Goal: Information Seeking & Learning: Compare options

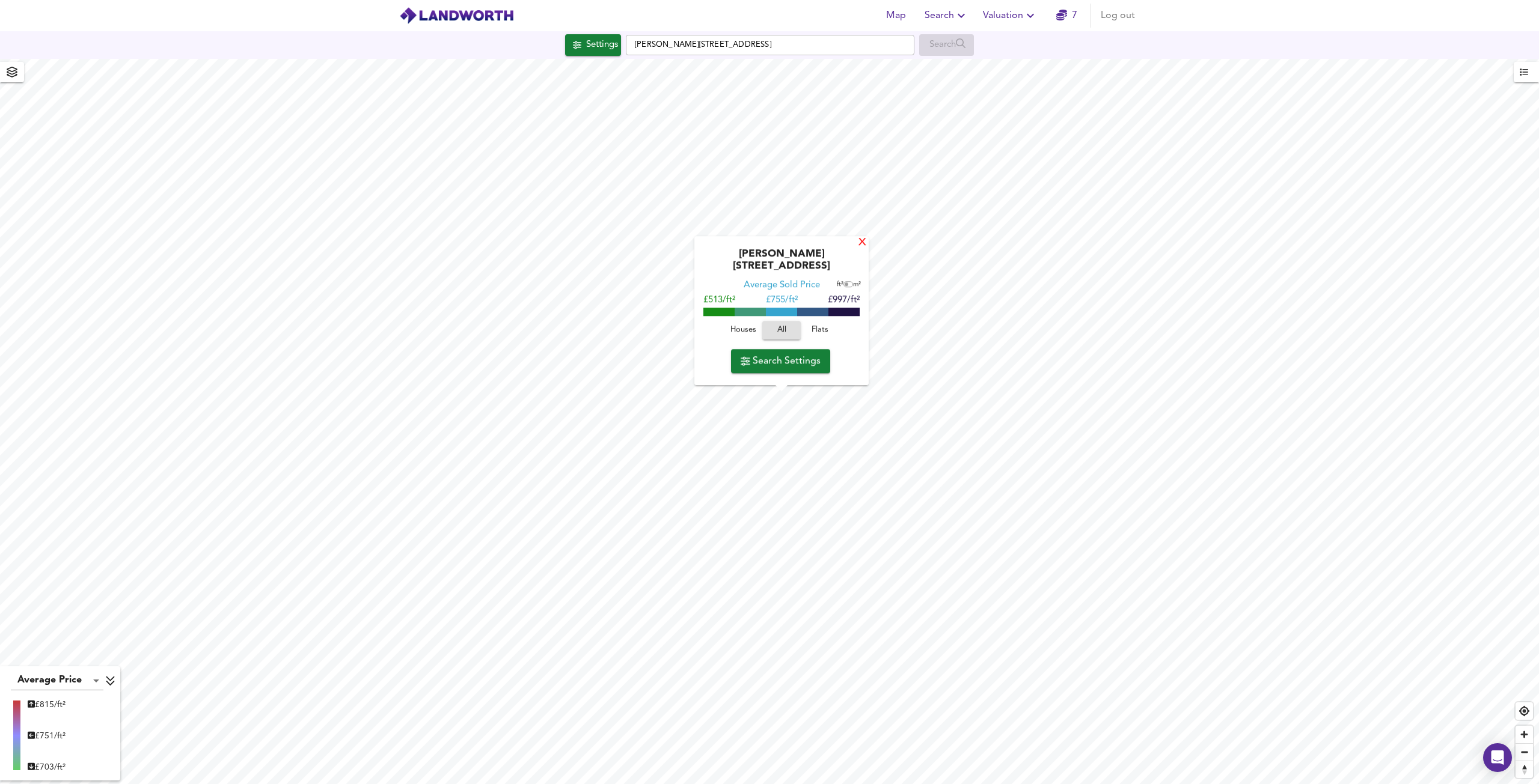
click at [862, 248] on div "X" at bounding box center [862, 243] width 10 height 11
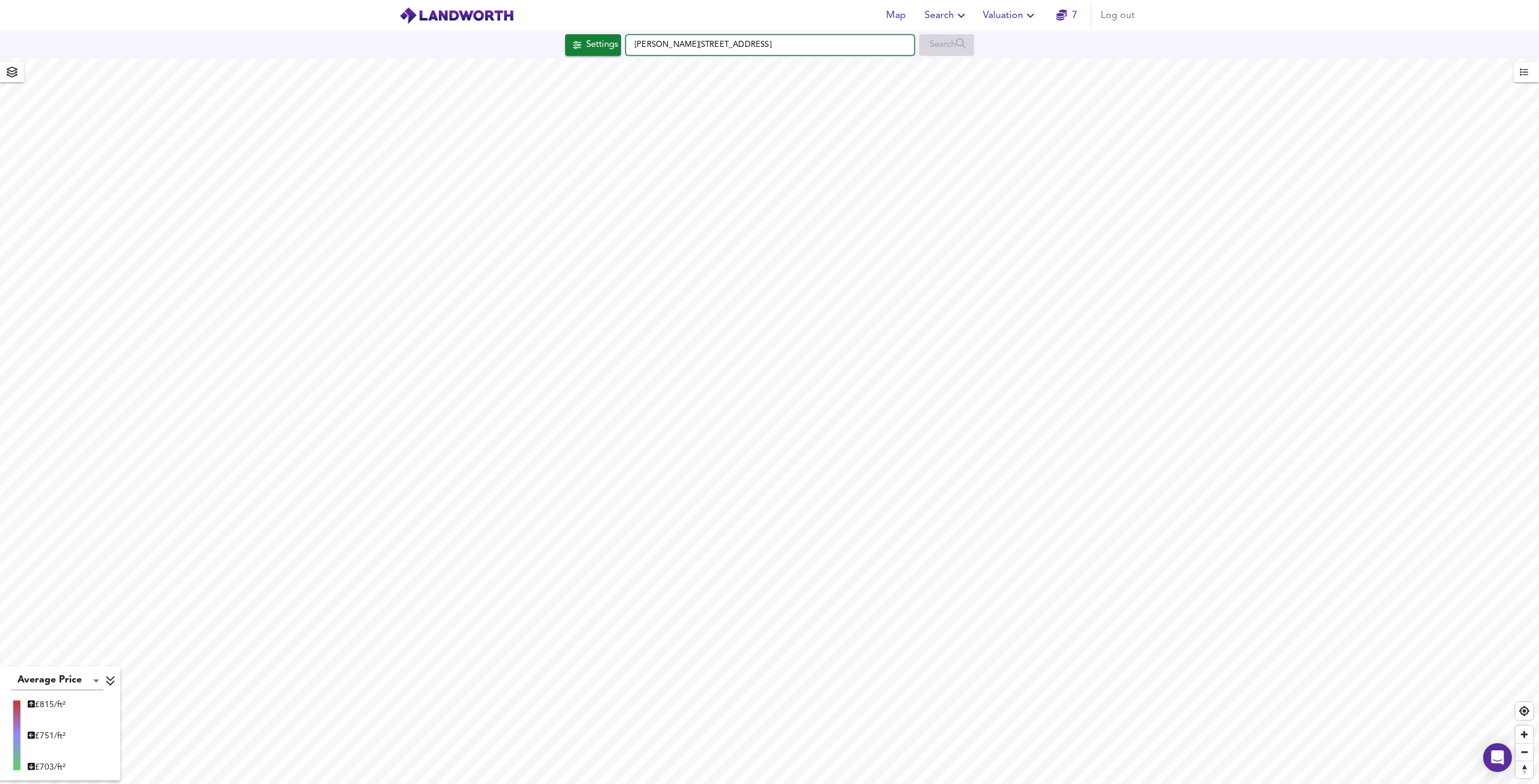
drag, startPoint x: 704, startPoint y: 48, endPoint x: 632, endPoint y: 46, distance: 72.0
click at [632, 46] on input "[PERSON_NAME][STREET_ADDRESS]" at bounding box center [770, 46] width 288 height 21
click at [697, 70] on small "[GEOGRAPHIC_DATA]" at bounding box center [730, 69] width 71 height 8
type input "[STREET_ADDRESS]"
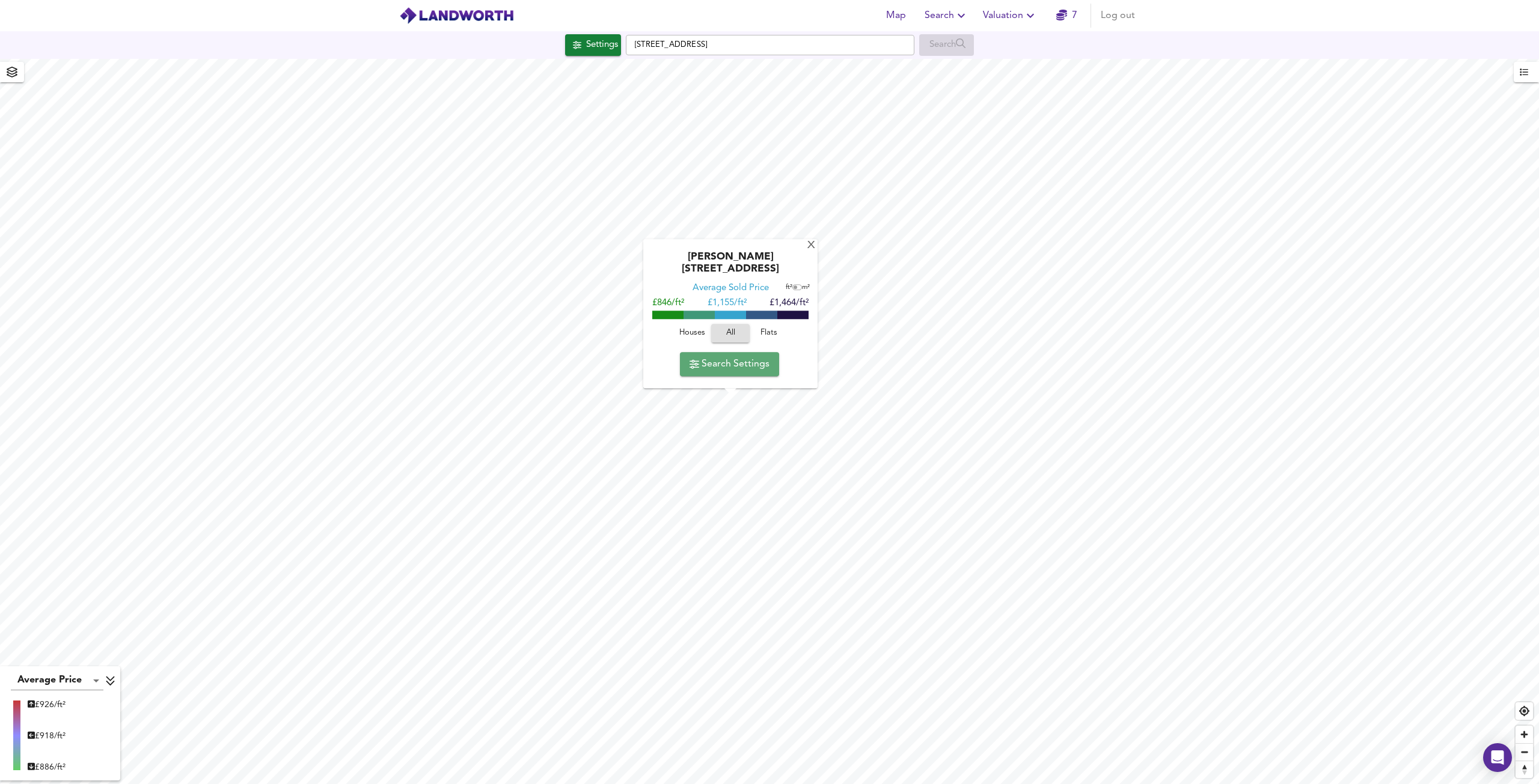
click at [735, 371] on span "Search Settings" at bounding box center [729, 364] width 80 height 17
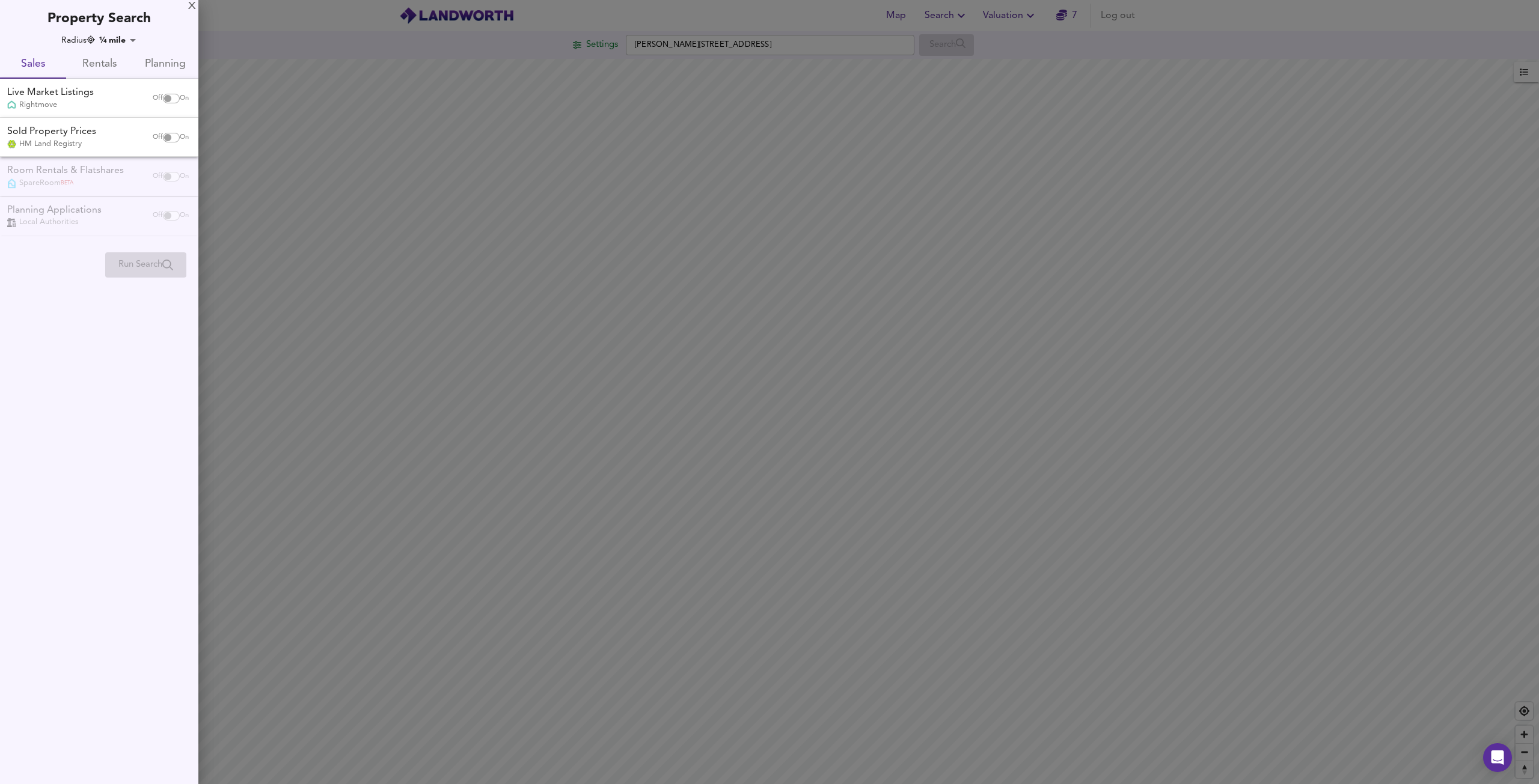
click at [165, 100] on input "checkbox" at bounding box center [168, 99] width 28 height 9
checkbox input "true"
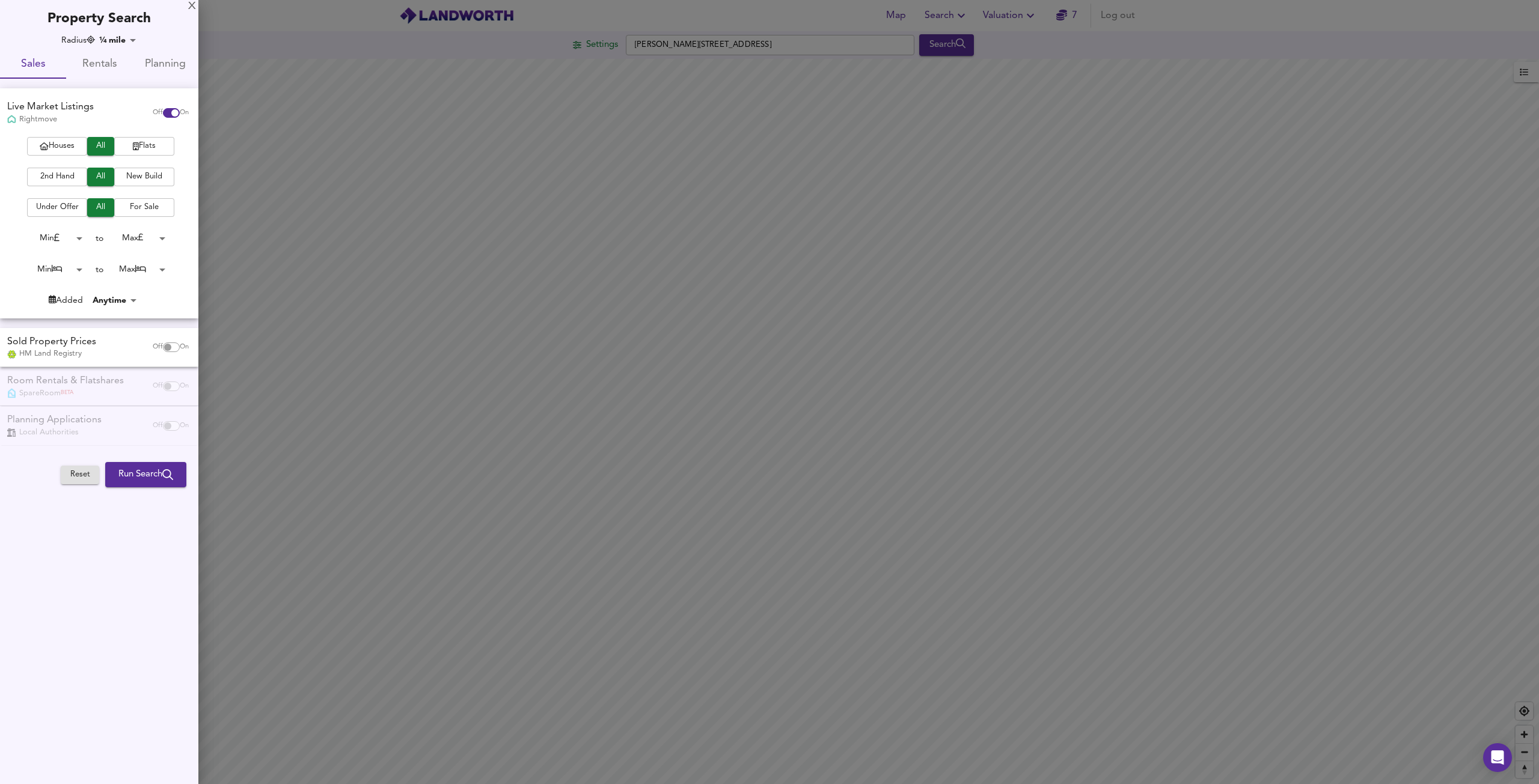
click at [72, 147] on span "Houses" at bounding box center [57, 146] width 48 height 14
click at [165, 347] on input "checkbox" at bounding box center [168, 347] width 28 height 9
checkbox input "true"
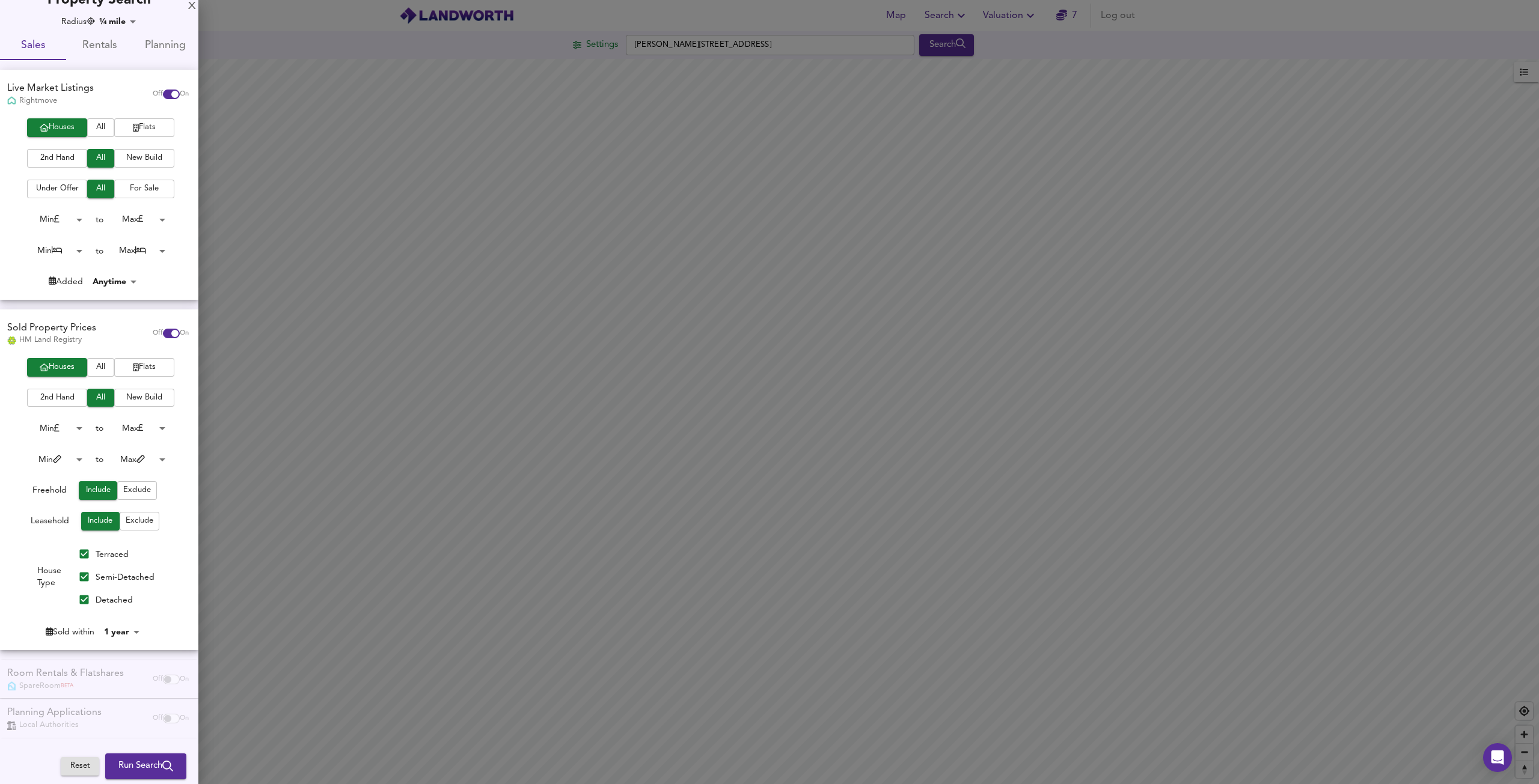
scroll to position [19, 0]
click at [131, 519] on span "Exclude" at bounding box center [139, 520] width 27 height 14
click at [111, 658] on div "Radius ¼ mile 402 Sales Rentals Planning Live Market Listings Rightmove Off On …" at bounding box center [99, 400] width 198 height 770
click at [105, 669] on div "Room Rentals & Flatshares SpareRoom BETA Off On" at bounding box center [99, 678] width 198 height 39
click at [81, 714] on div "Planning Applications Local Authorities Off On" at bounding box center [99, 718] width 198 height 39
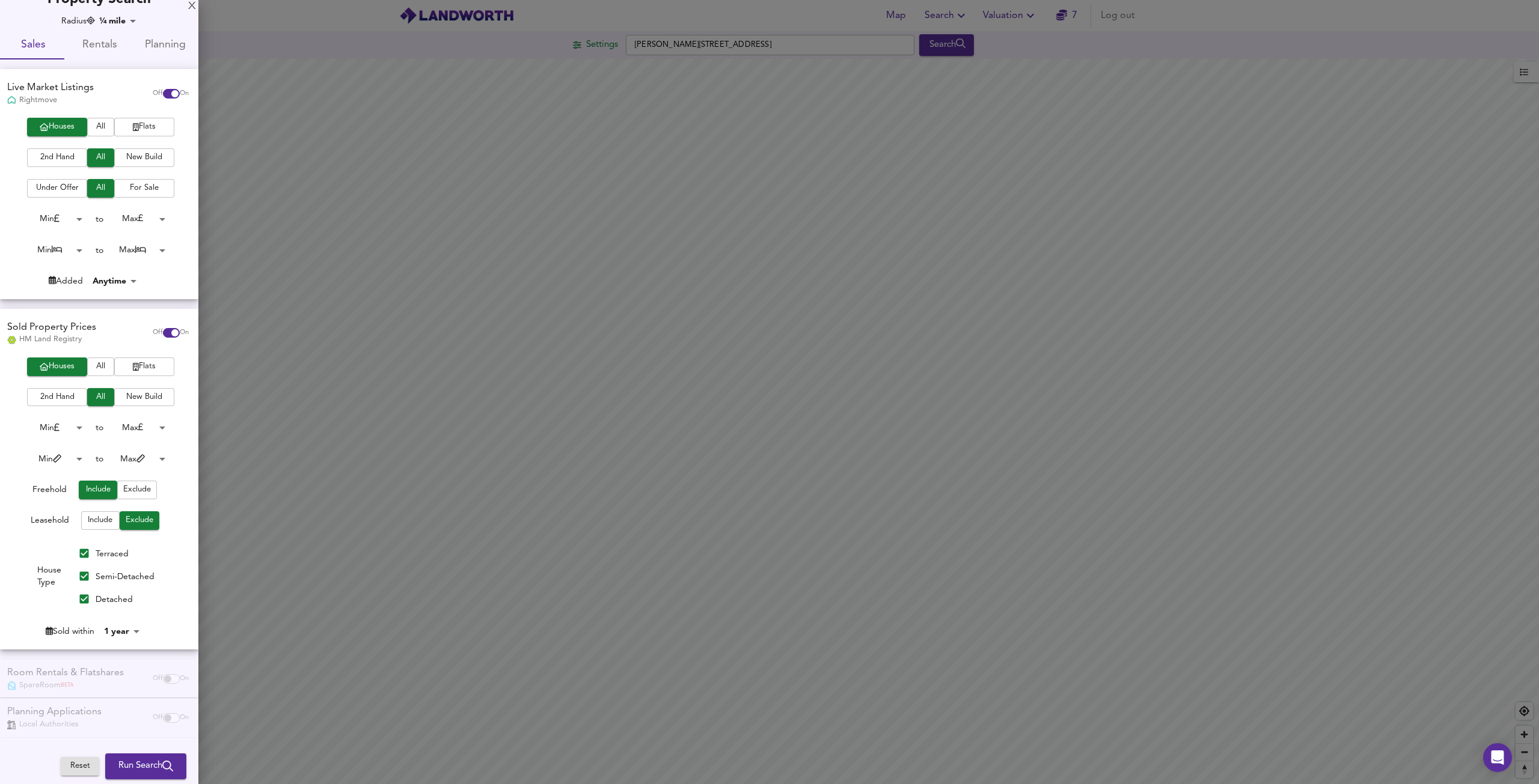
click at [72, 690] on div "Room Rentals & Flatshares SpareRoom BETA Off On" at bounding box center [99, 678] width 198 height 39
click at [127, 773] on span "Run Search" at bounding box center [146, 767] width 55 height 15
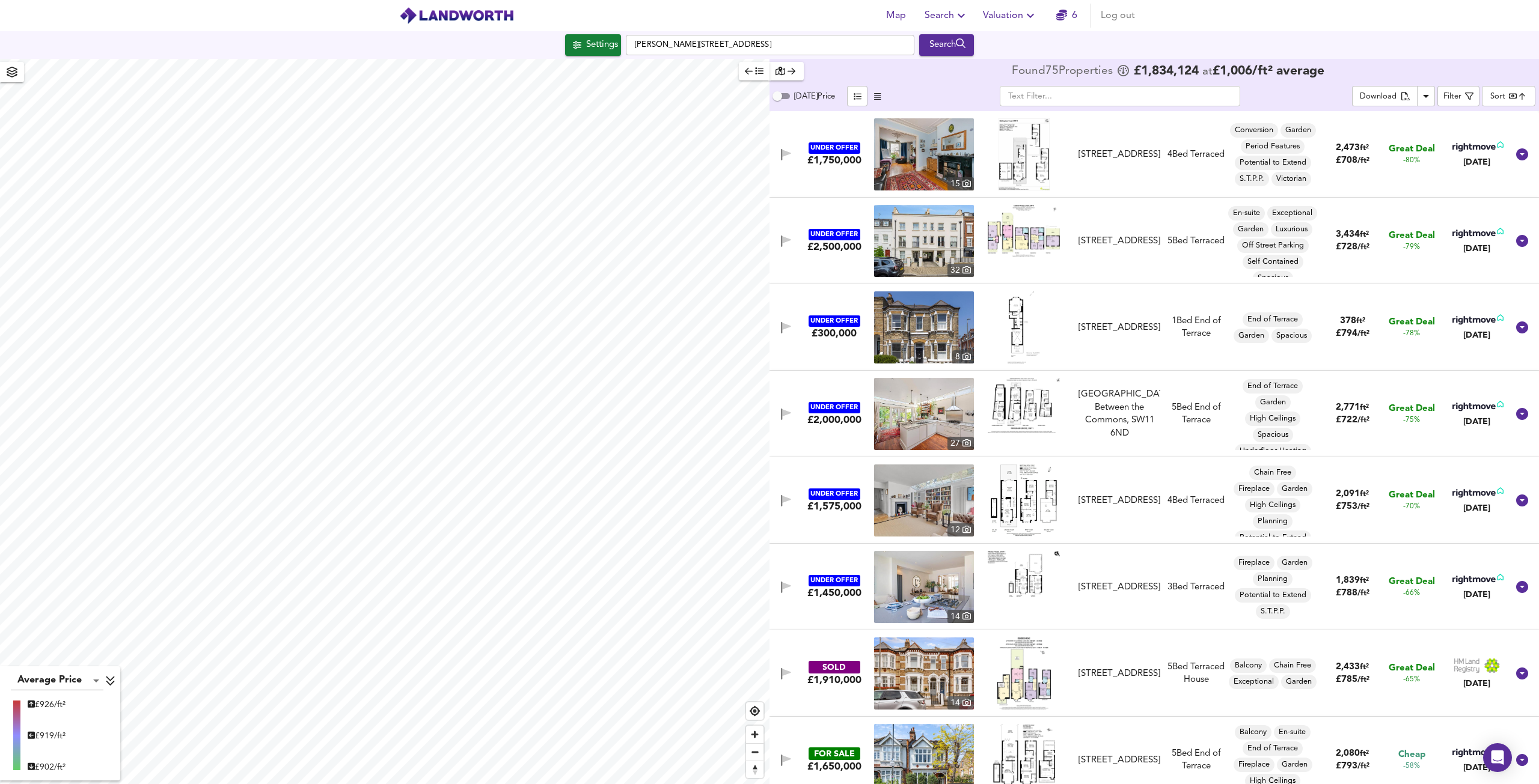
click at [1499, 96] on body "Map Search Valuation 6 Log out Settings [PERSON_NAME][GEOGRAPHIC_DATA] Search A…" at bounding box center [769, 392] width 1539 height 784
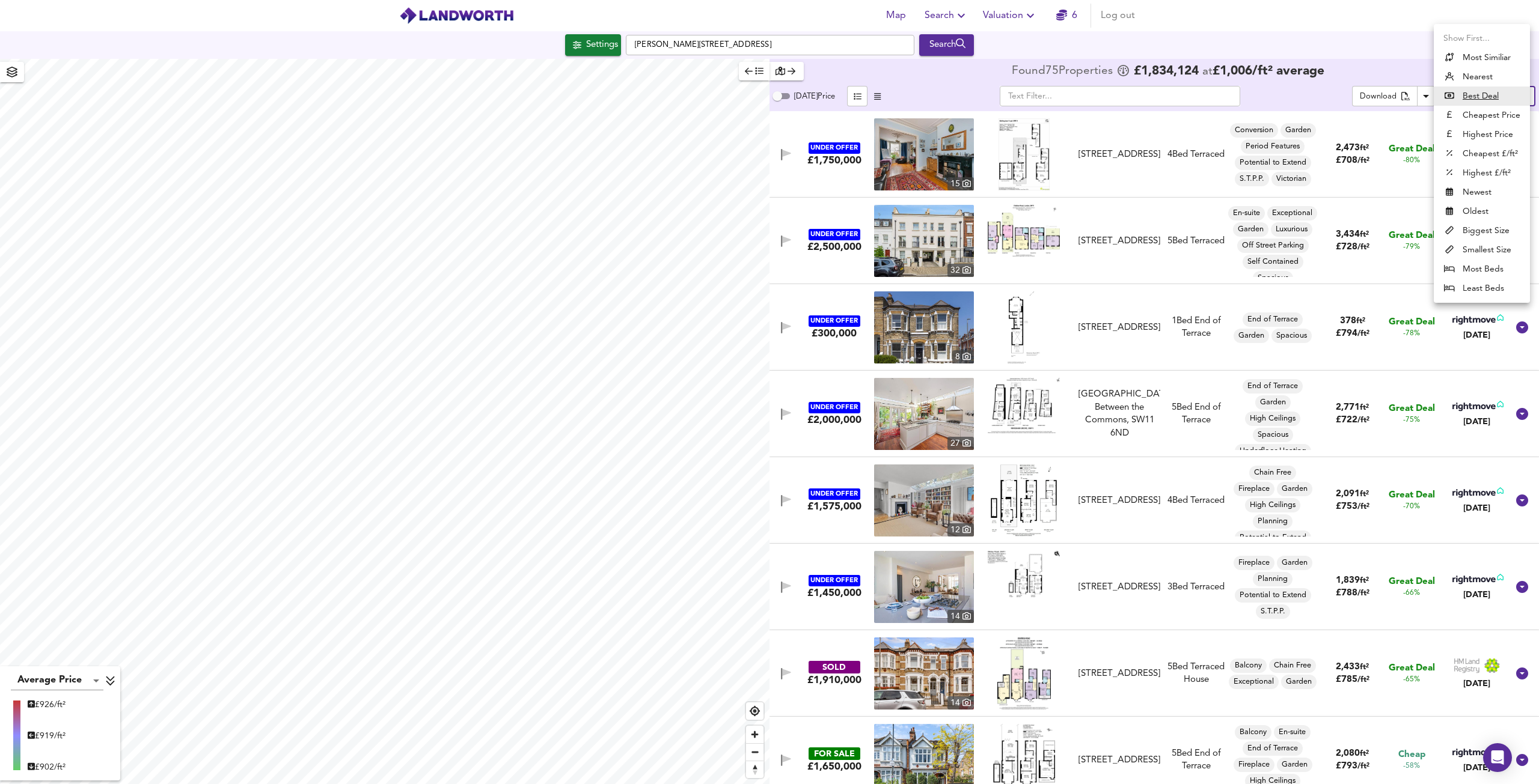
click at [1484, 173] on li "Highest £/ft²" at bounding box center [1481, 173] width 96 height 19
type input "highppsf"
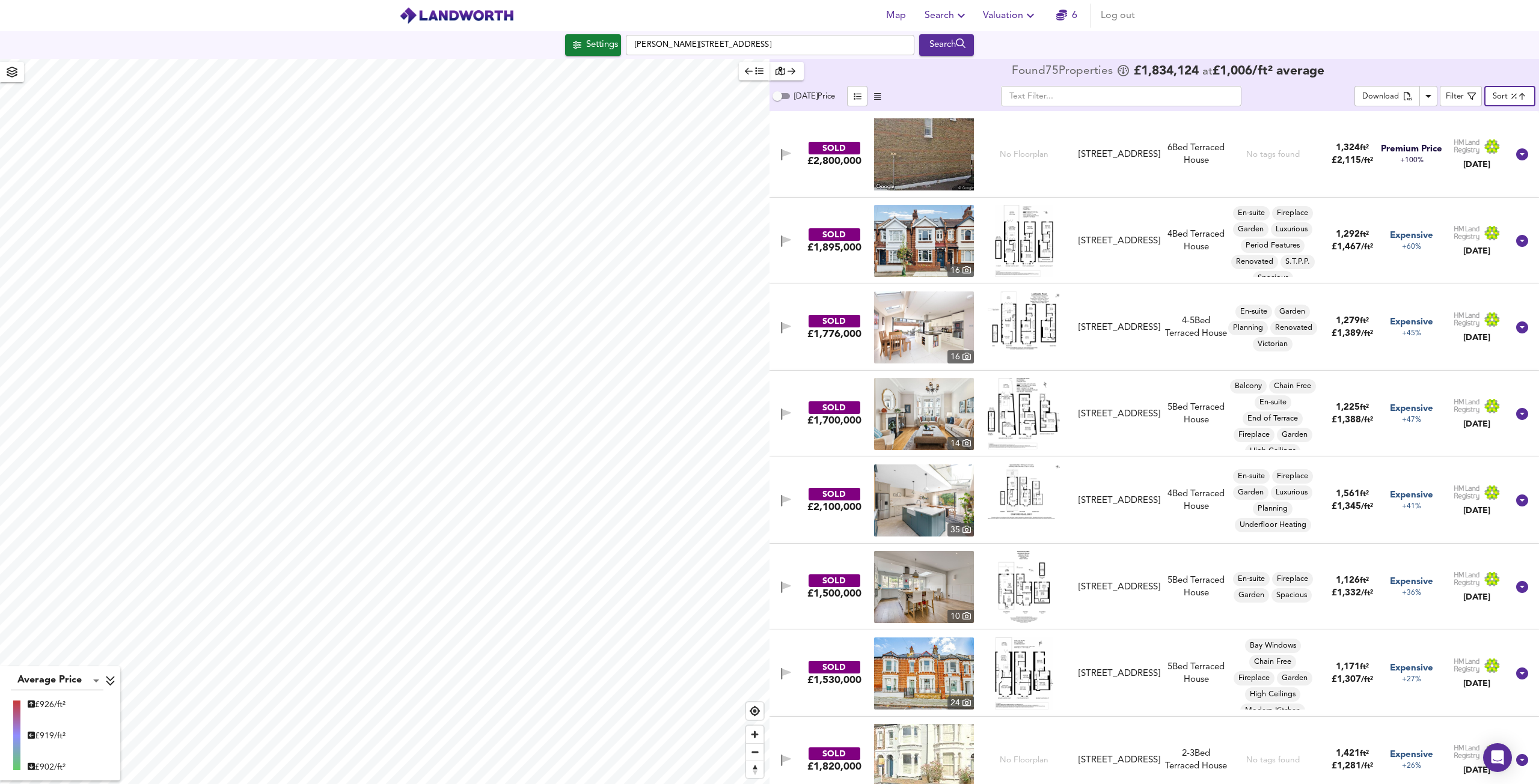
click at [925, 170] on img at bounding box center [924, 155] width 100 height 72
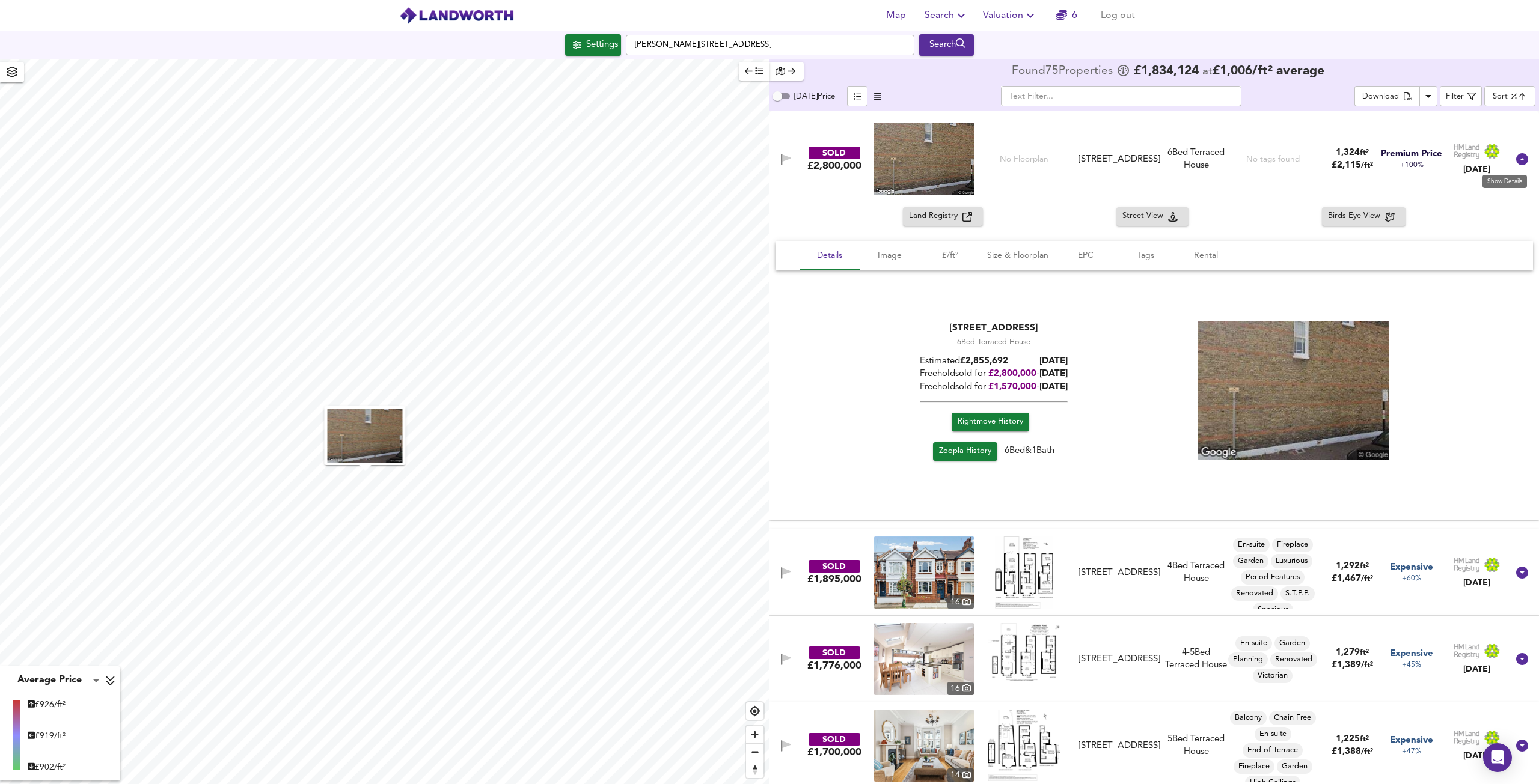
click at [1515, 164] on icon at bounding box center [1522, 158] width 14 height 14
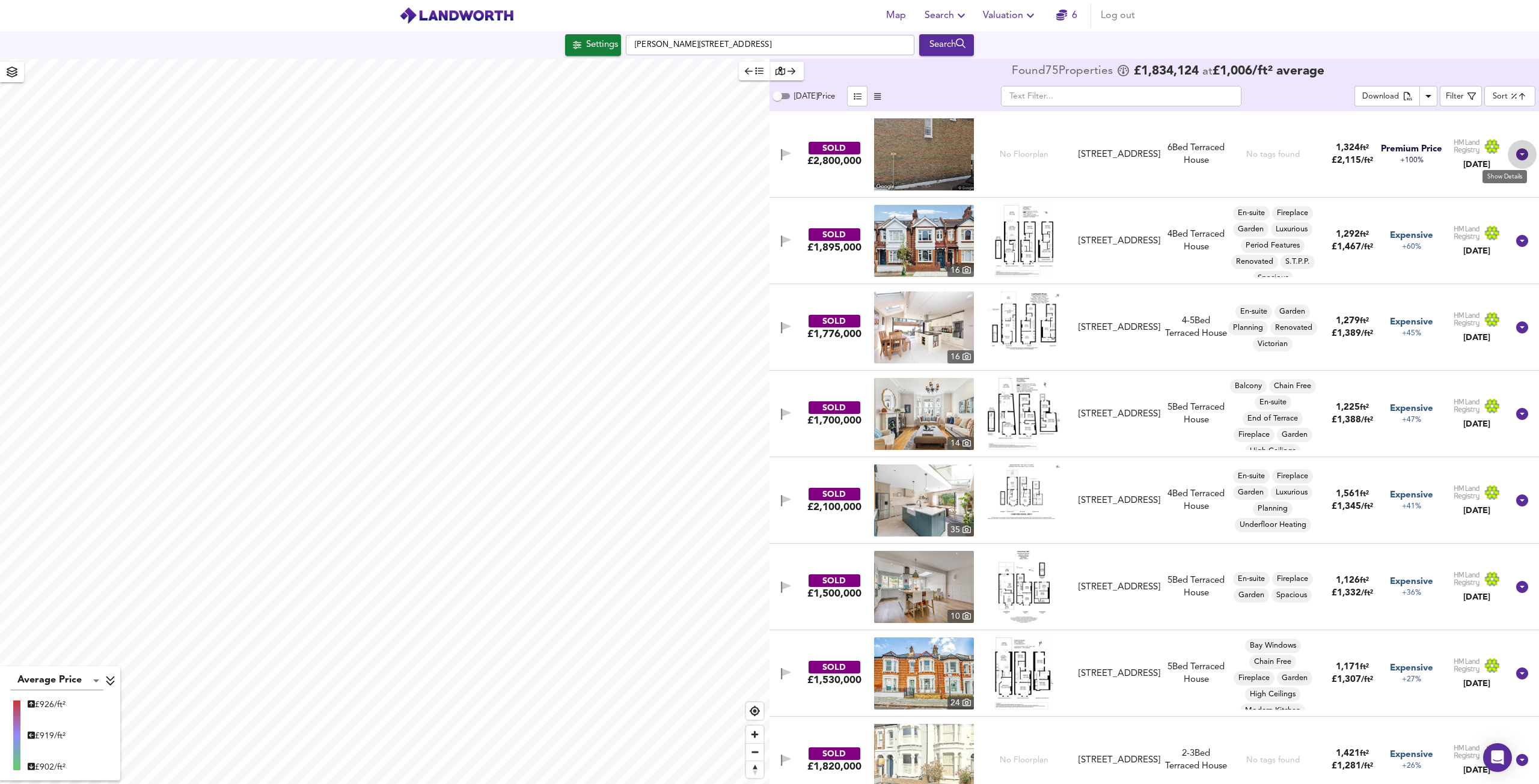
click at [1516, 159] on icon at bounding box center [1522, 155] width 12 height 12
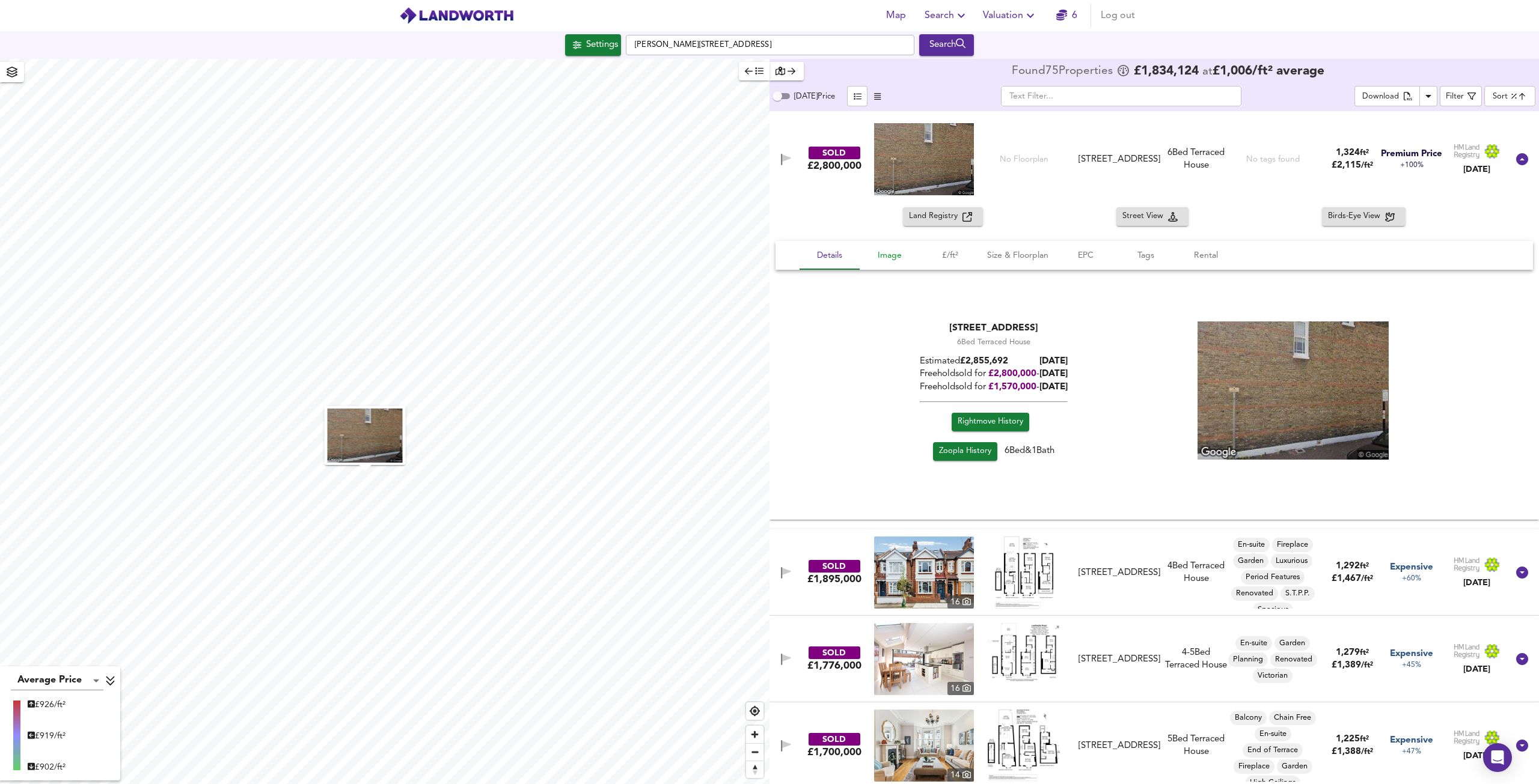
click at [885, 261] on span "Image" at bounding box center [889, 256] width 46 height 15
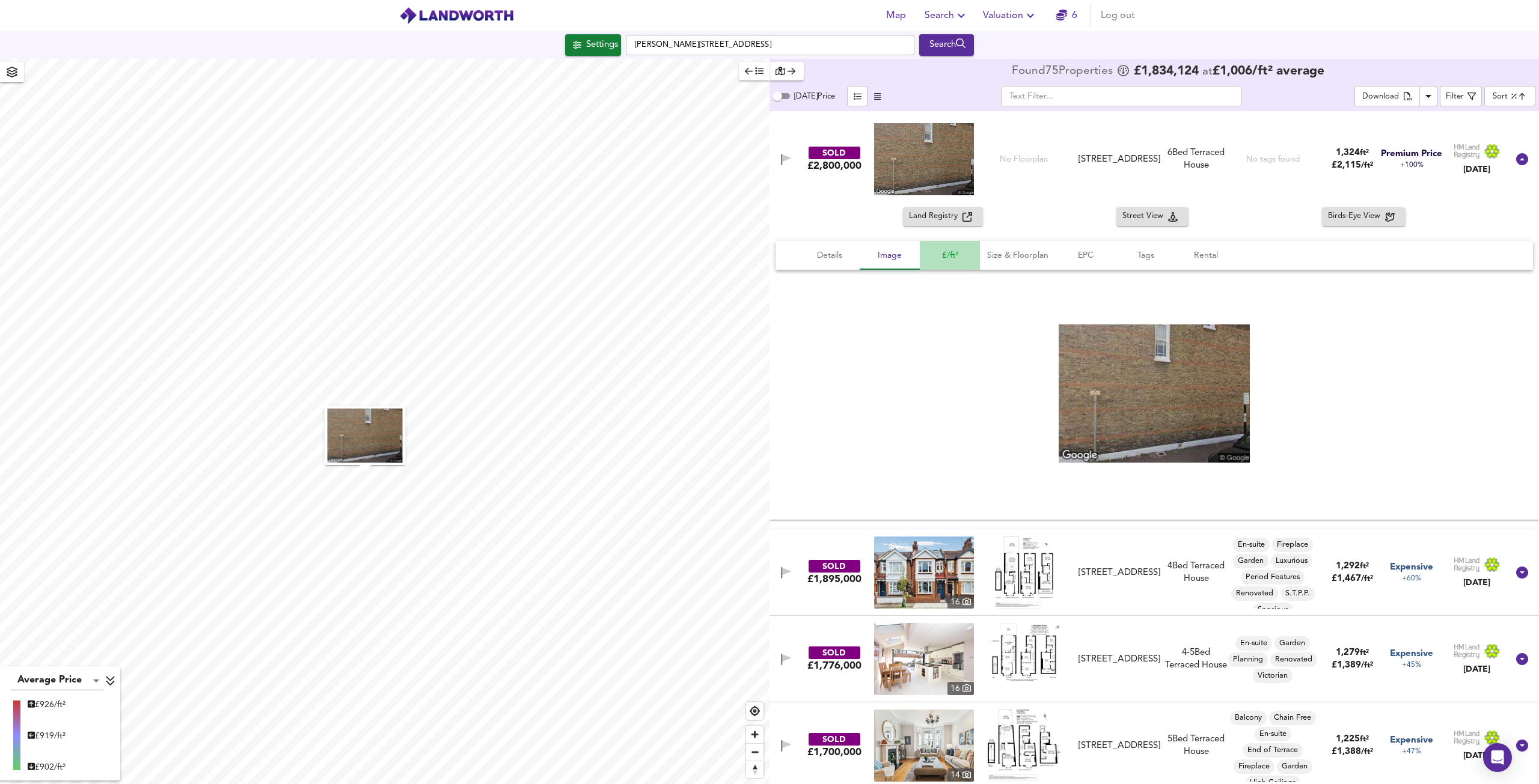
click at [941, 260] on span "£/ft²" at bounding box center [950, 256] width 46 height 15
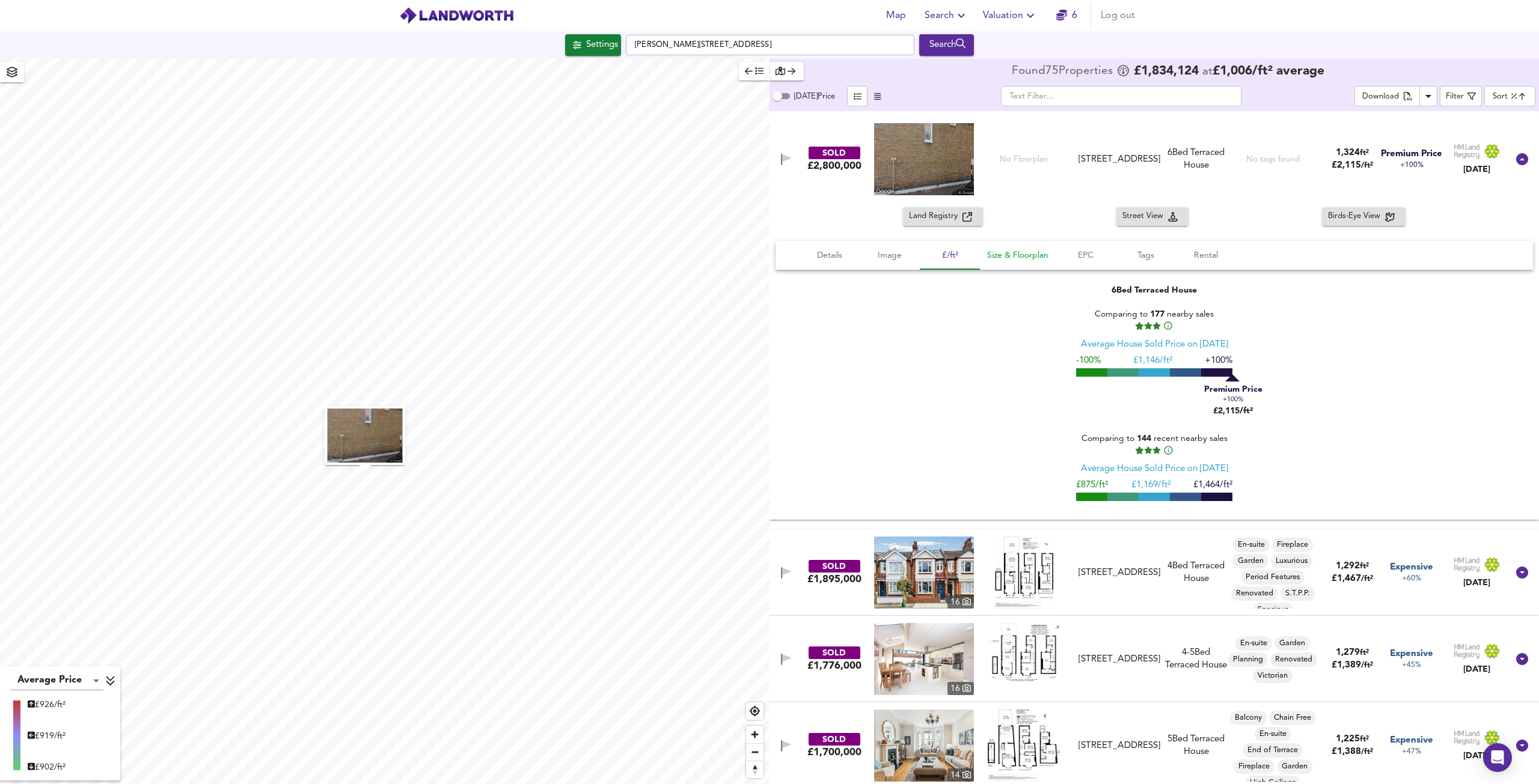
click at [1013, 249] on span "Size & Floorplan" at bounding box center [1017, 256] width 62 height 15
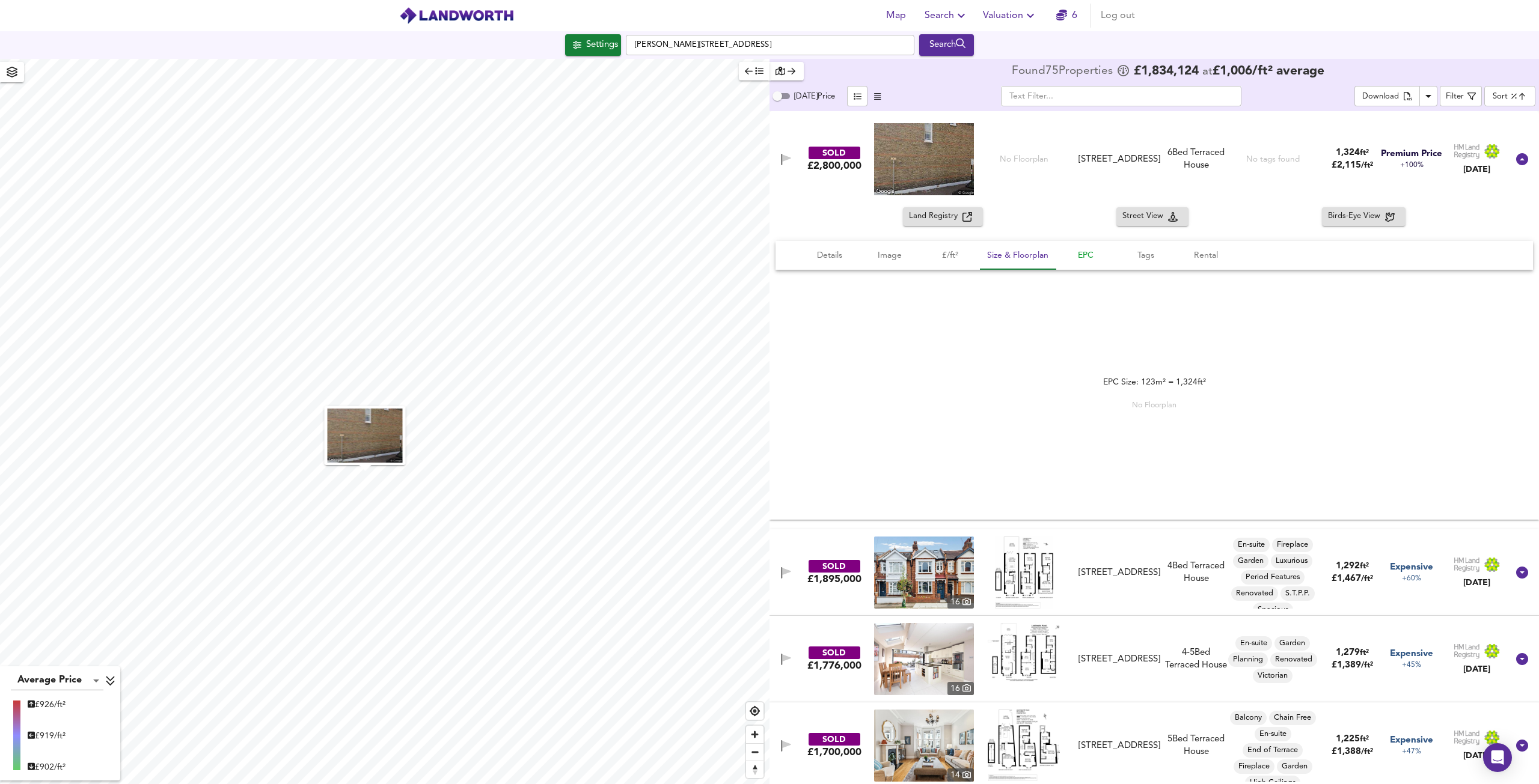
click at [1091, 259] on span "EPC" at bounding box center [1086, 256] width 46 height 15
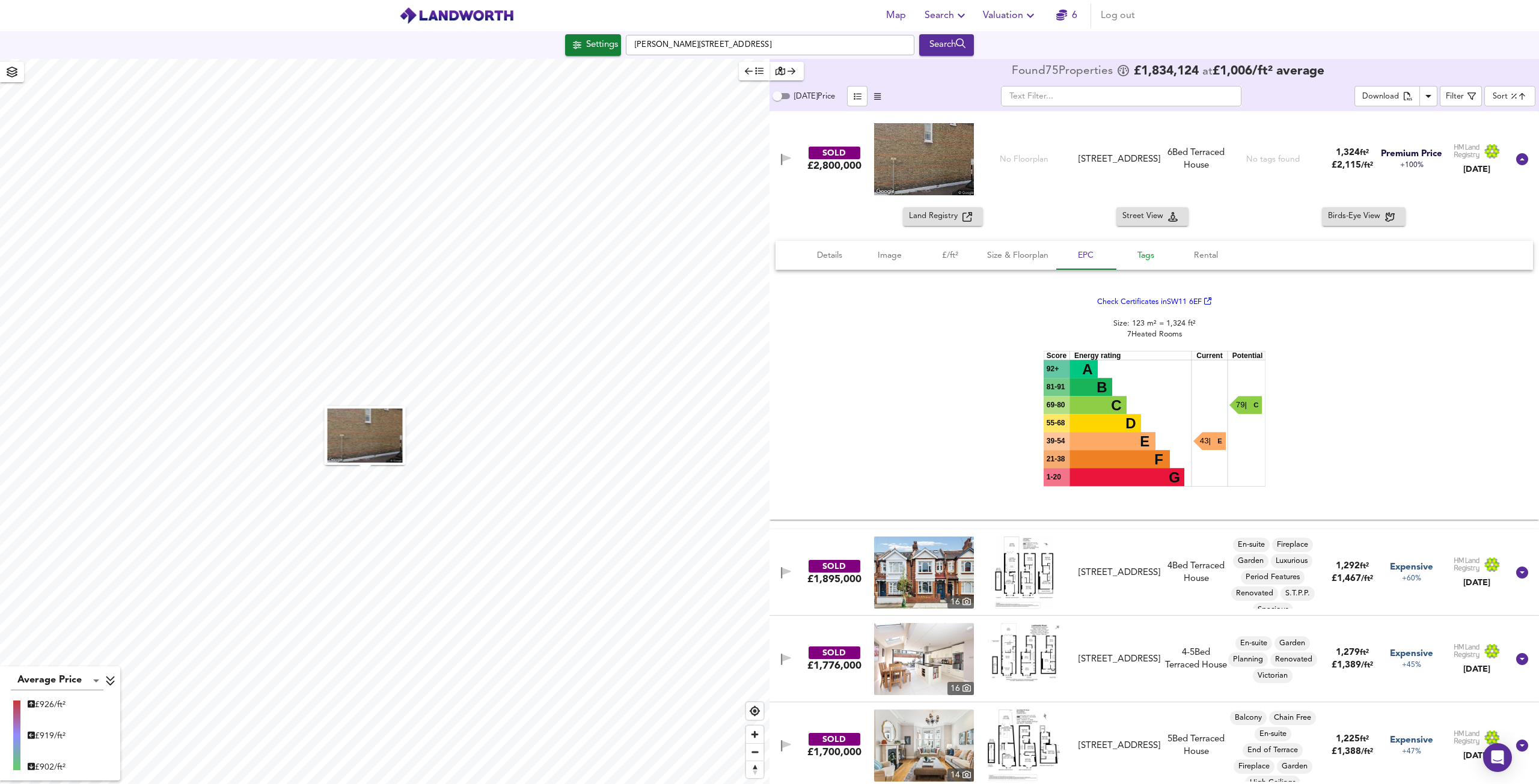
click at [1139, 265] on button "Tags" at bounding box center [1145, 255] width 60 height 28
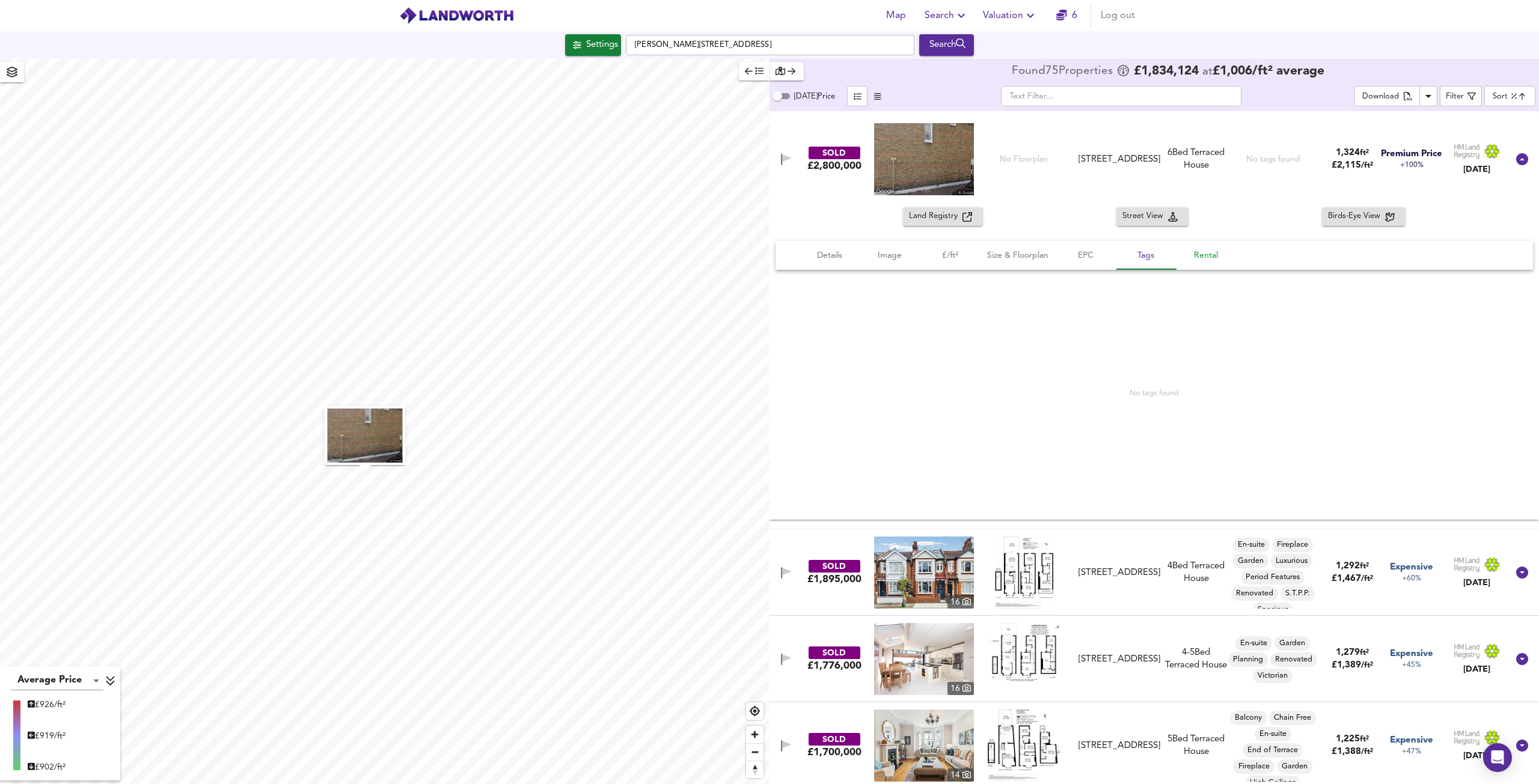
click at [1223, 256] on span "Rental" at bounding box center [1206, 256] width 46 height 15
click at [835, 264] on button "Details" at bounding box center [829, 255] width 60 height 28
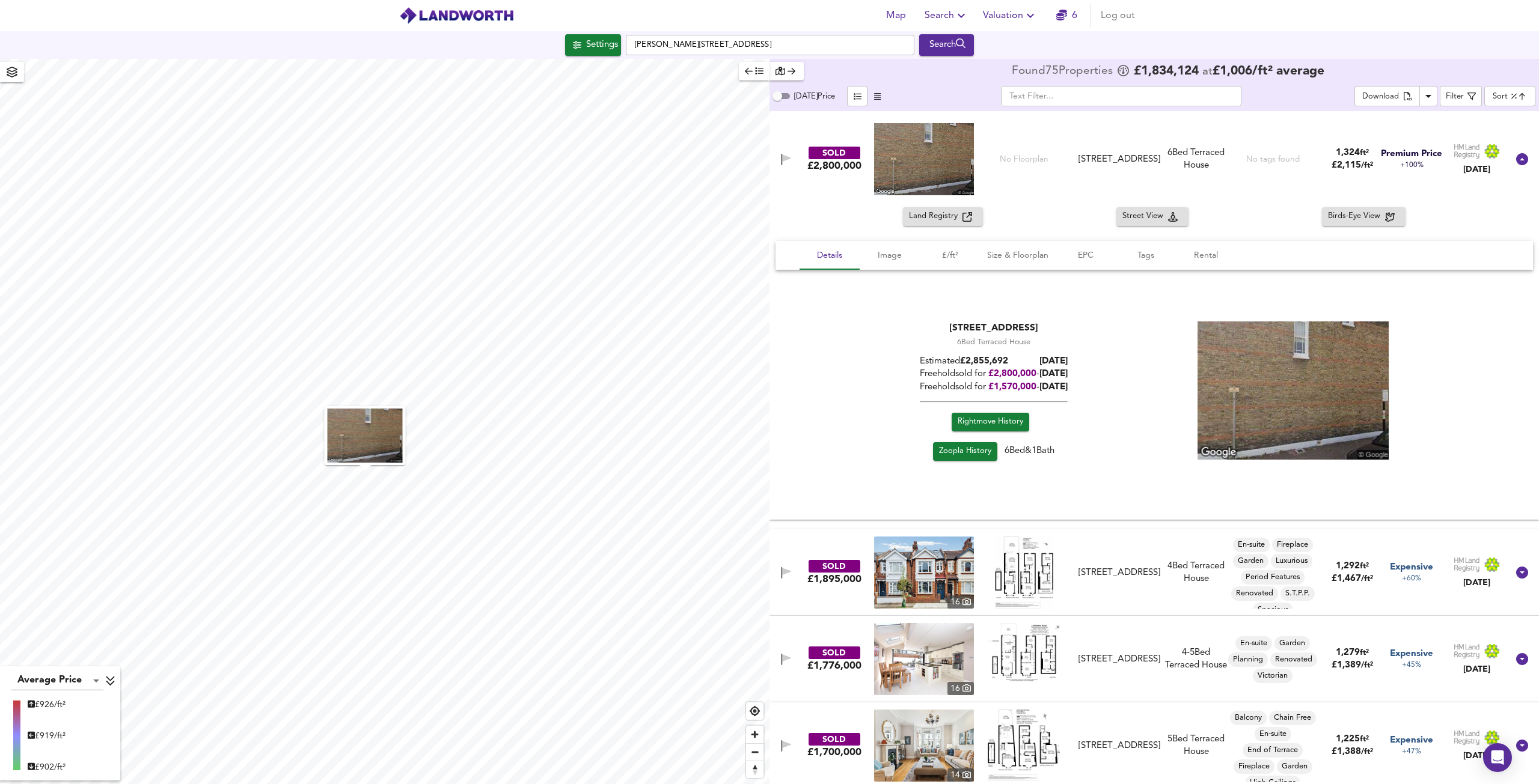
click at [947, 219] on span "Land Registry" at bounding box center [936, 216] width 53 height 14
click at [1002, 427] on span "Rightmove History" at bounding box center [990, 422] width 65 height 14
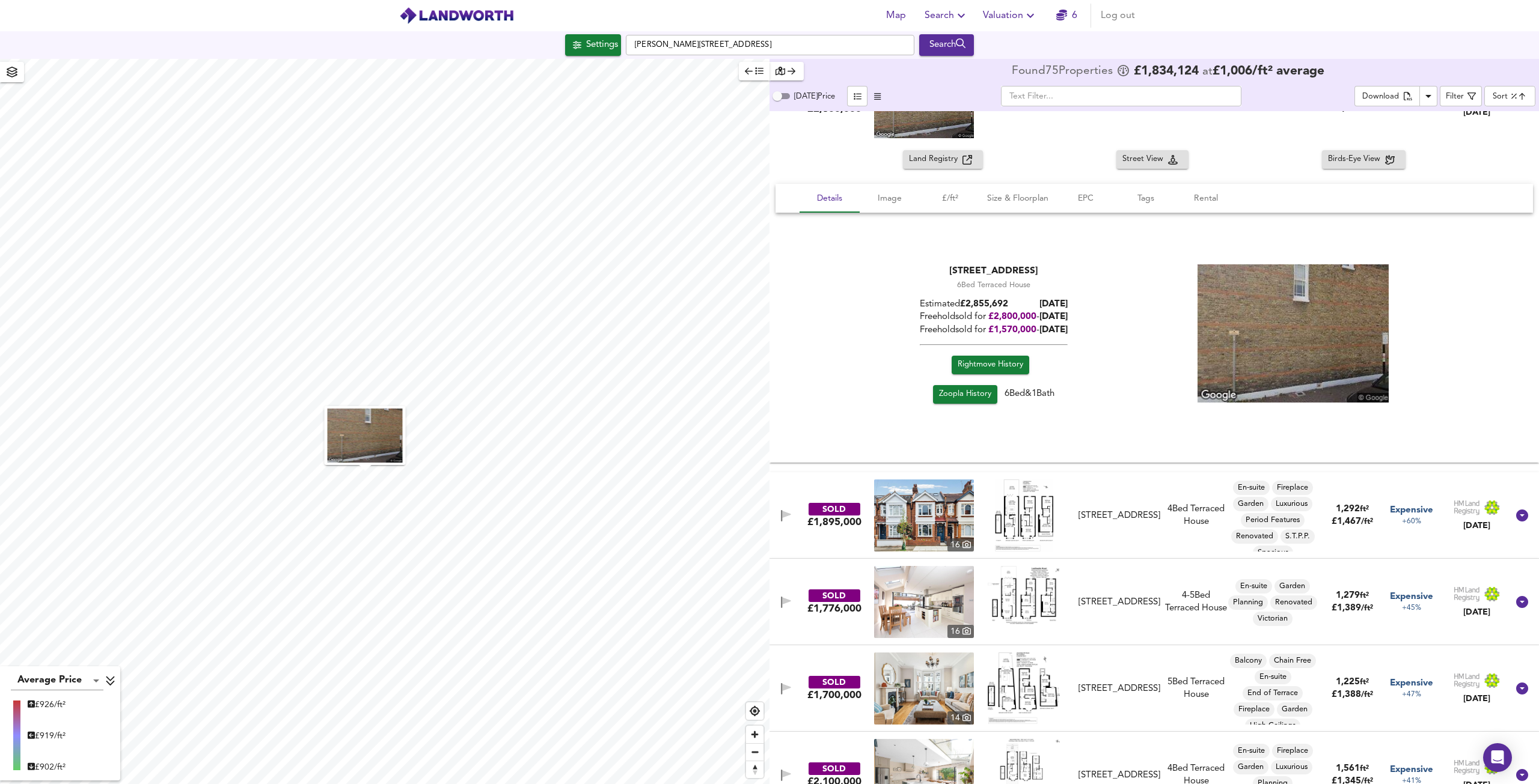
scroll to position [60, 0]
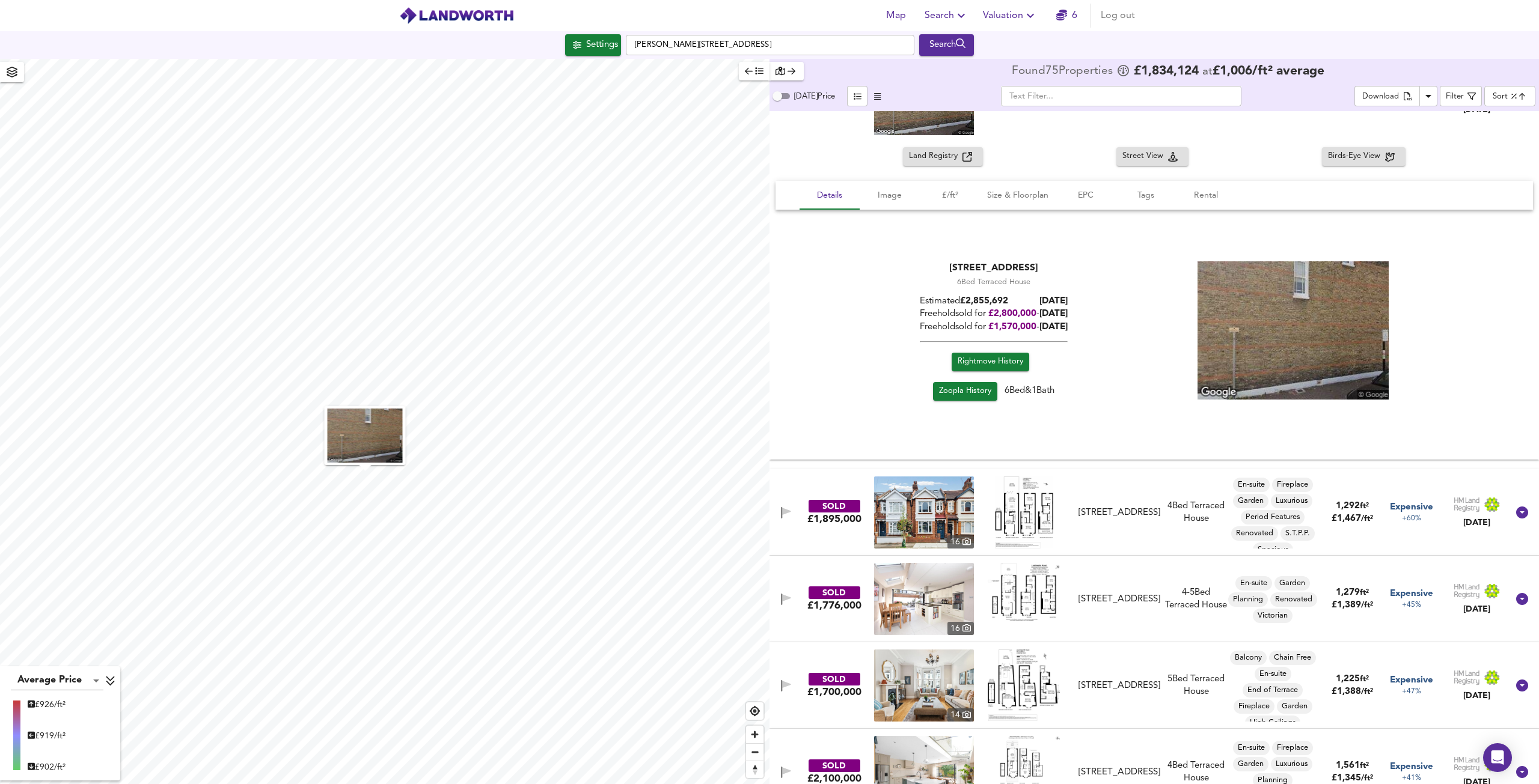
click at [1141, 535] on div "SOLD £1,895,000 [GEOGRAPHIC_DATA][STREET_ADDRESS] [STREET_ADDRESS] 4 Bed Terrac…" at bounding box center [1140, 513] width 736 height 72
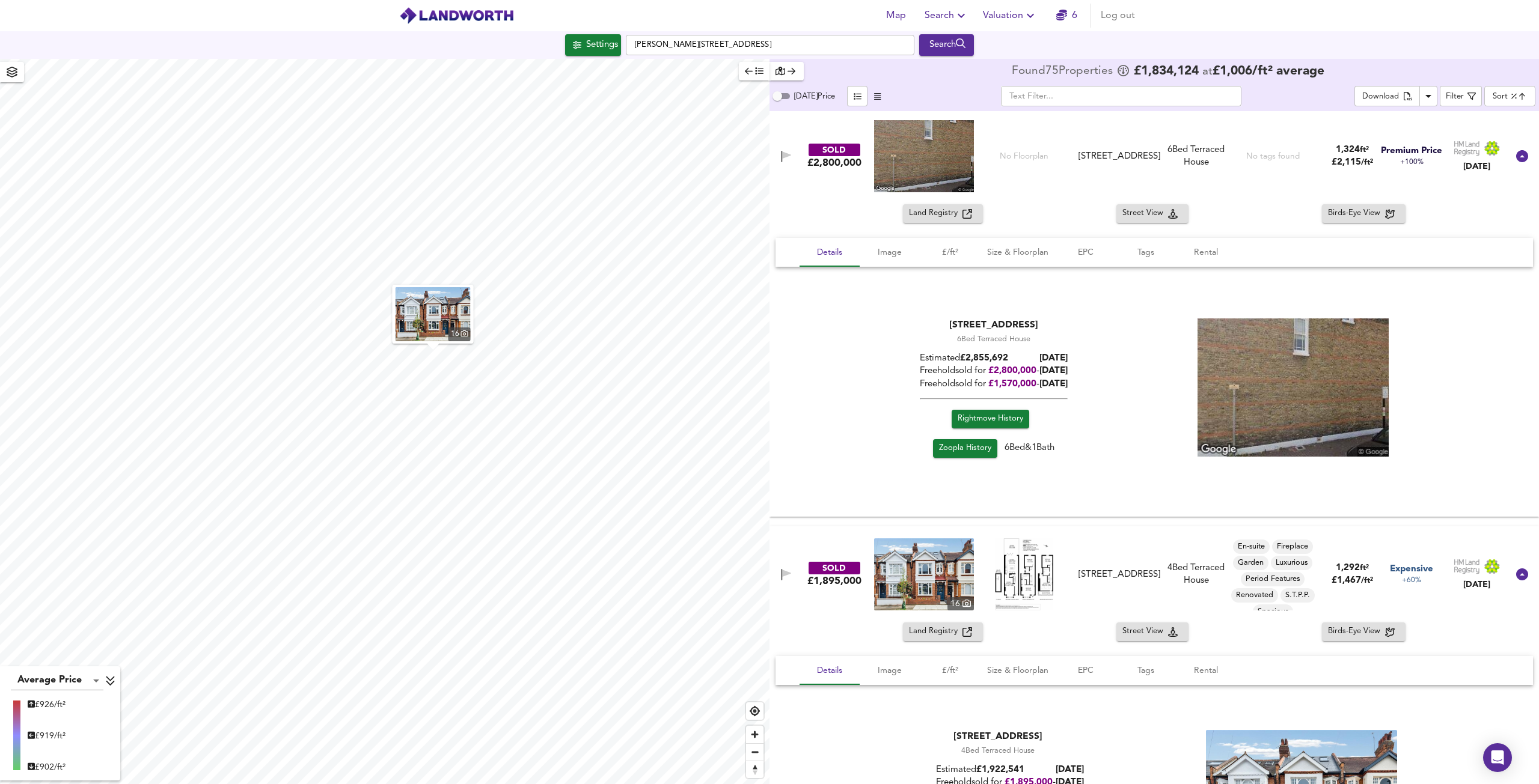
scroll to position [0, 0]
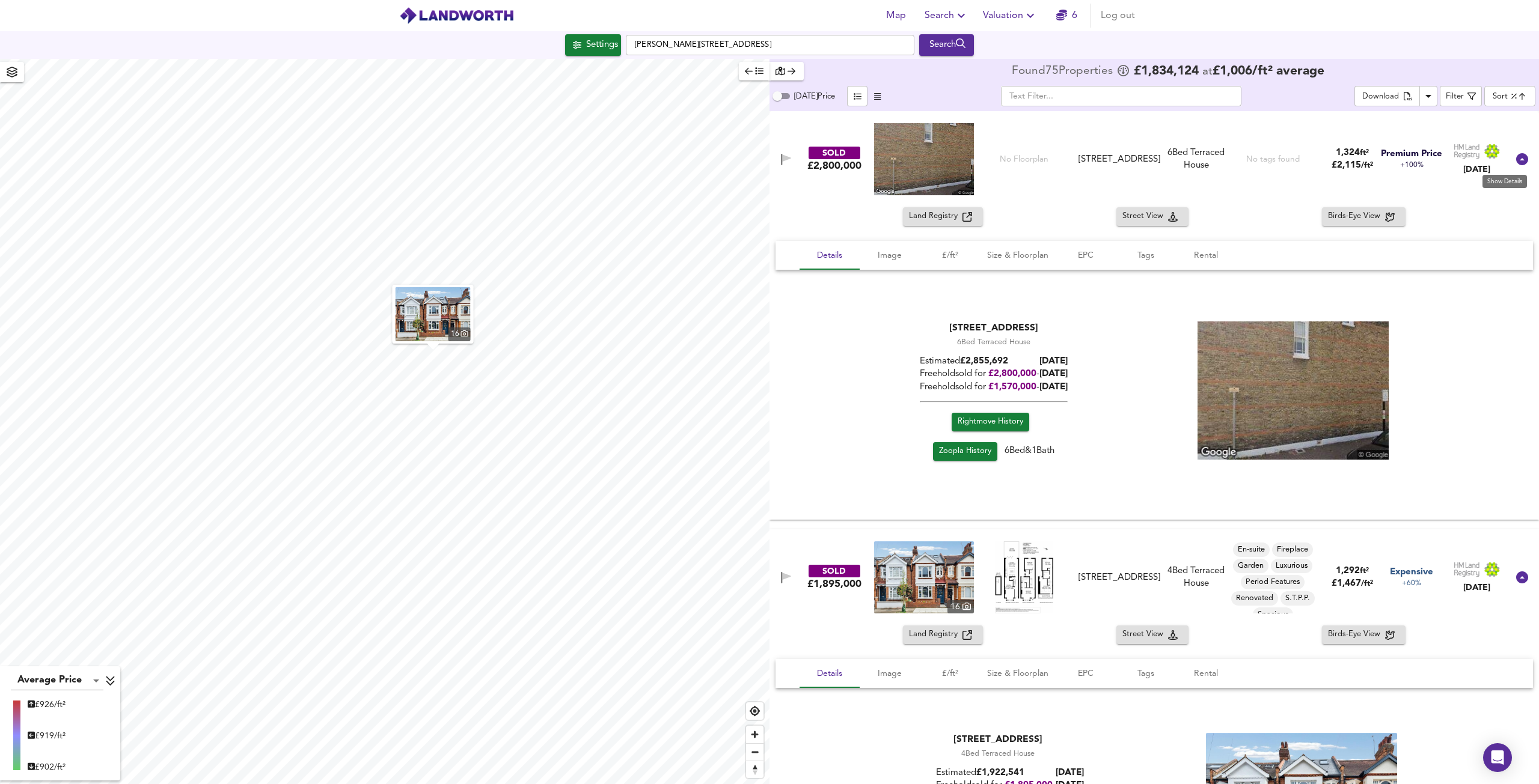
click at [1515, 158] on icon at bounding box center [1522, 158] width 14 height 14
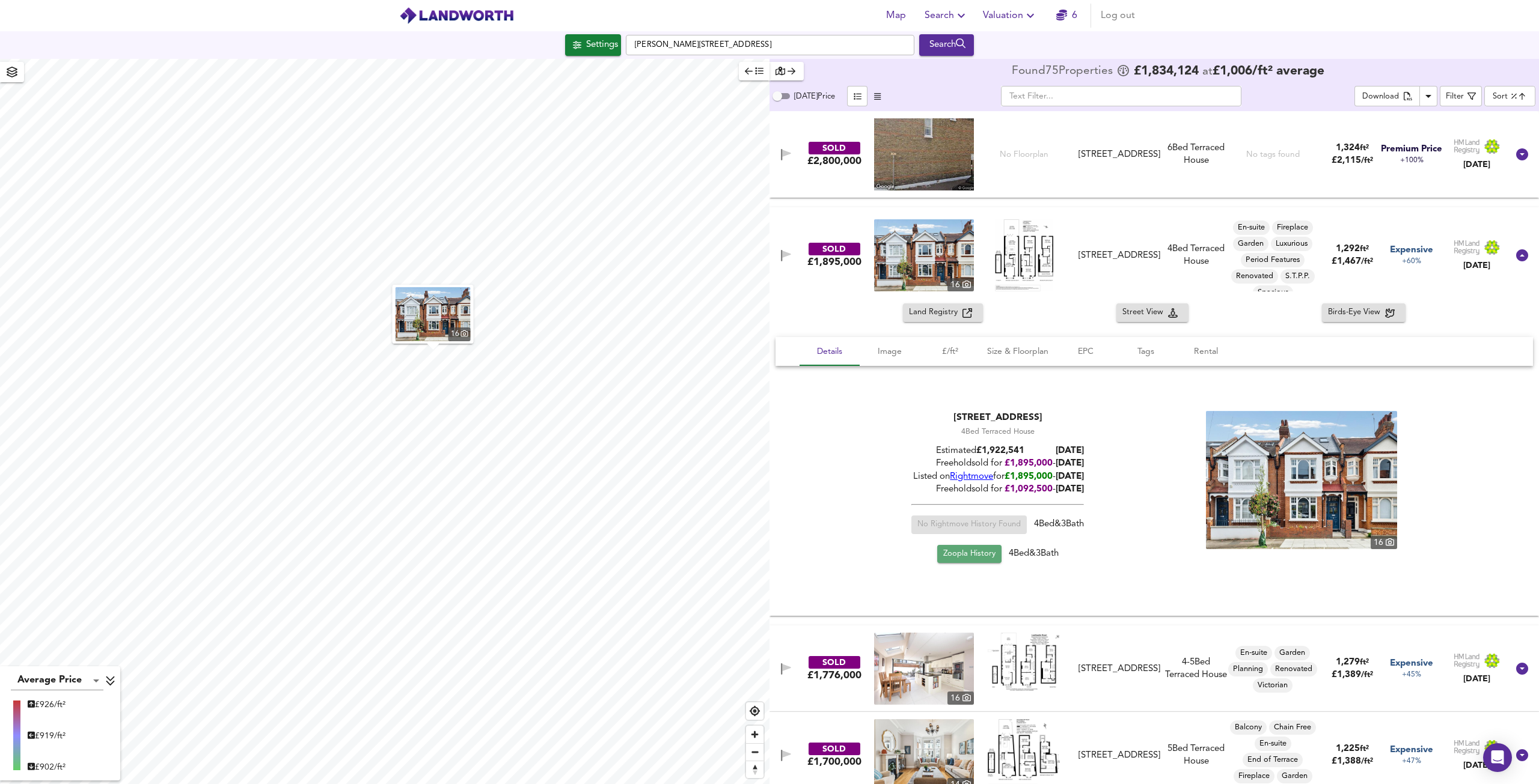
click at [966, 557] on span "Zoopla History" at bounding box center [969, 555] width 52 height 14
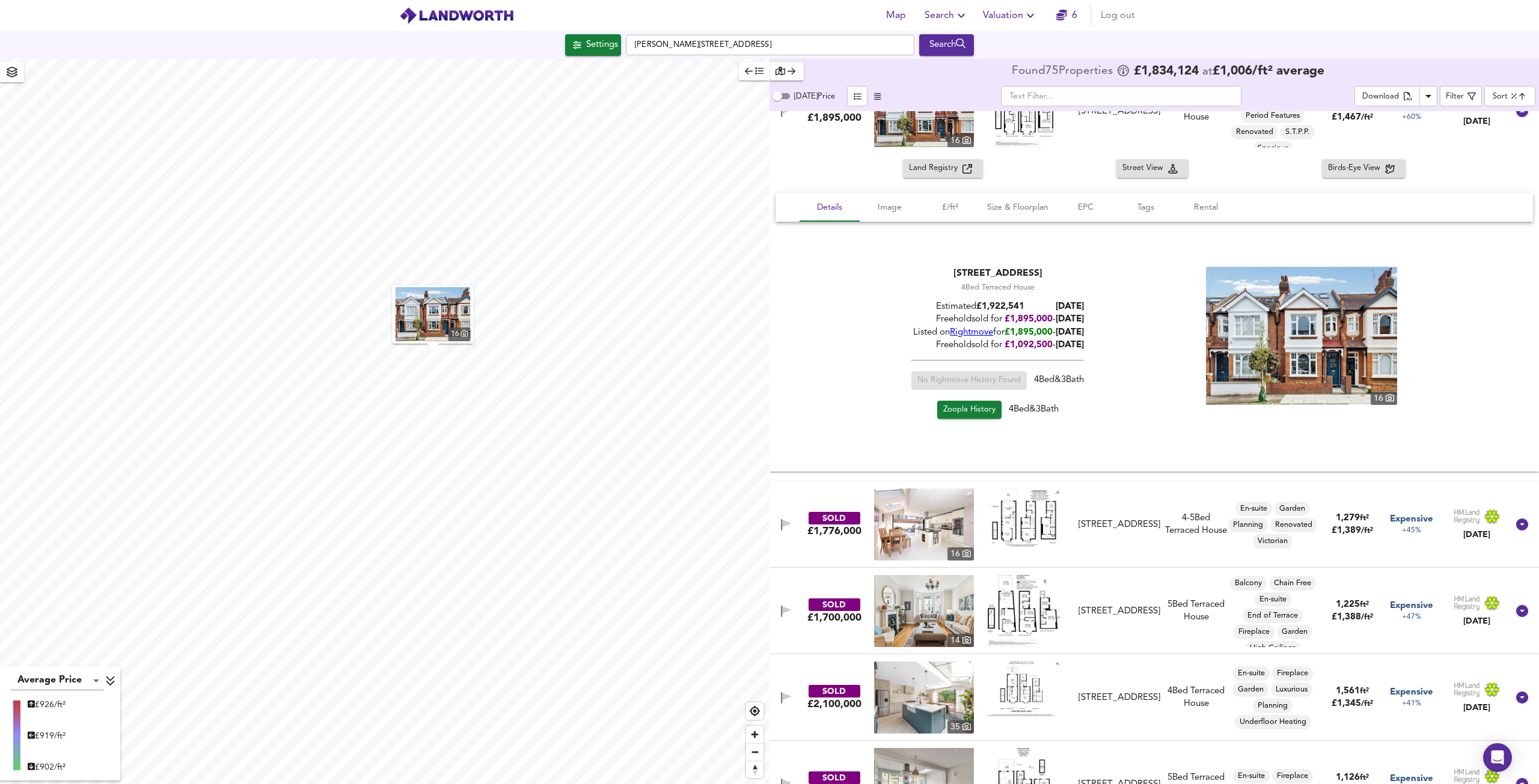
scroll to position [60, 0]
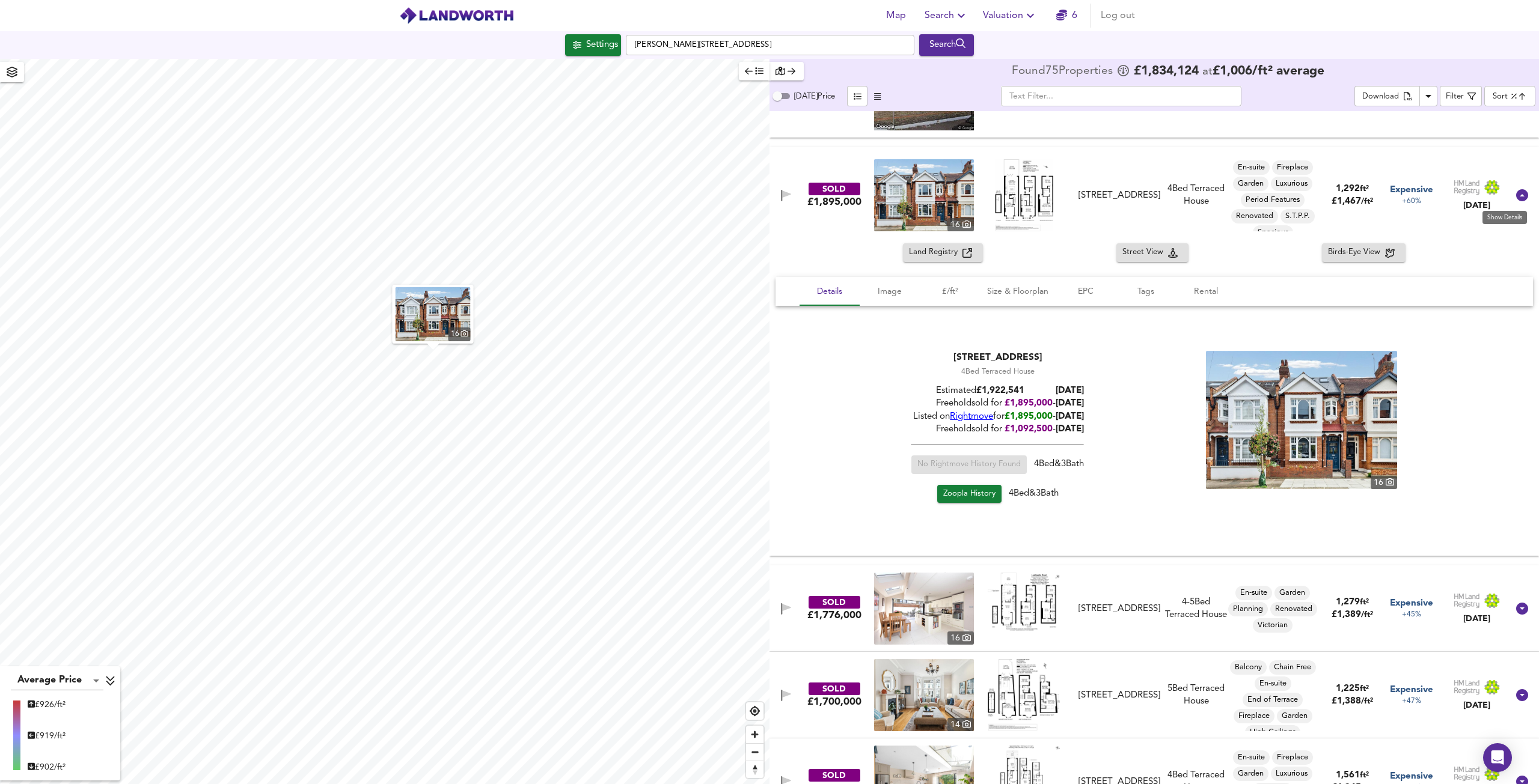
click at [1520, 198] on icon at bounding box center [1522, 195] width 12 height 12
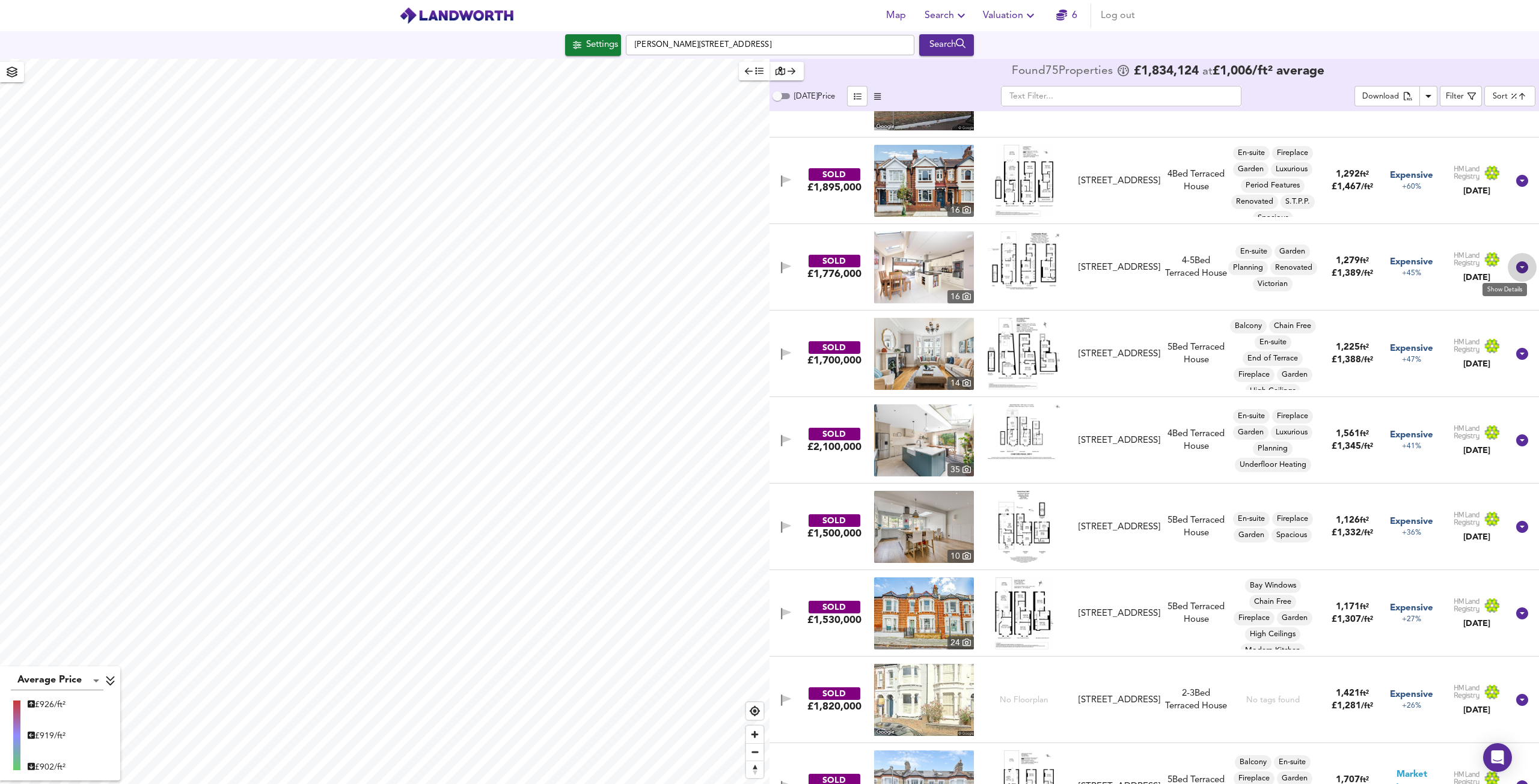
click at [1516, 268] on icon at bounding box center [1522, 267] width 12 height 12
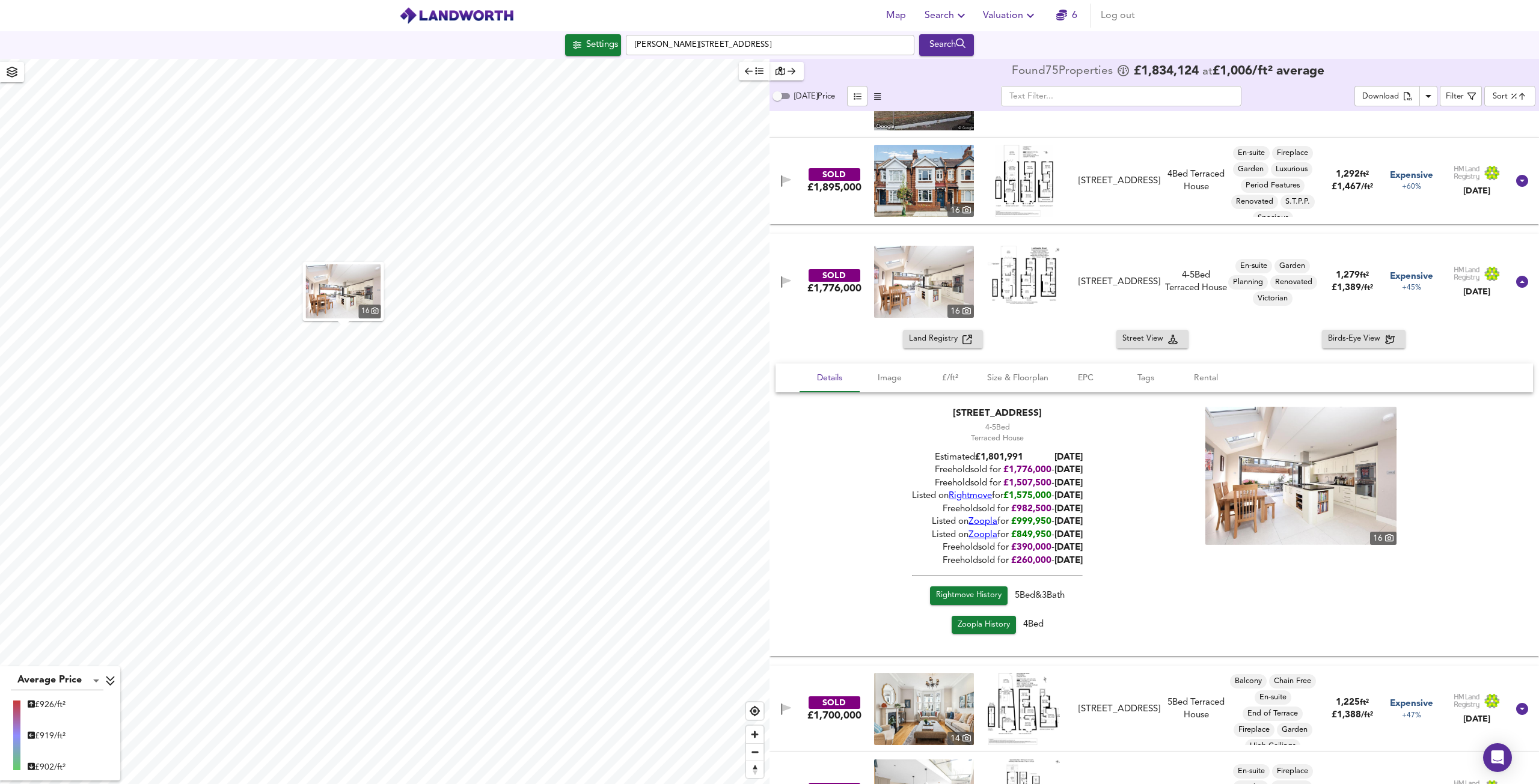
click at [1037, 277] on img at bounding box center [1024, 274] width 72 height 58
click at [895, 380] on span "Image" at bounding box center [889, 378] width 46 height 15
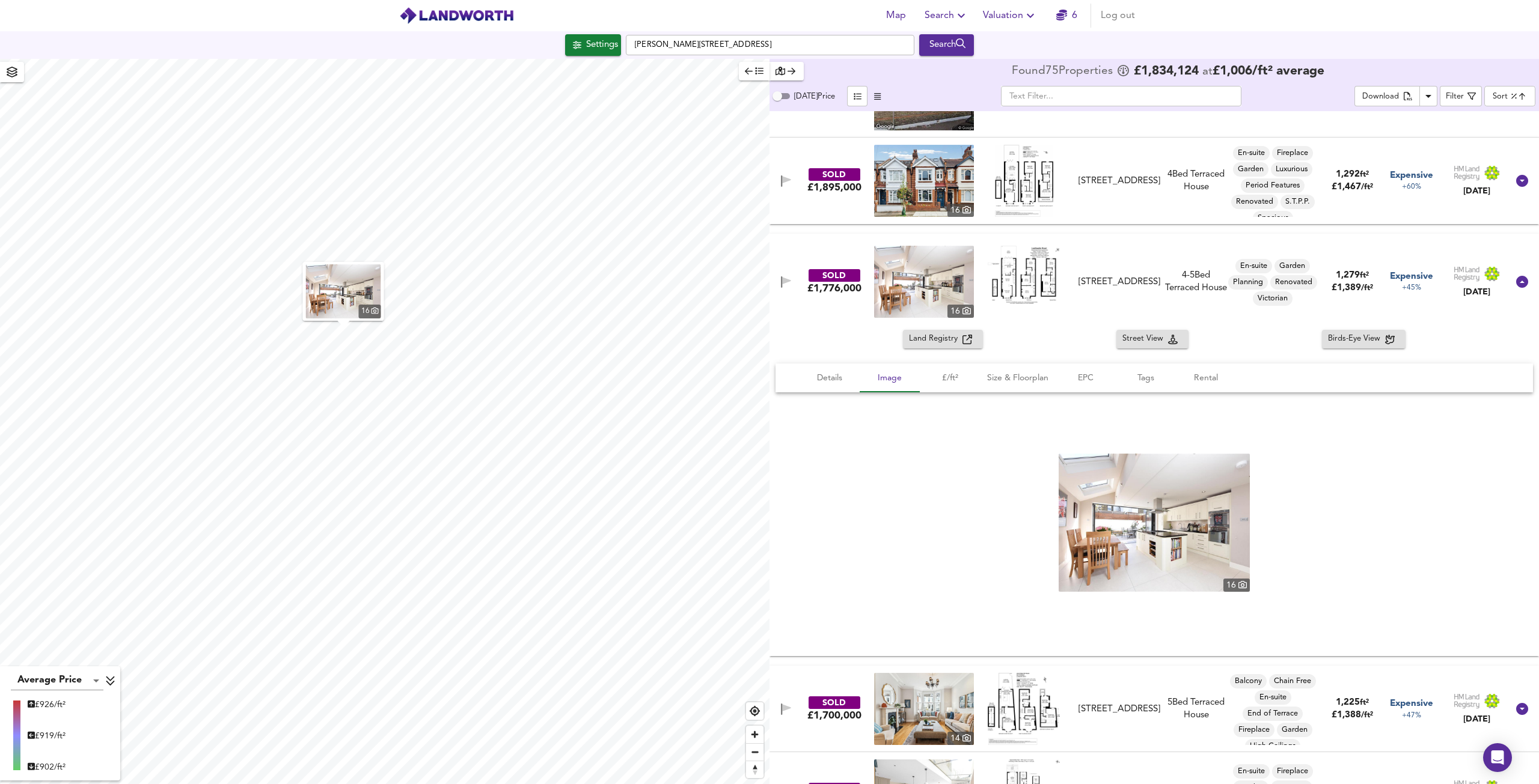
click at [1121, 513] on img at bounding box center [1154, 523] width 192 height 138
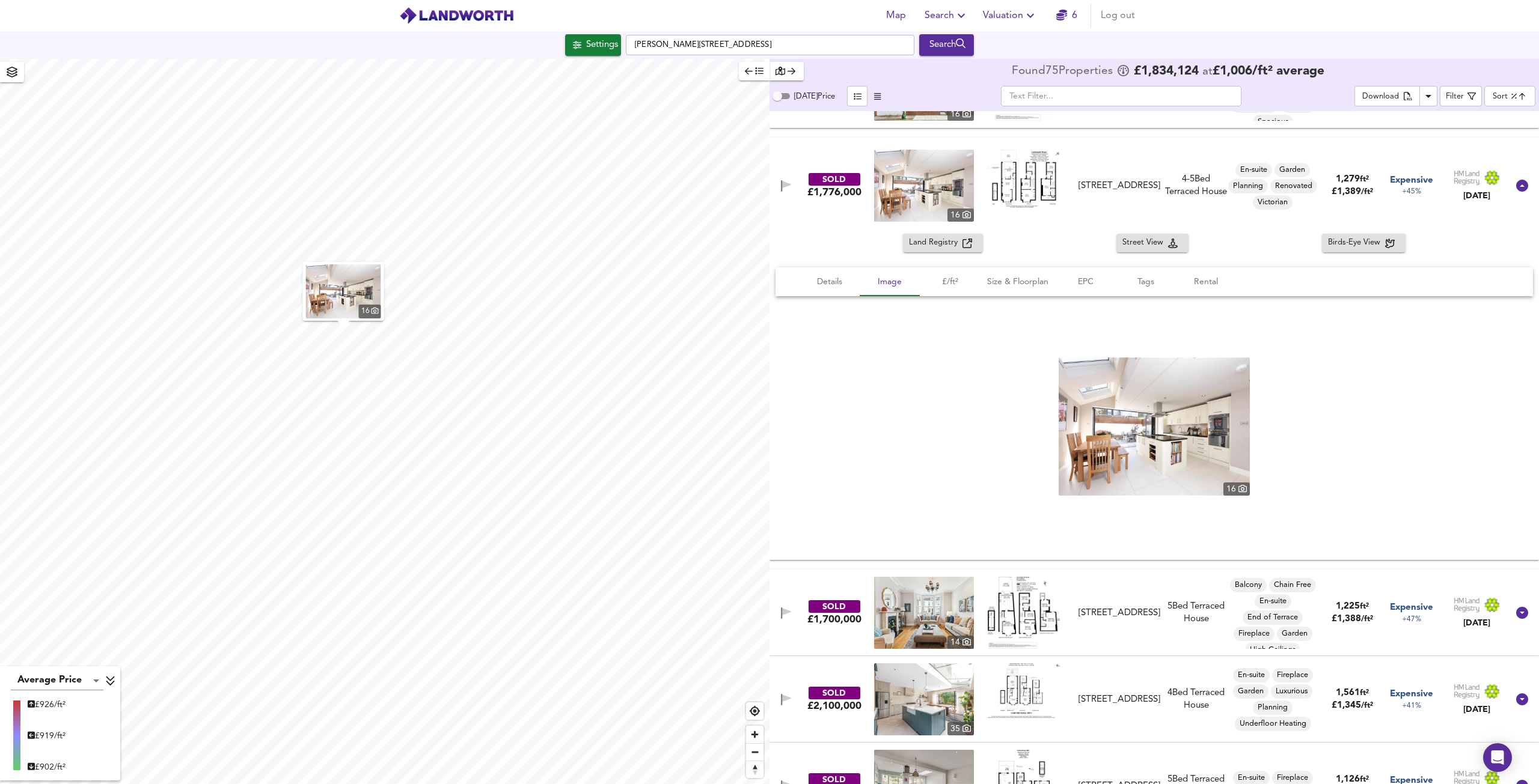
scroll to position [120, 0]
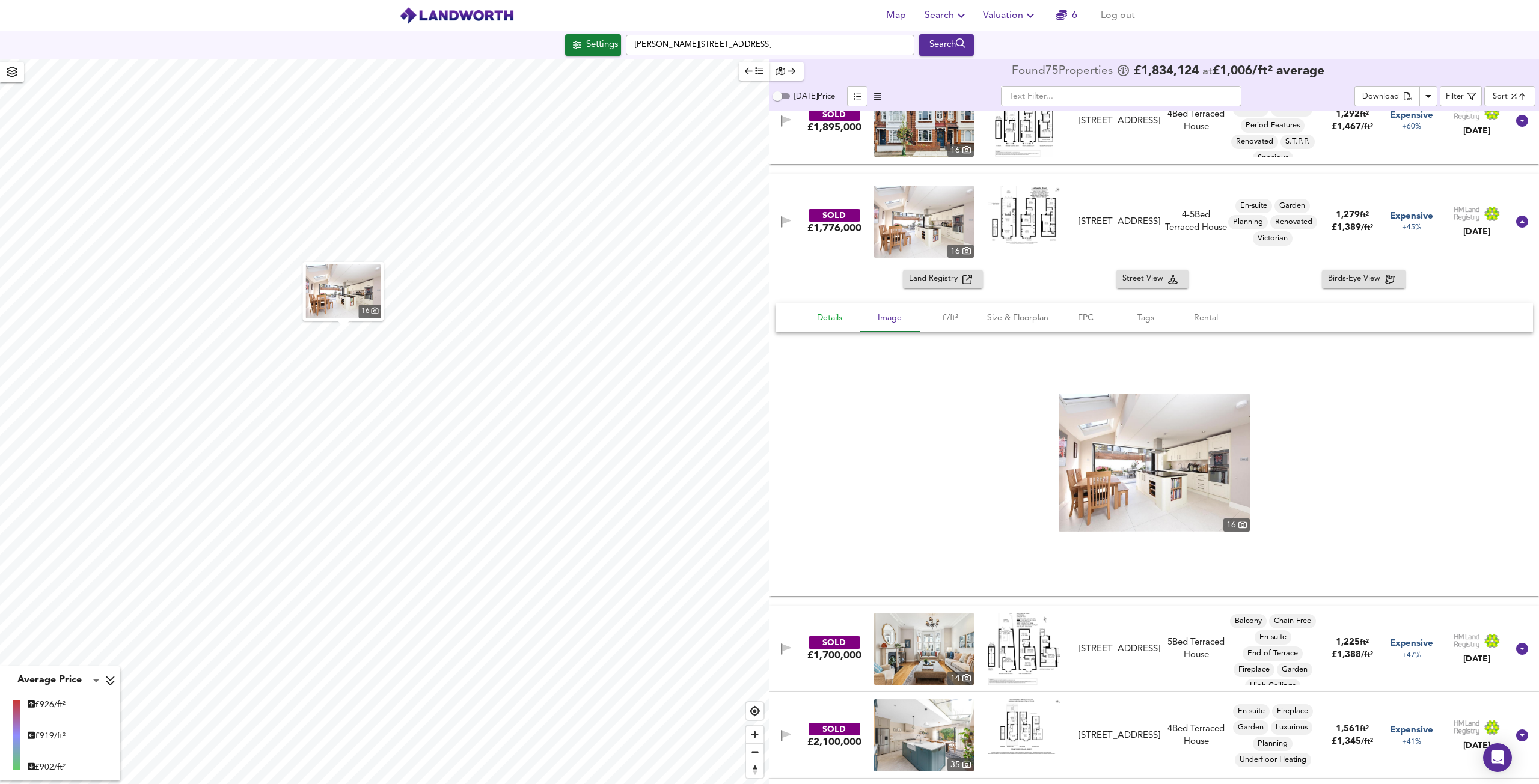
click at [815, 315] on span "Details" at bounding box center [830, 319] width 46 height 15
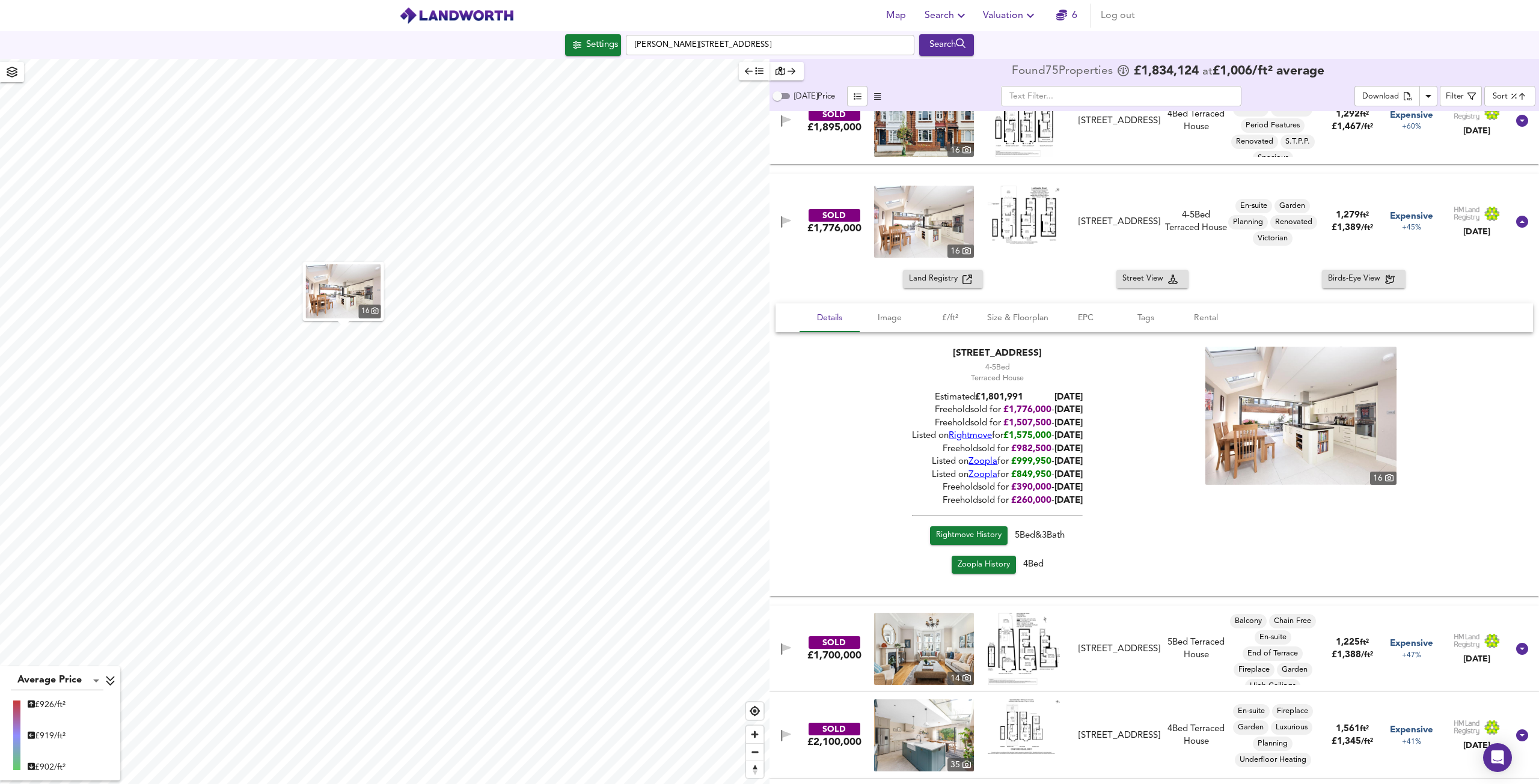
click at [981, 531] on span "Rightmove History" at bounding box center [968, 536] width 65 height 14
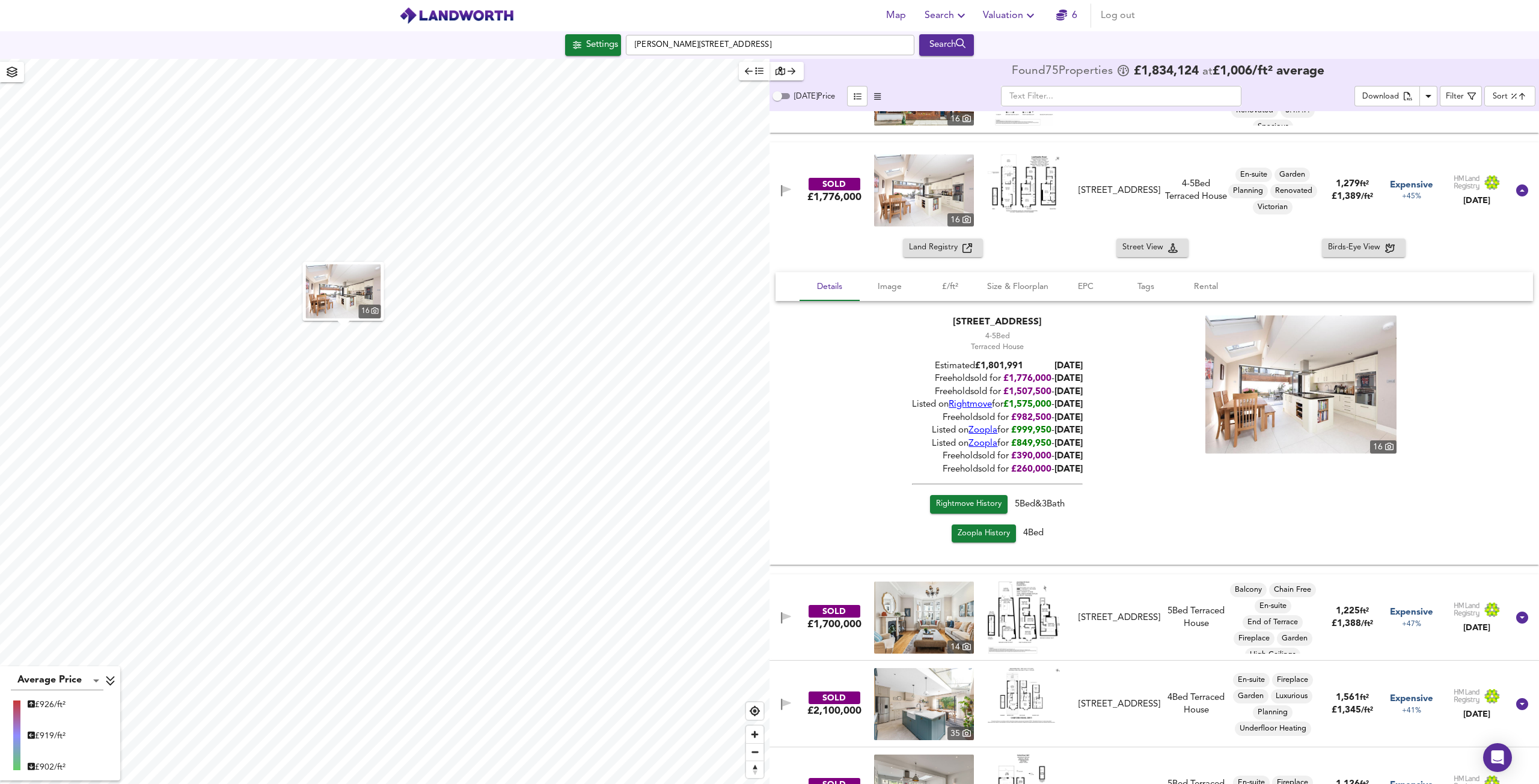
scroll to position [241, 0]
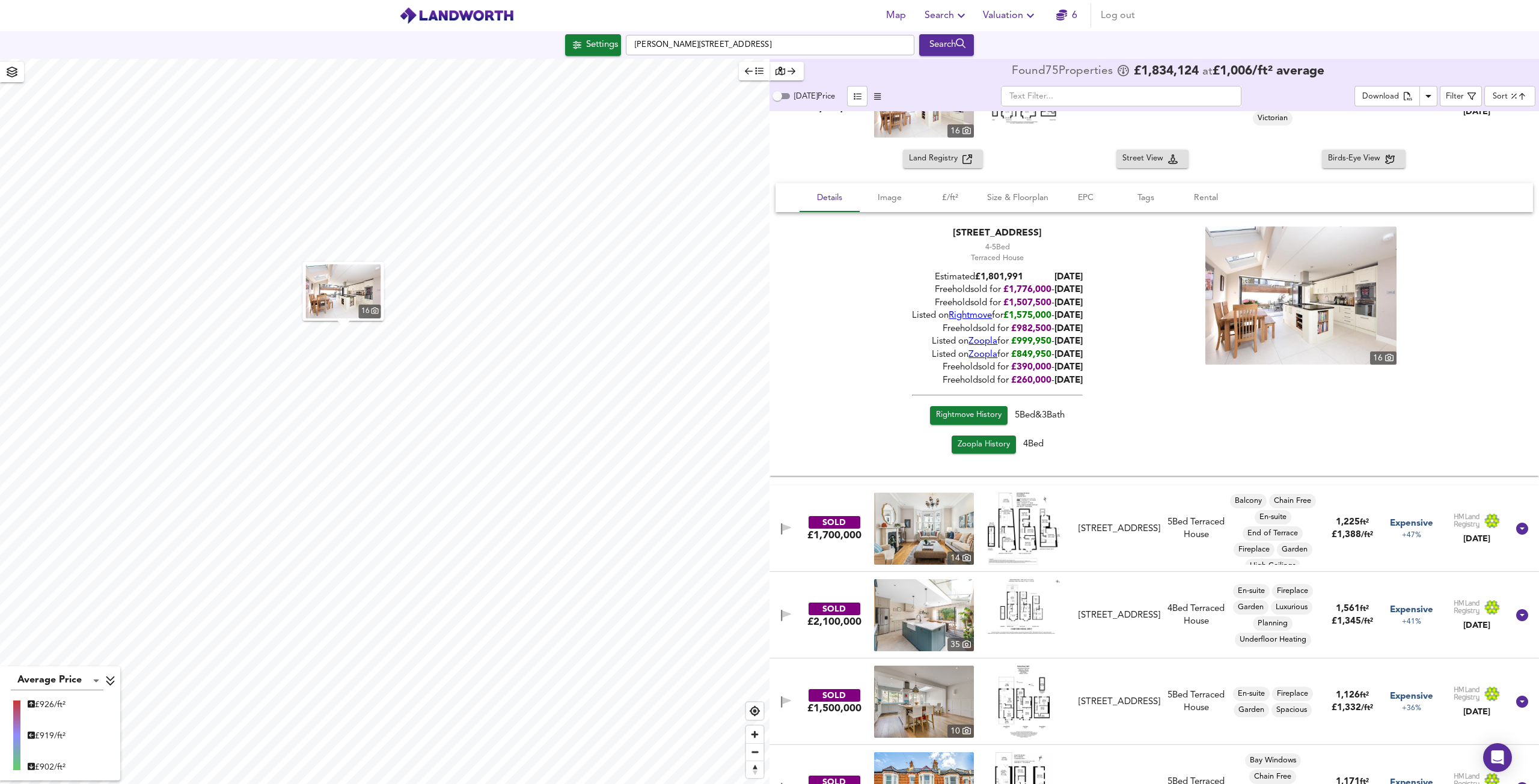
click at [925, 616] on img at bounding box center [924, 615] width 100 height 72
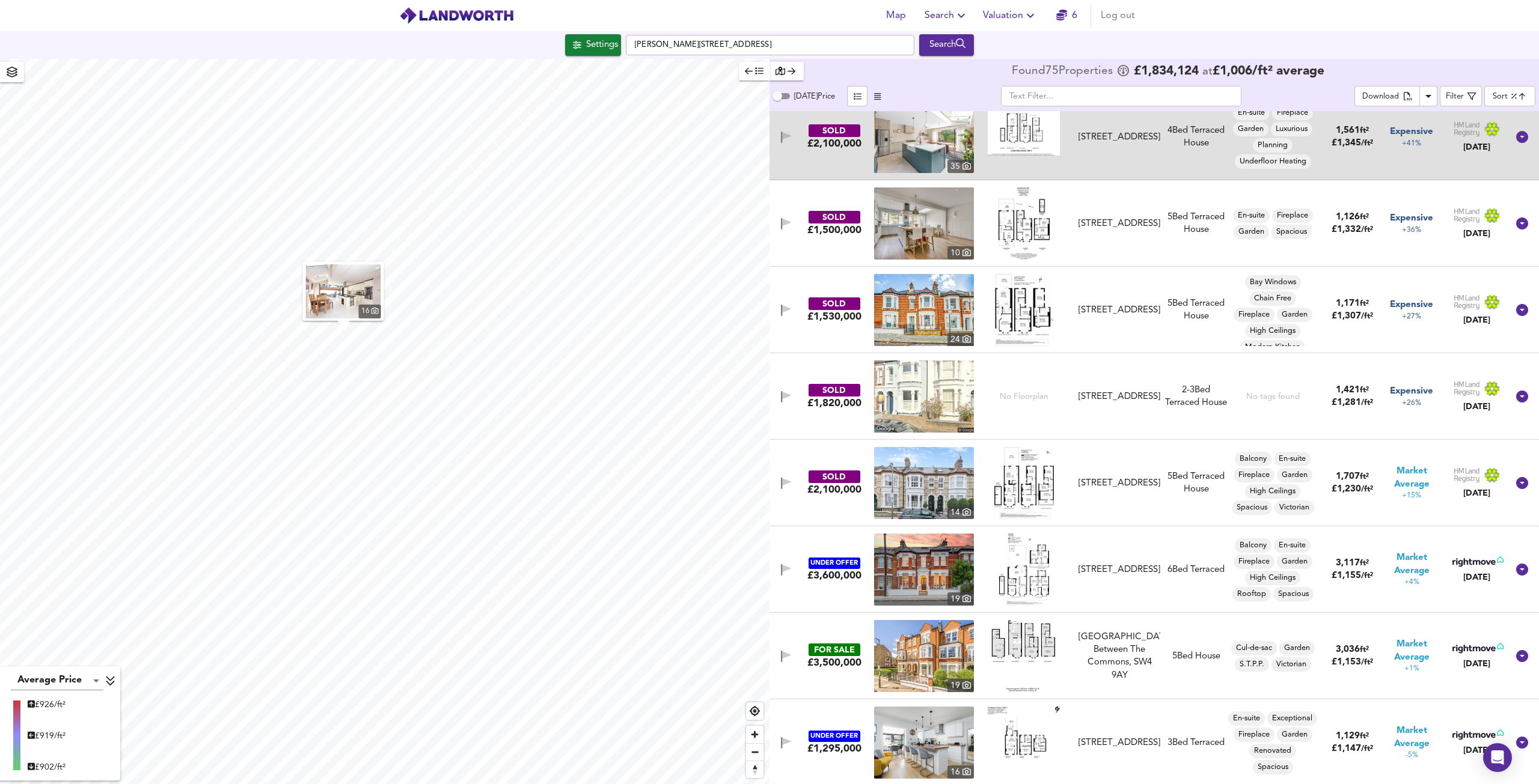
scroll to position [721, 0]
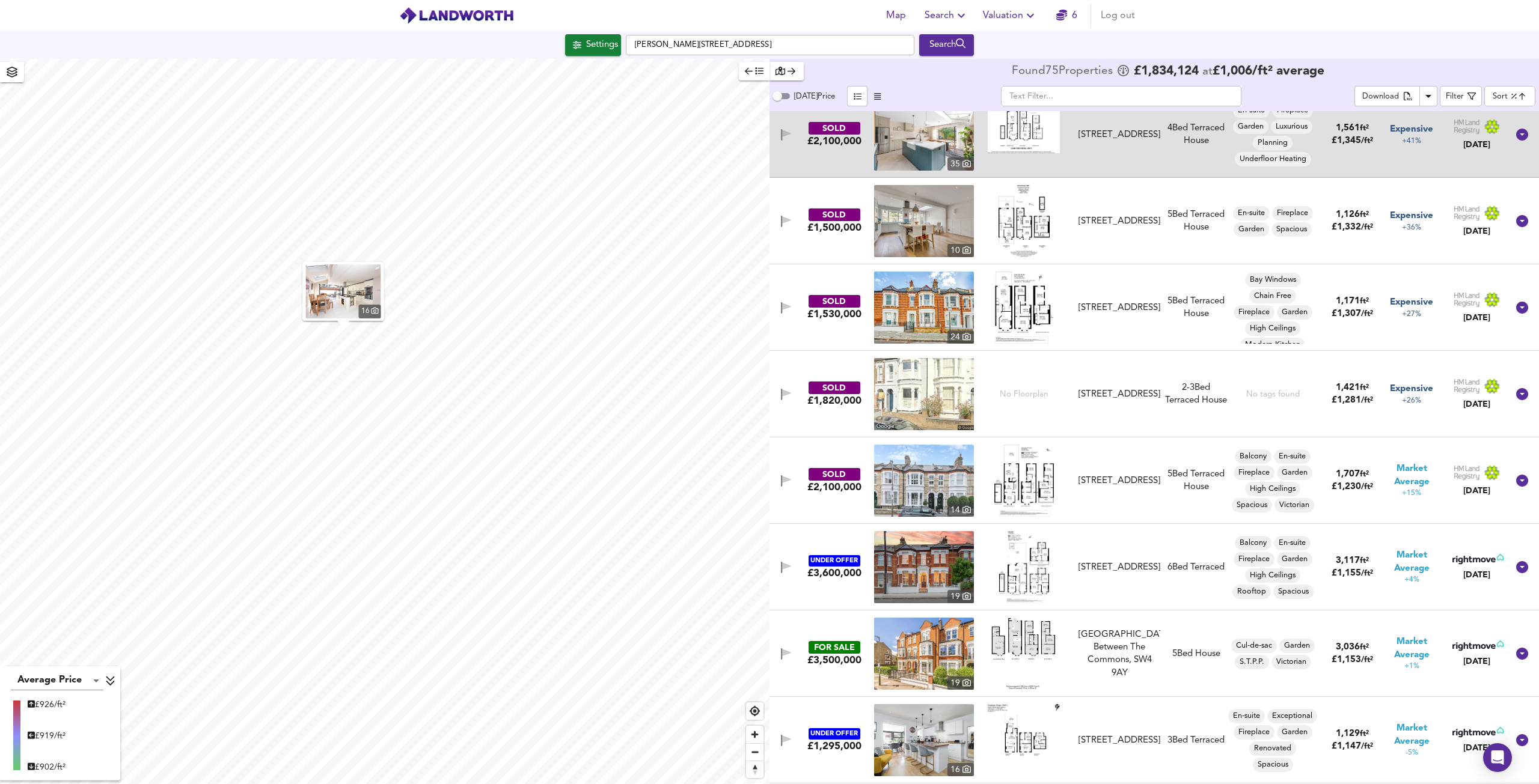
click at [1022, 491] on img at bounding box center [1024, 481] width 60 height 72
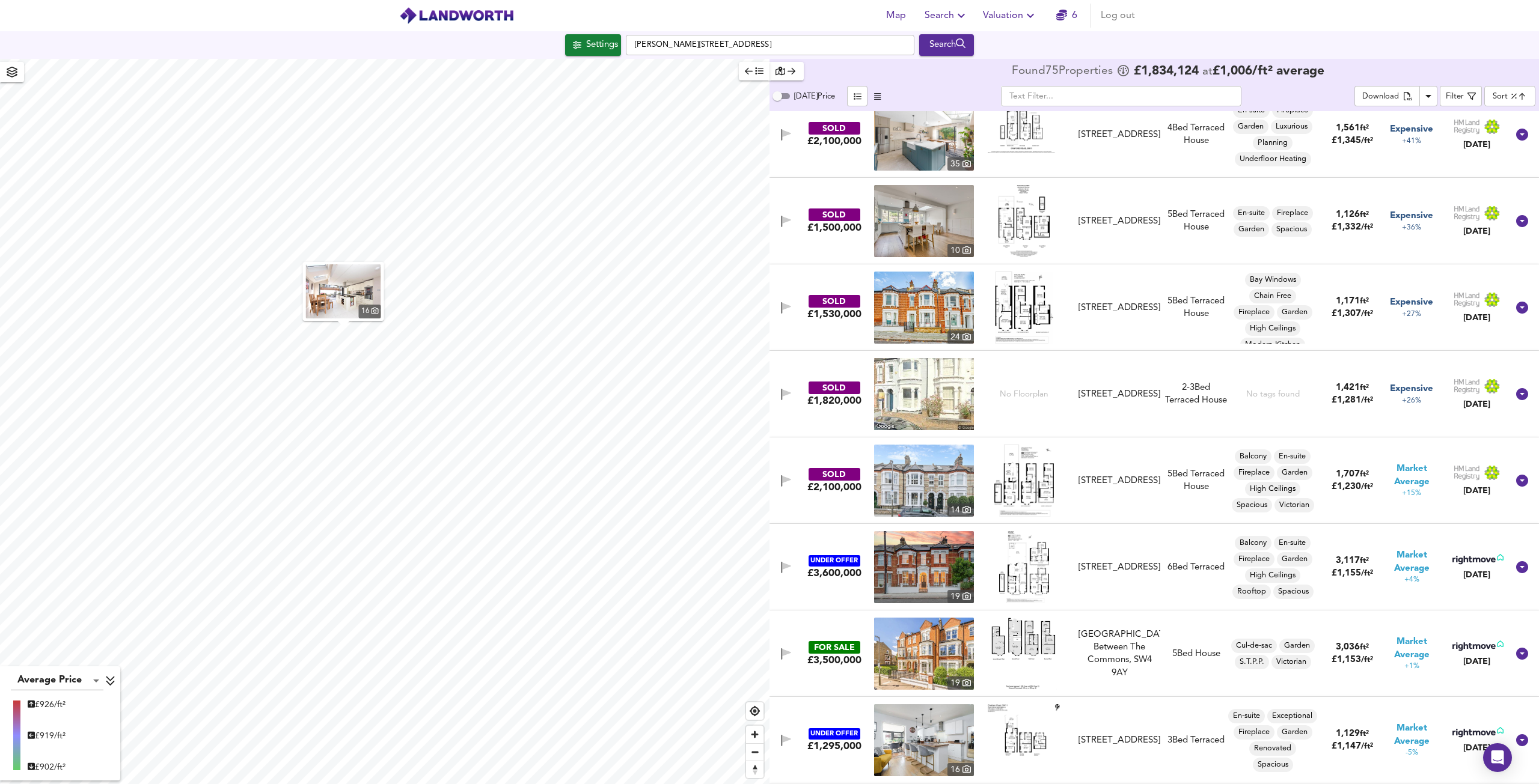
click at [1515, 481] on icon at bounding box center [1522, 481] width 14 height 14
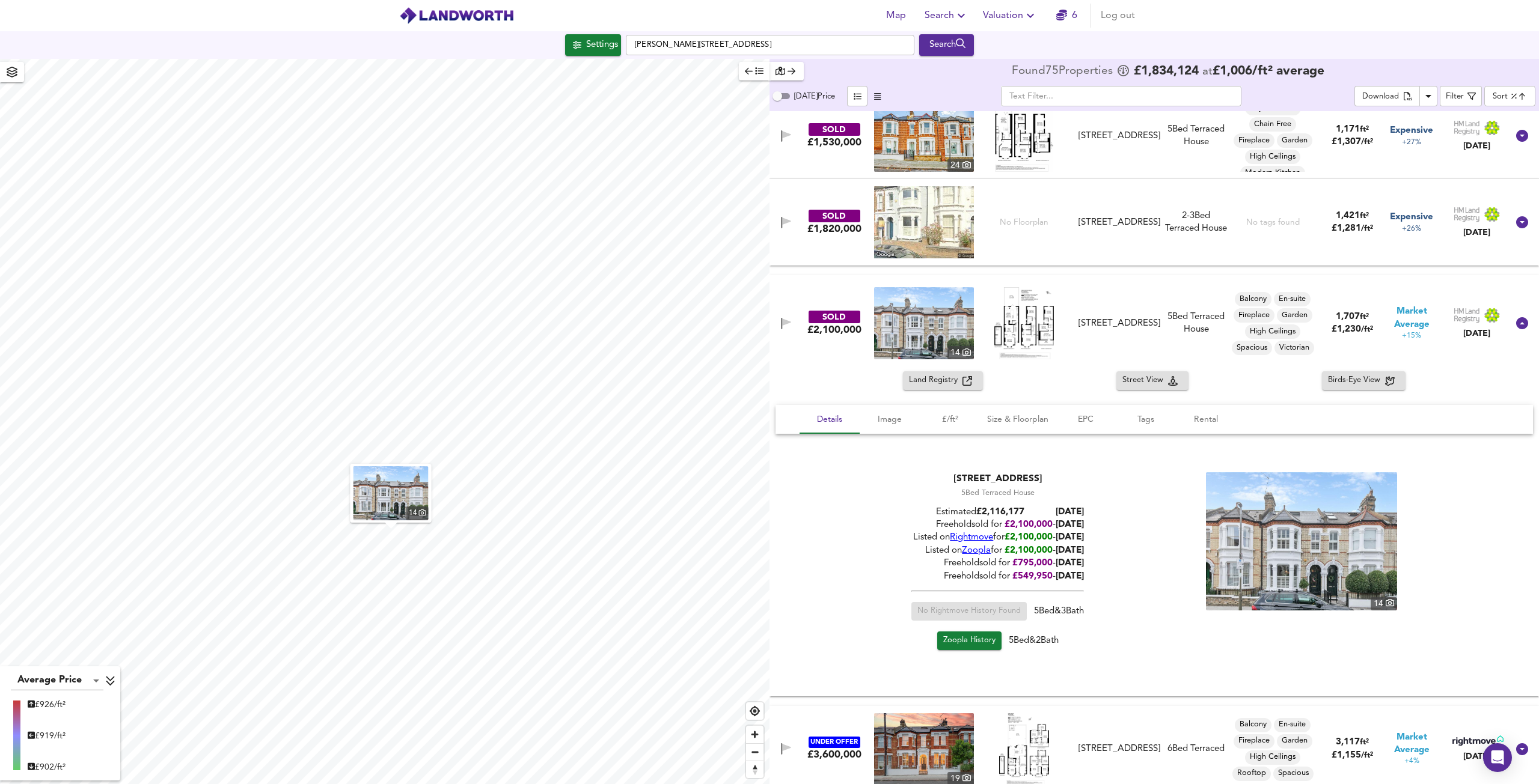
scroll to position [902, 0]
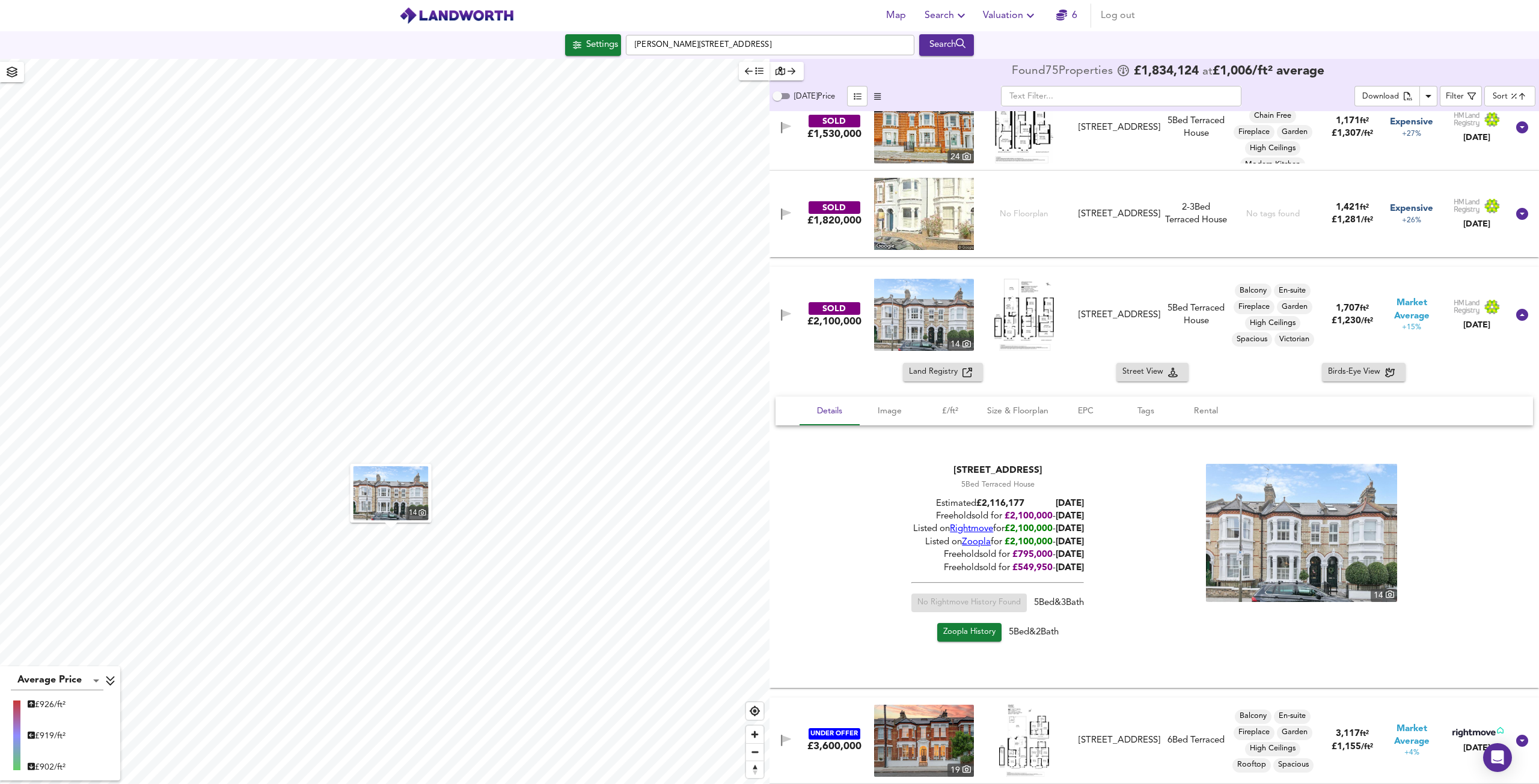
click at [969, 636] on span "Zoopla History" at bounding box center [969, 632] width 52 height 14
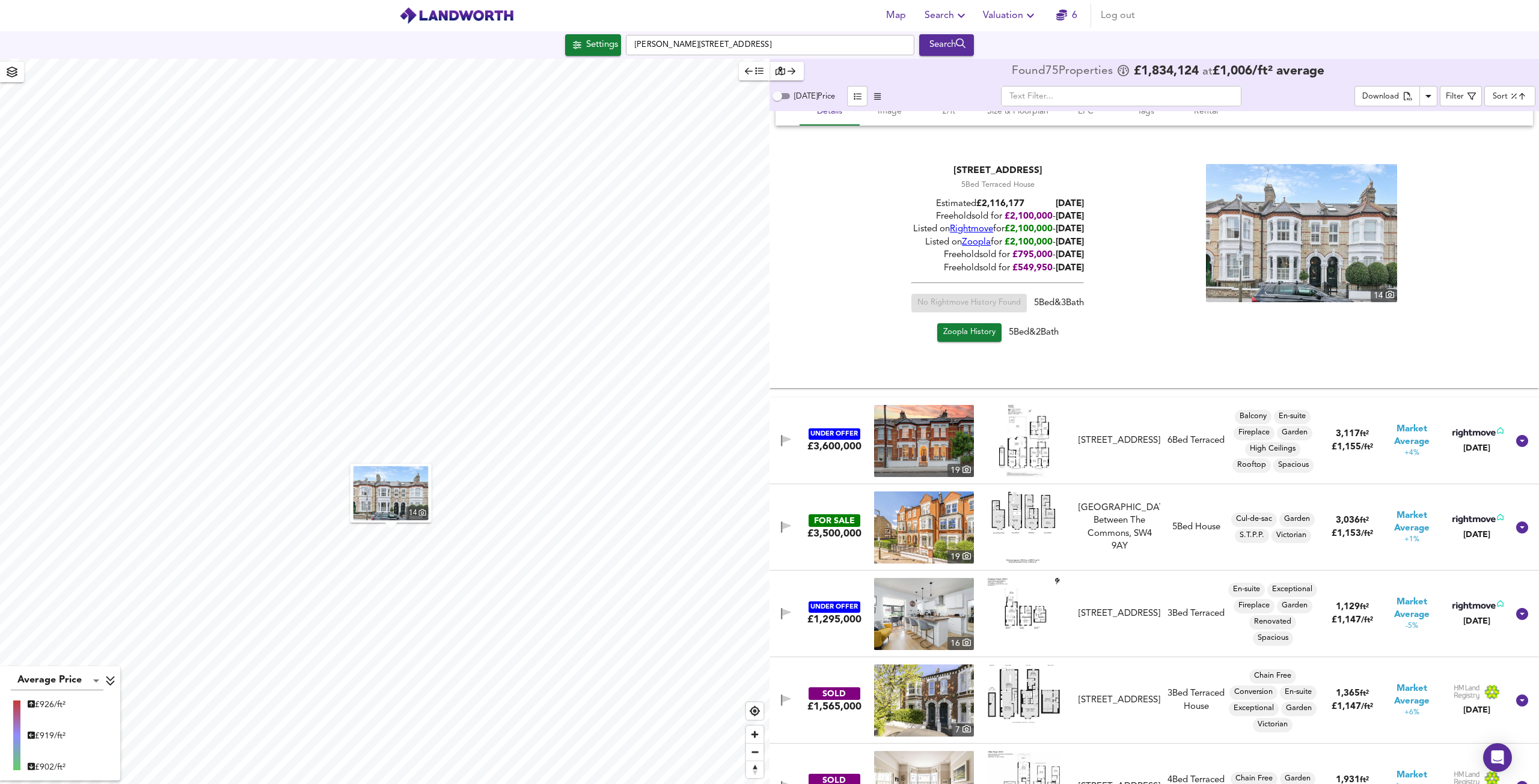
scroll to position [1202, 0]
click at [1516, 438] on icon at bounding box center [1522, 440] width 12 height 12
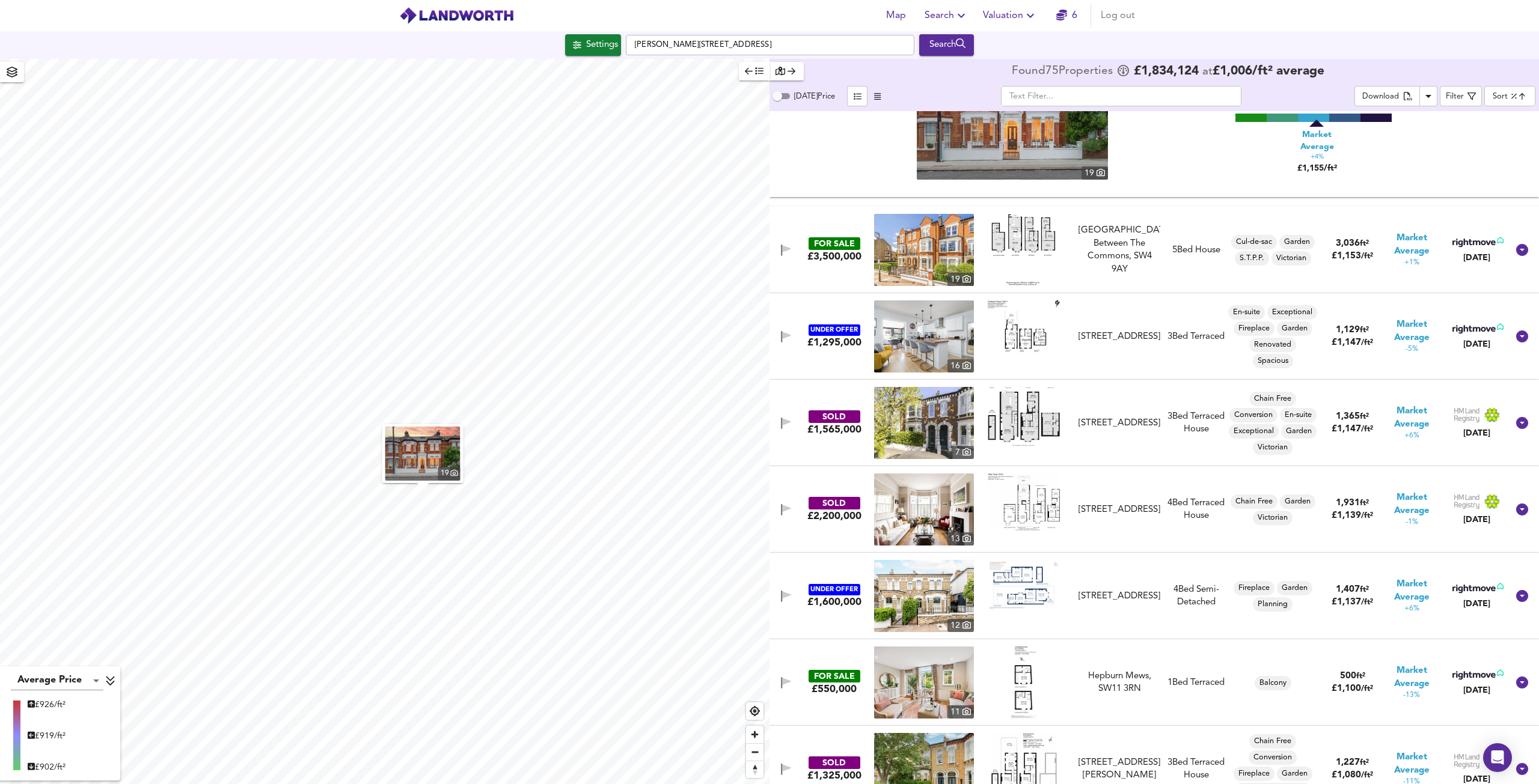
scroll to position [1743, 0]
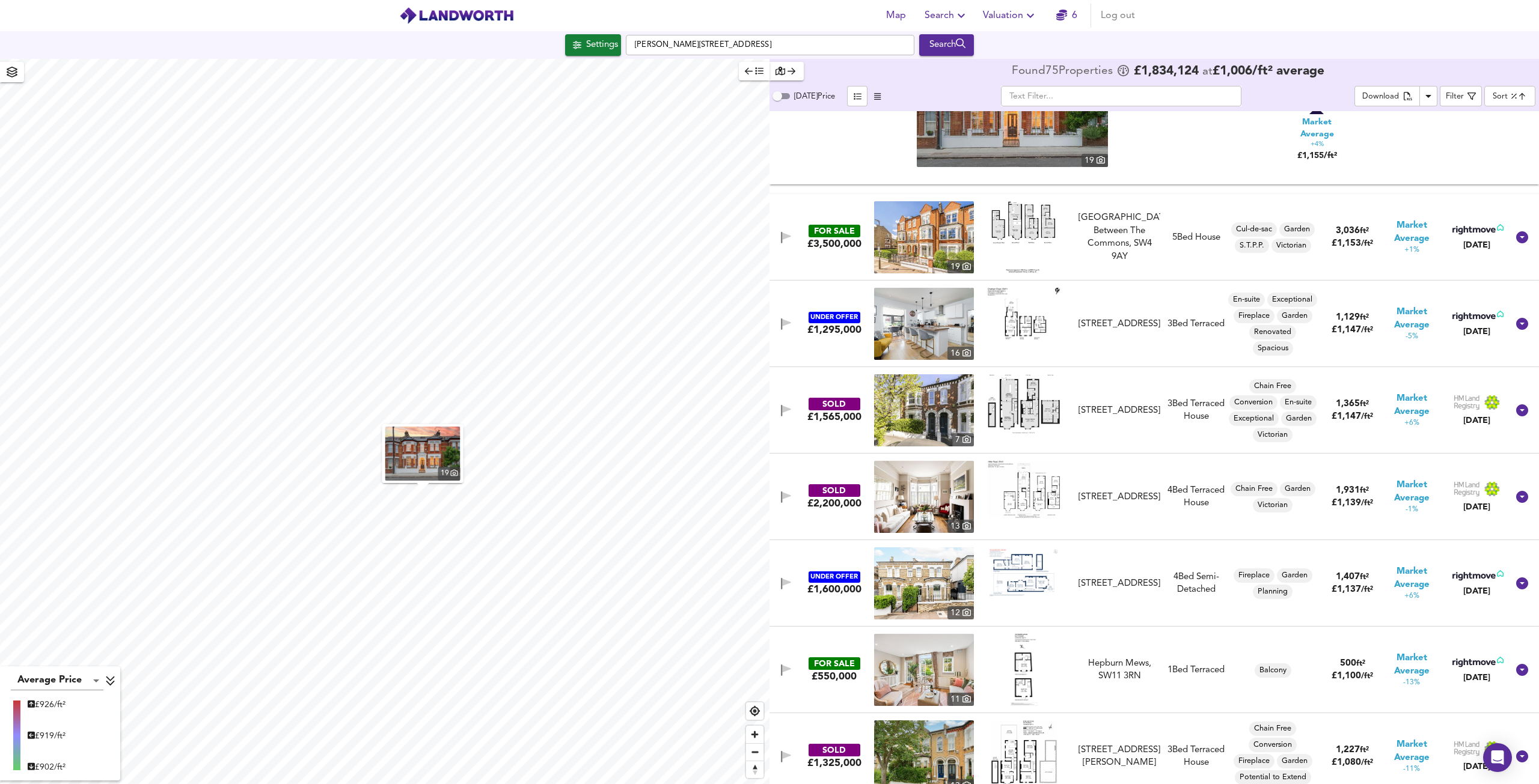
click at [1517, 497] on icon at bounding box center [1522, 497] width 14 height 14
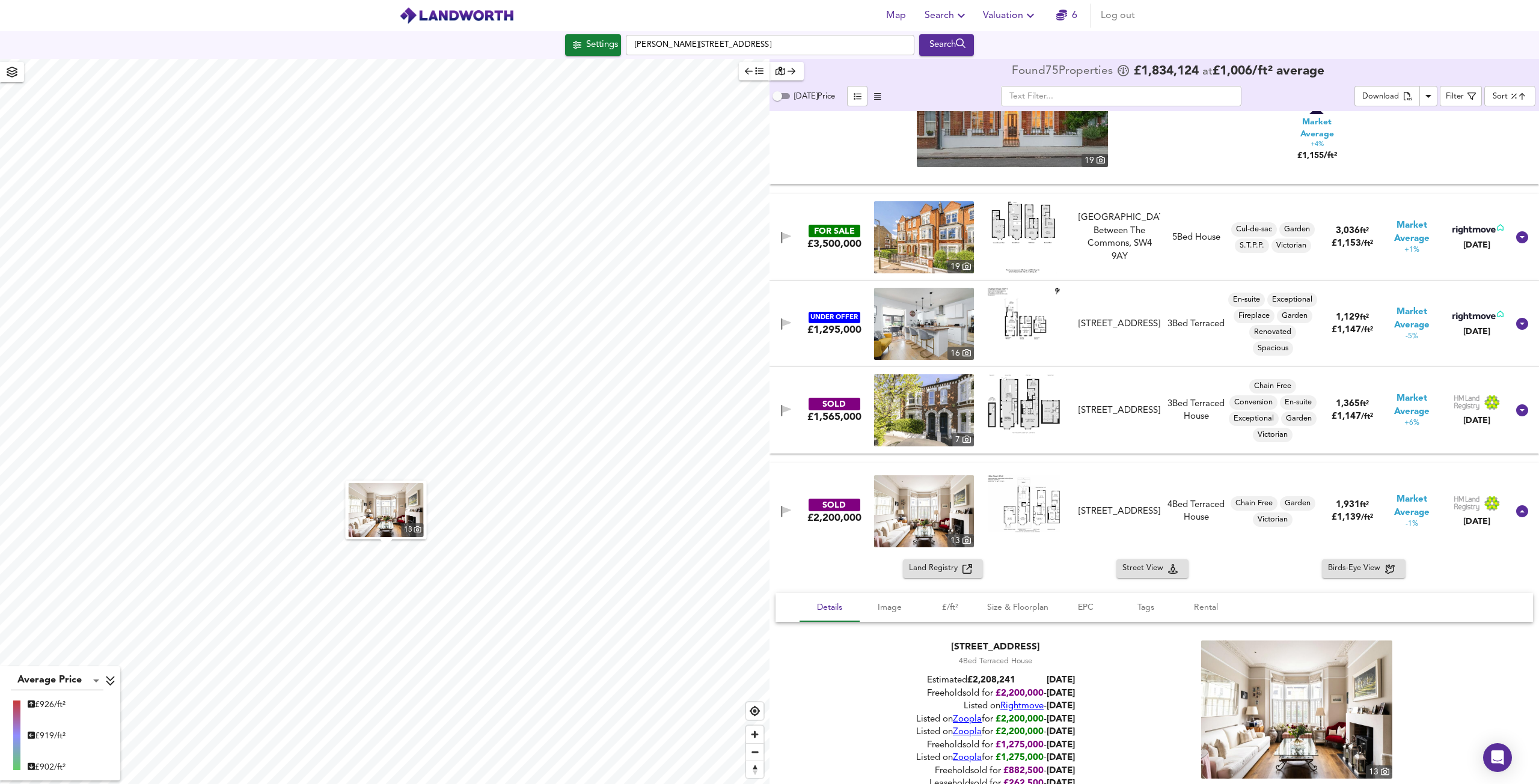
scroll to position [1924, 0]
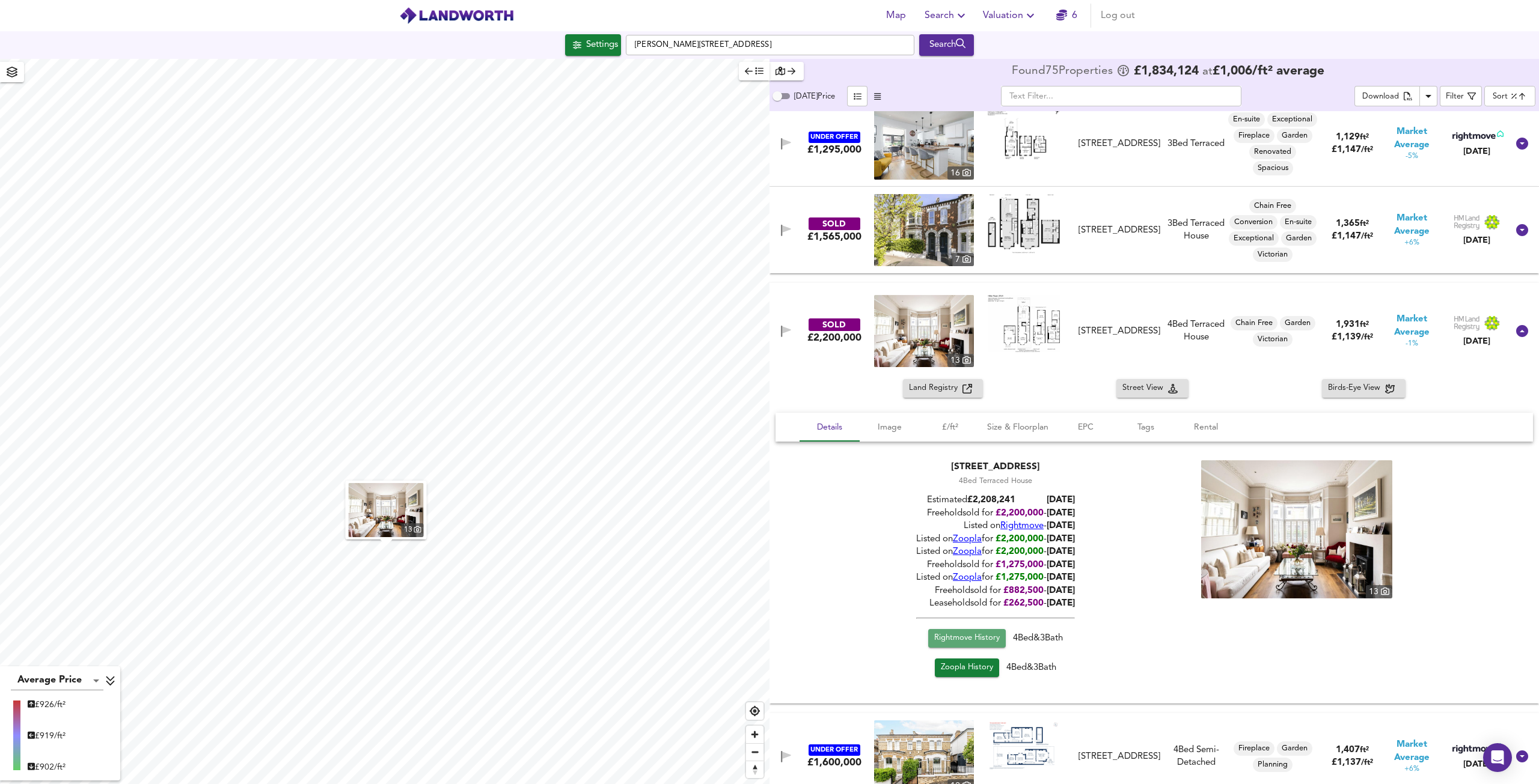
click at [952, 638] on span "Rightmove History" at bounding box center [966, 638] width 65 height 14
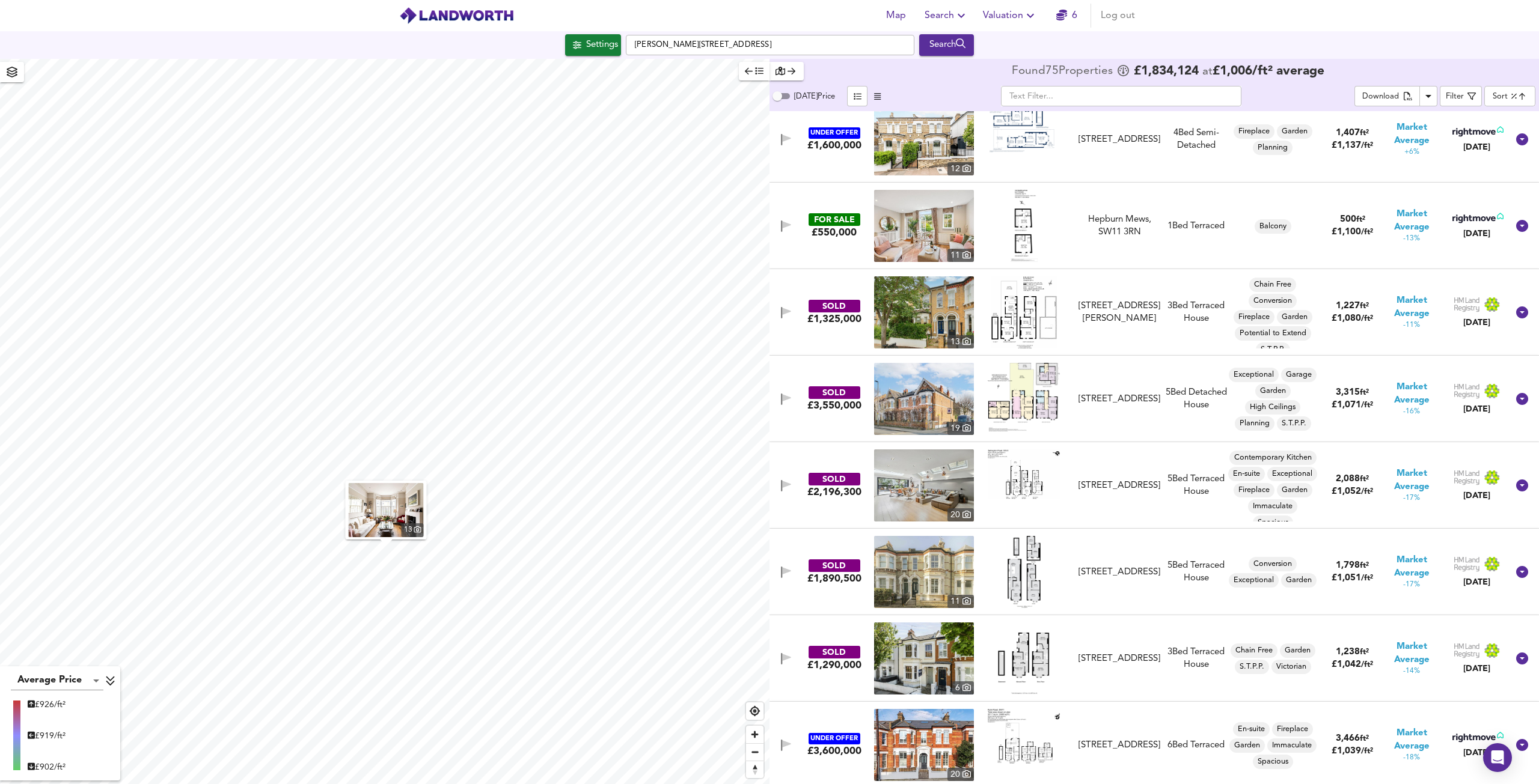
scroll to position [2584, 0]
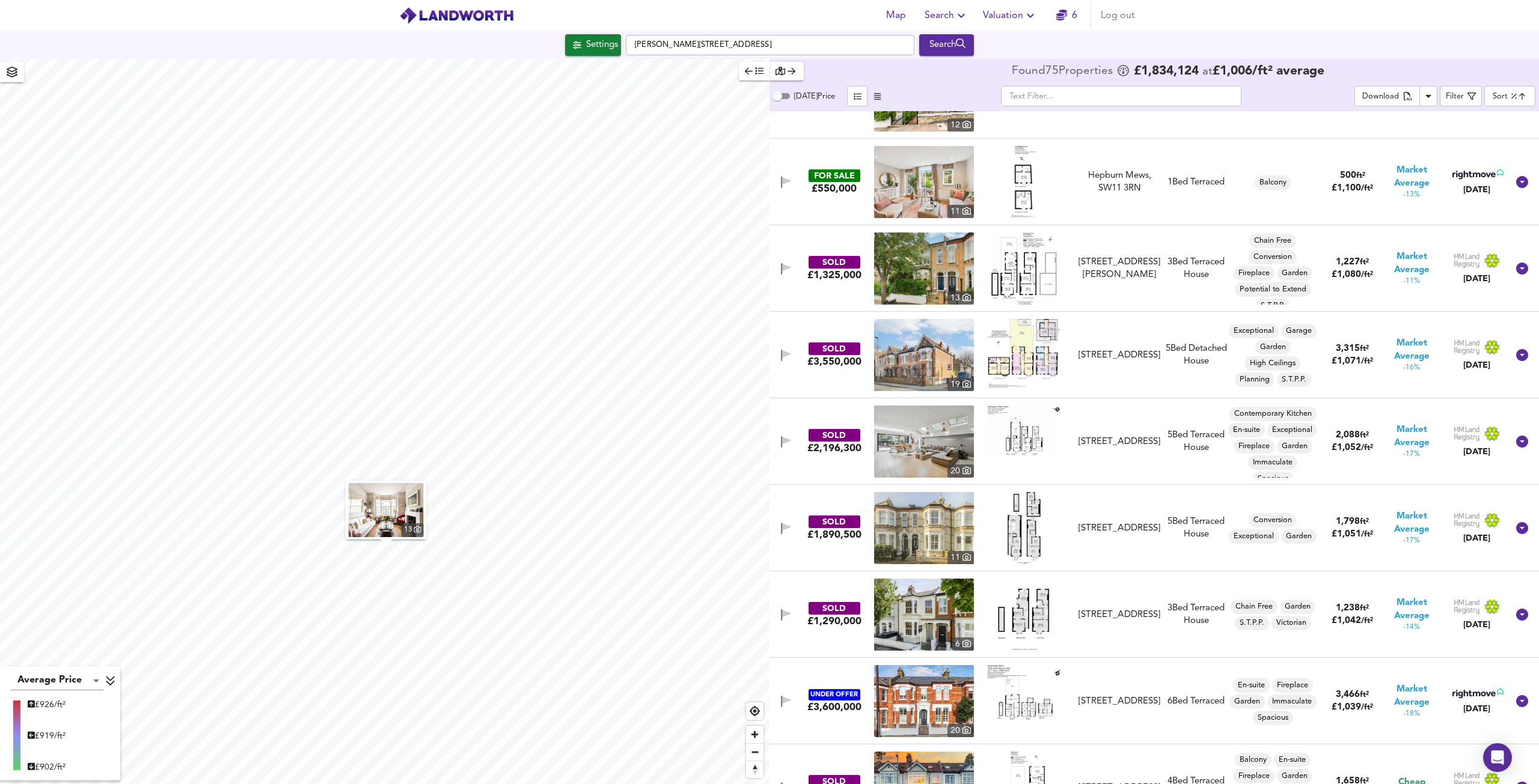
click at [1516, 438] on icon at bounding box center [1522, 442] width 12 height 12
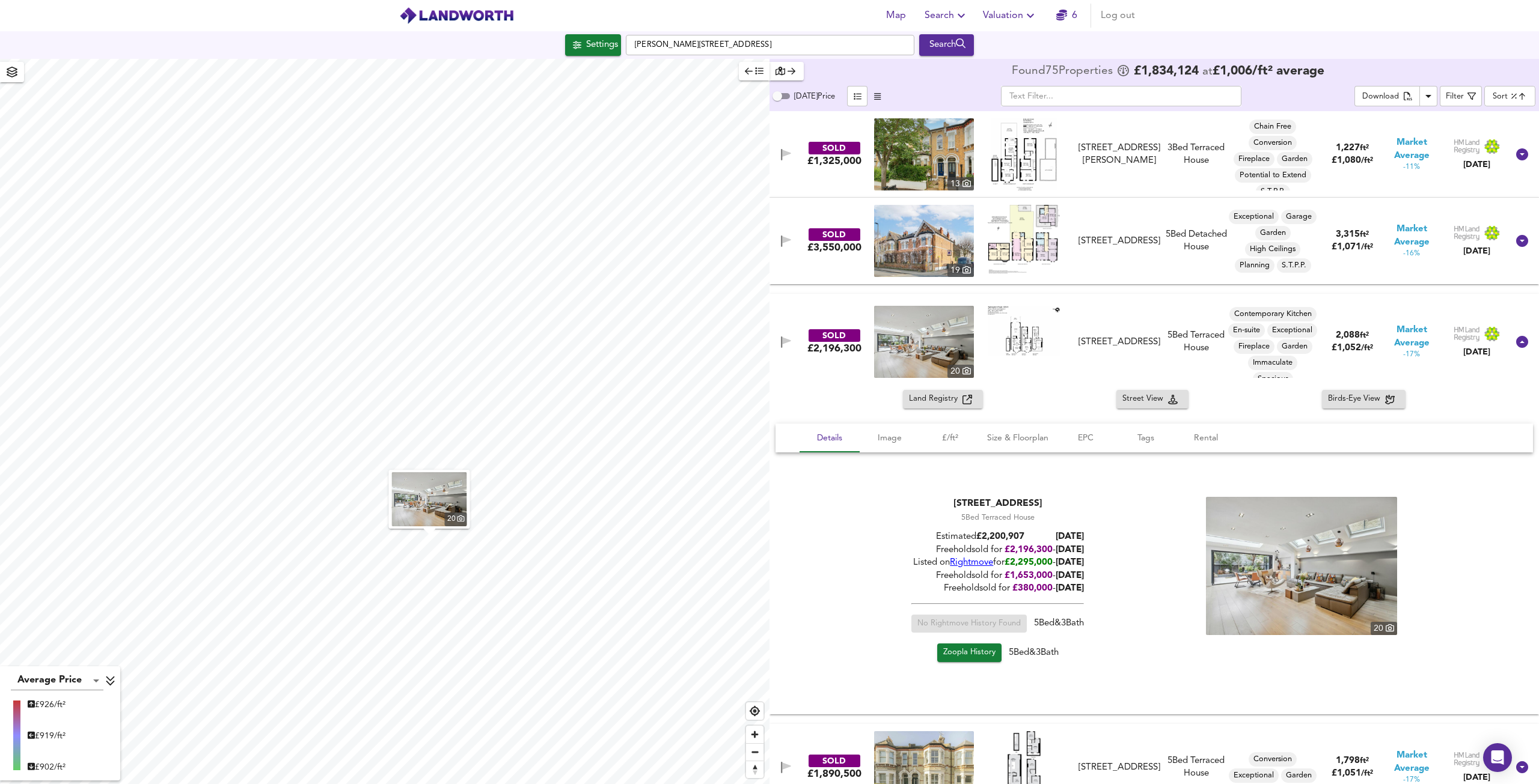
scroll to position [2705, 0]
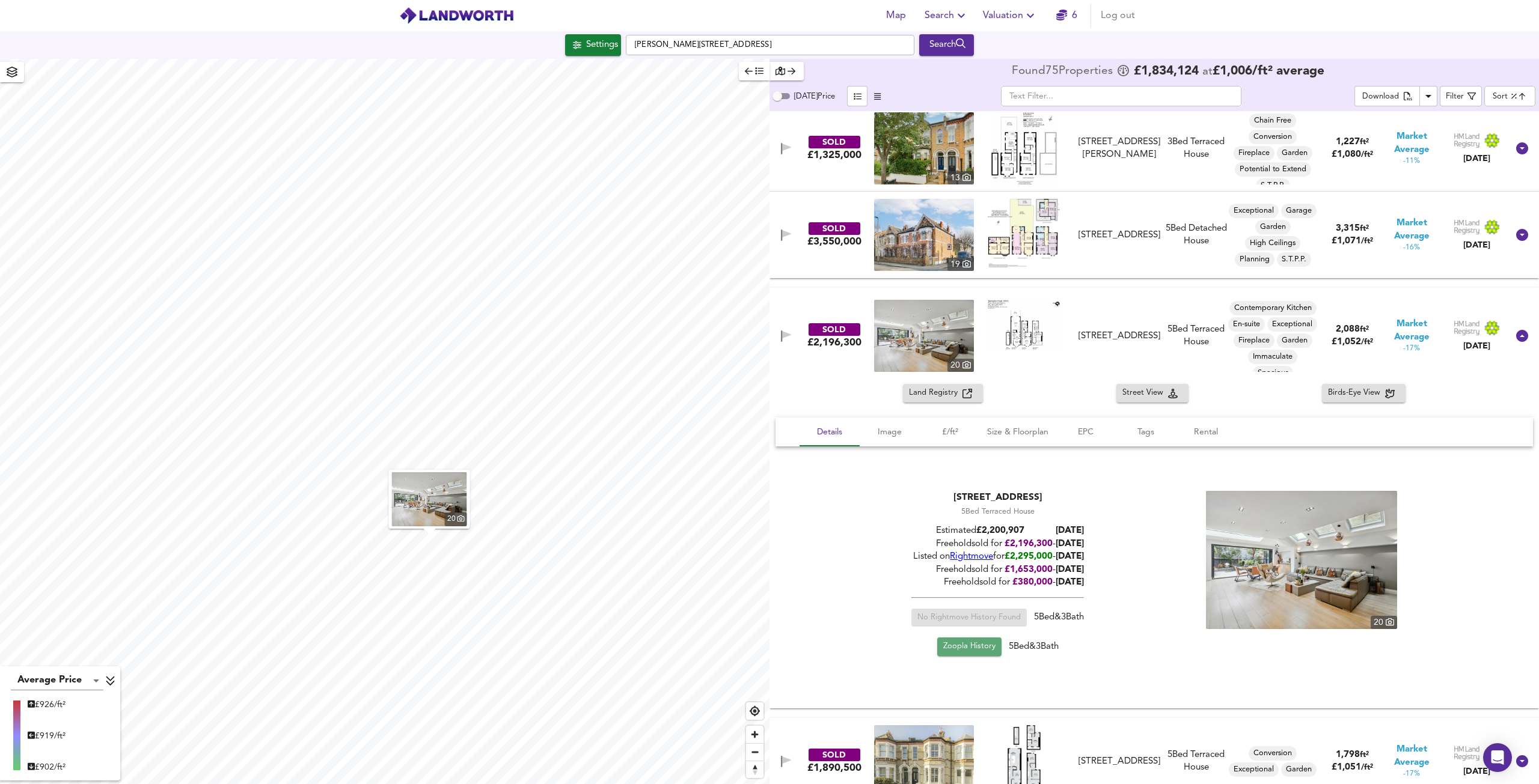
click at [977, 649] on span "Zoopla History" at bounding box center [969, 647] width 52 height 14
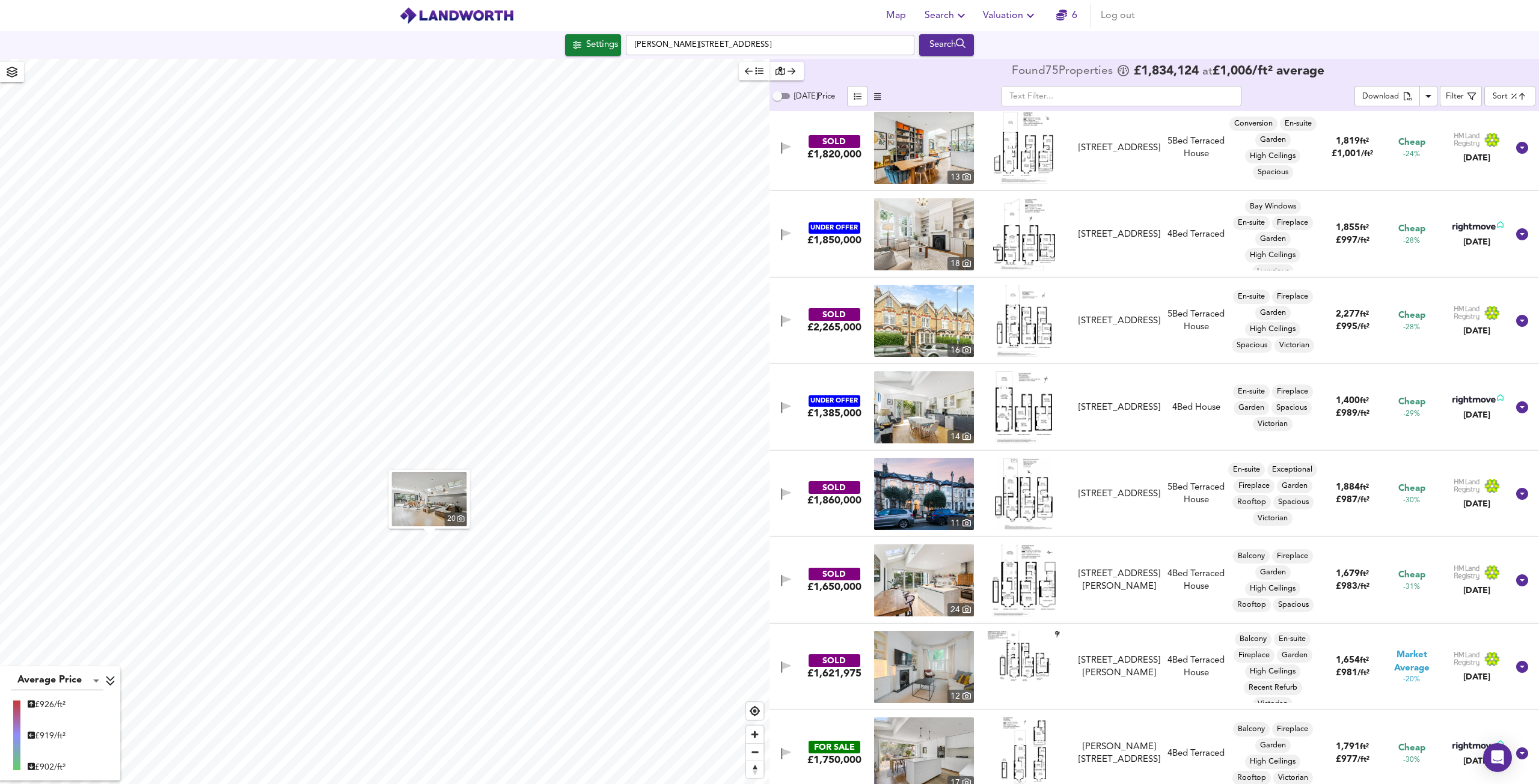
scroll to position [4267, 0]
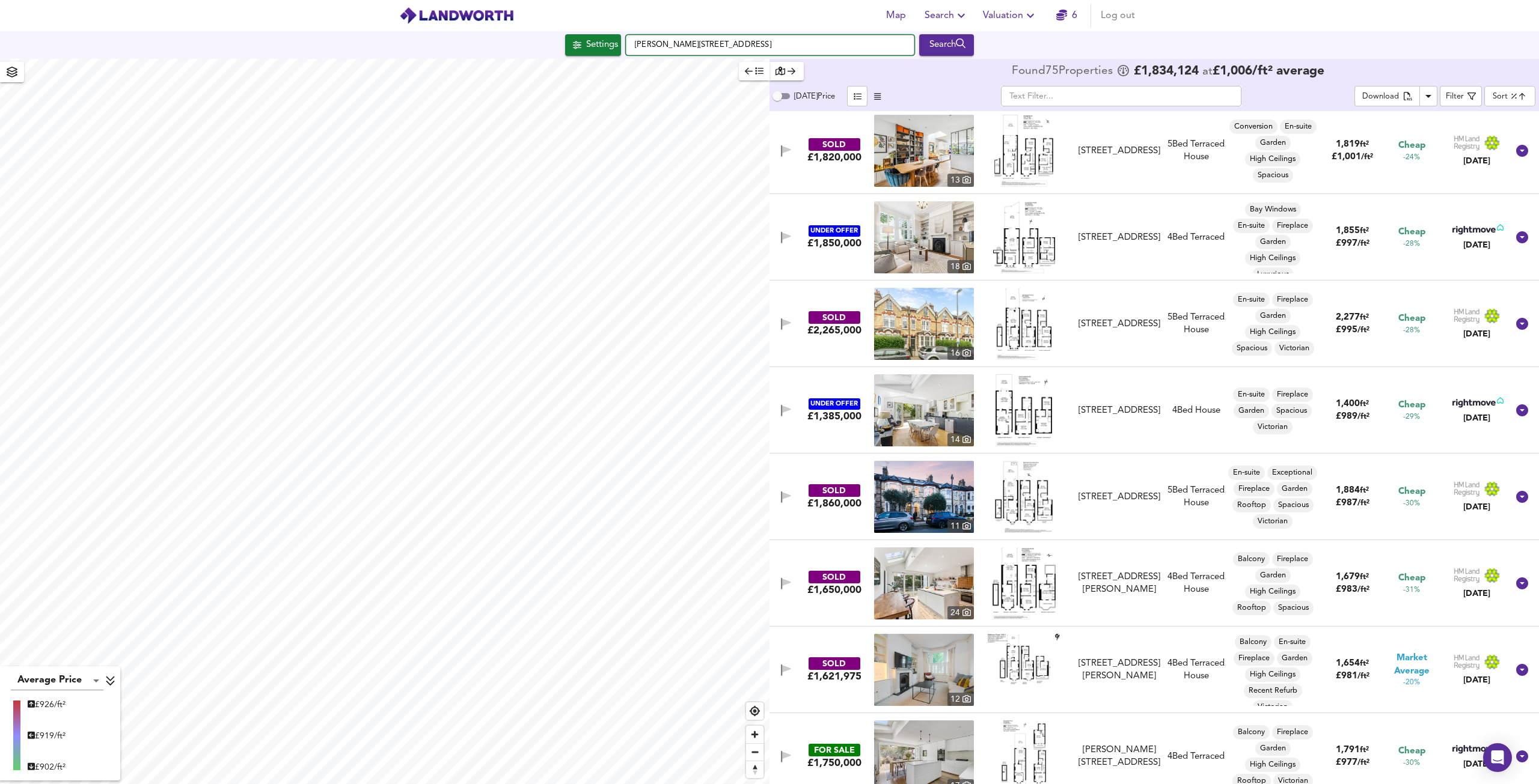
drag, startPoint x: 779, startPoint y: 44, endPoint x: 580, endPoint y: 15, distance: 201.1
click at [580, 15] on div "Map Search Valuation 6 Log out Settings [PERSON_NAME][GEOGRAPHIC_DATA] Search 2…" at bounding box center [769, 392] width 1539 height 784
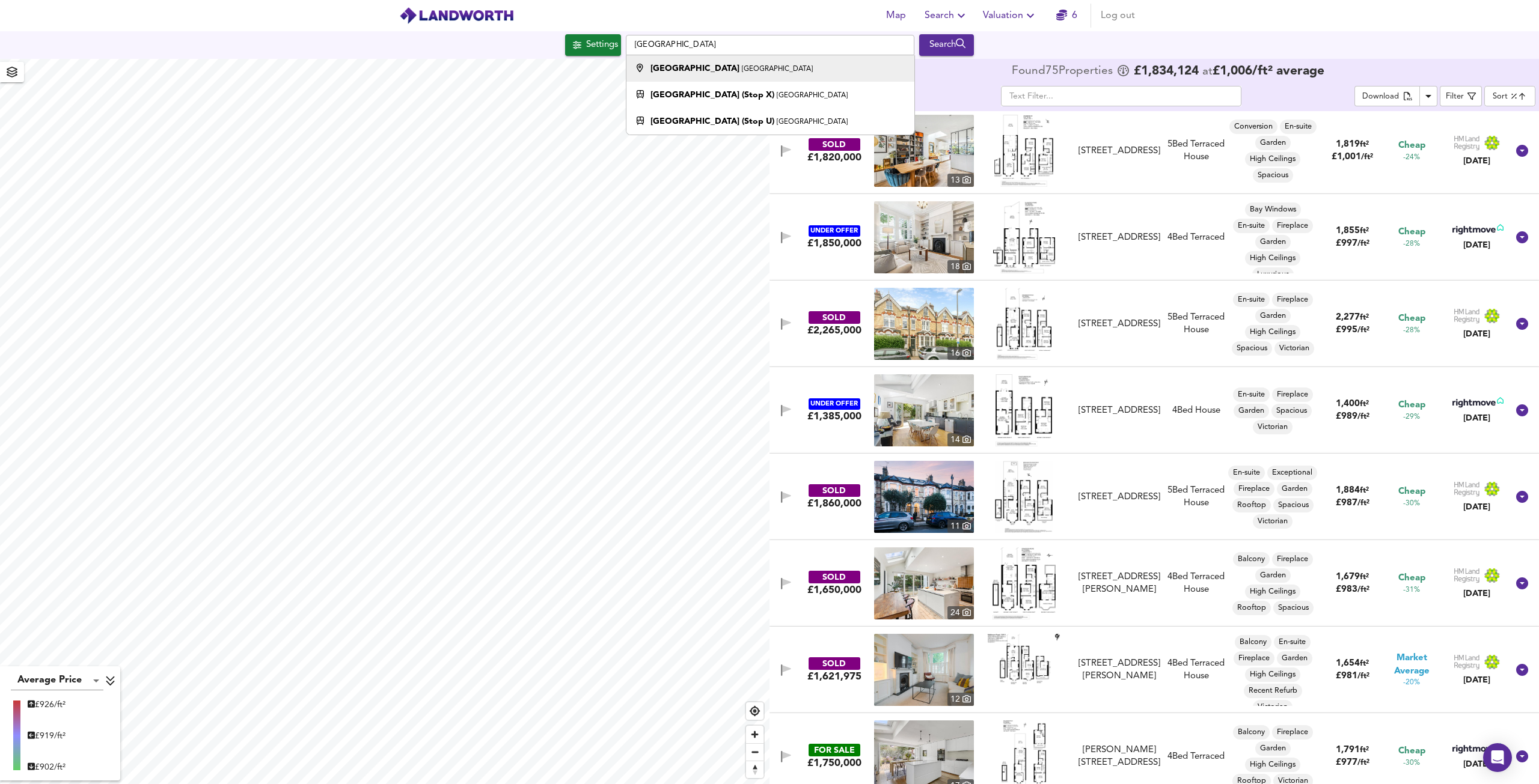
click at [683, 67] on strong "[GEOGRAPHIC_DATA]" at bounding box center [695, 68] width 89 height 9
type input "[GEOGRAPHIC_DATA], [GEOGRAPHIC_DATA]"
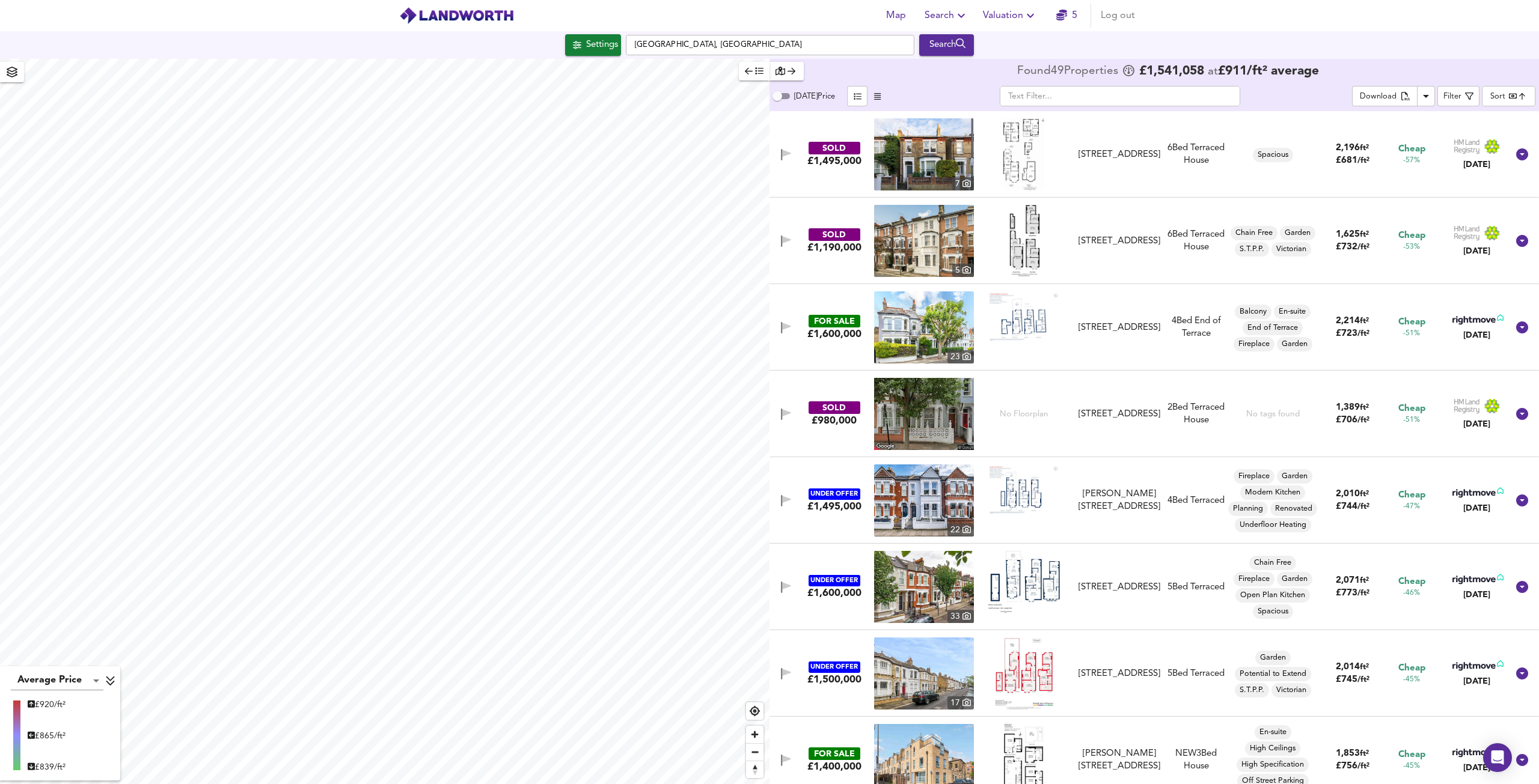
click at [1512, 100] on body "Map Search Valuation 5 Log out Settings [GEOGRAPHIC_DATA] Search Average Price …" at bounding box center [769, 392] width 1539 height 784
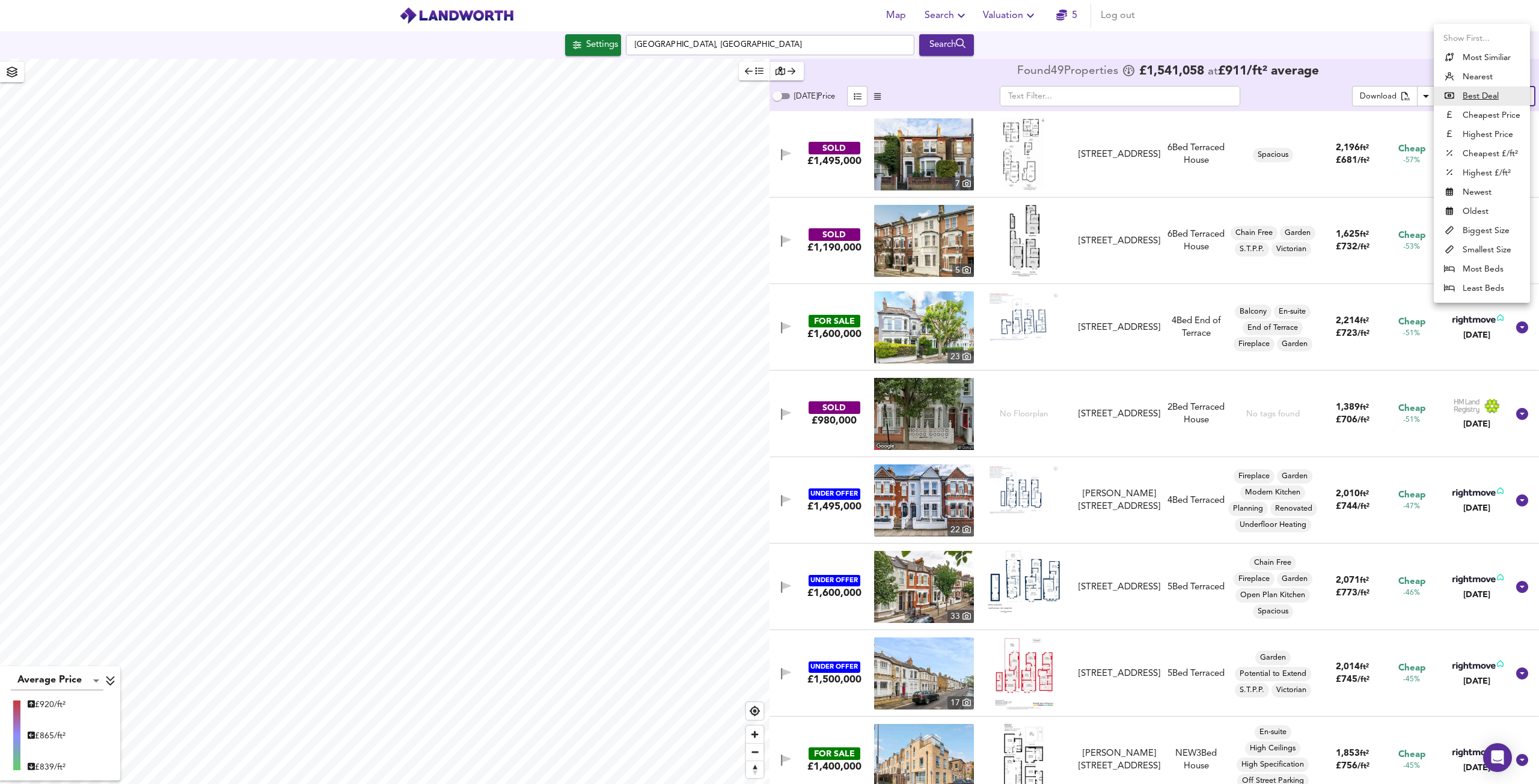
click at [1473, 170] on li "Highest £/ft²" at bounding box center [1481, 173] width 96 height 19
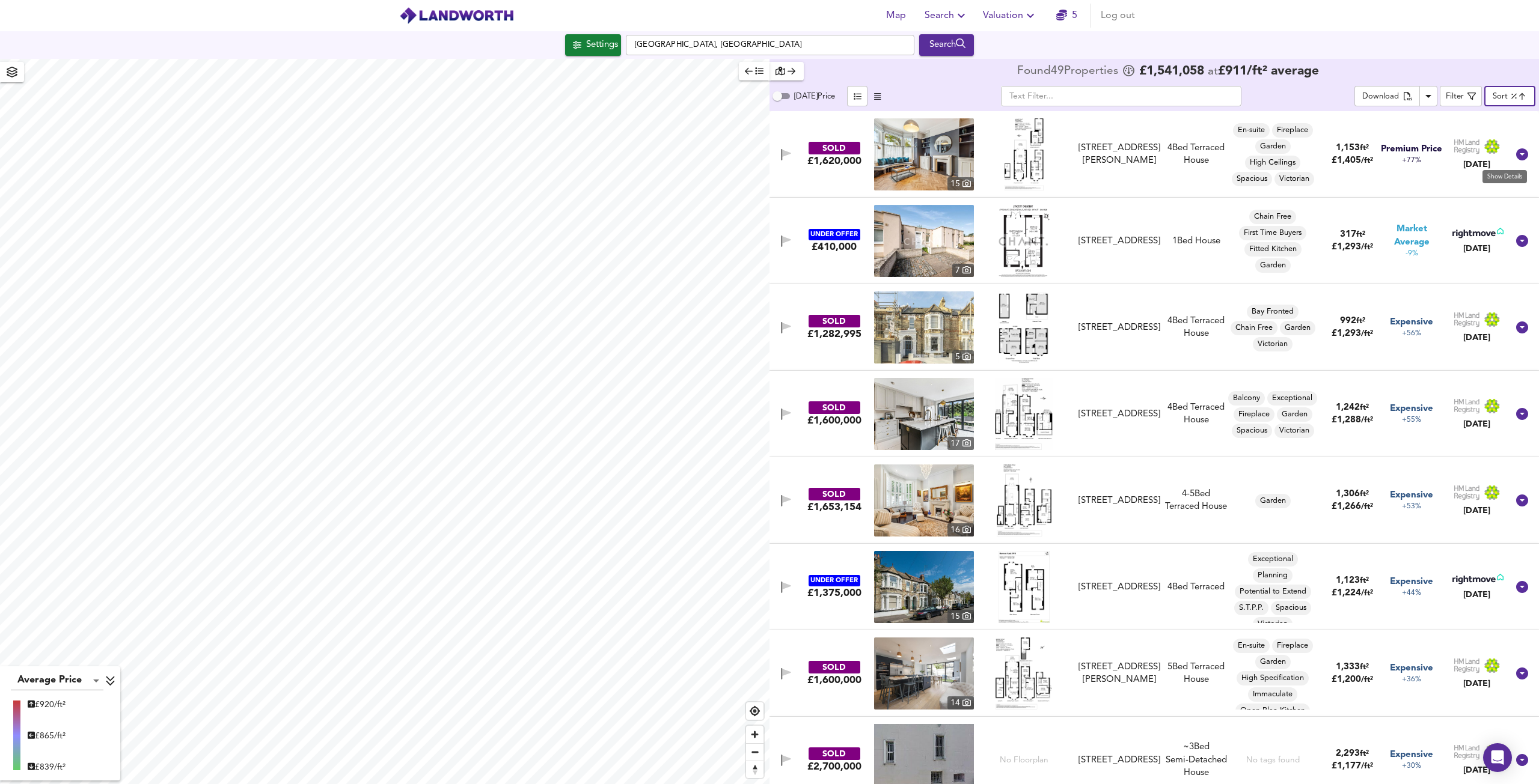
click at [1518, 152] on icon at bounding box center [1522, 155] width 12 height 12
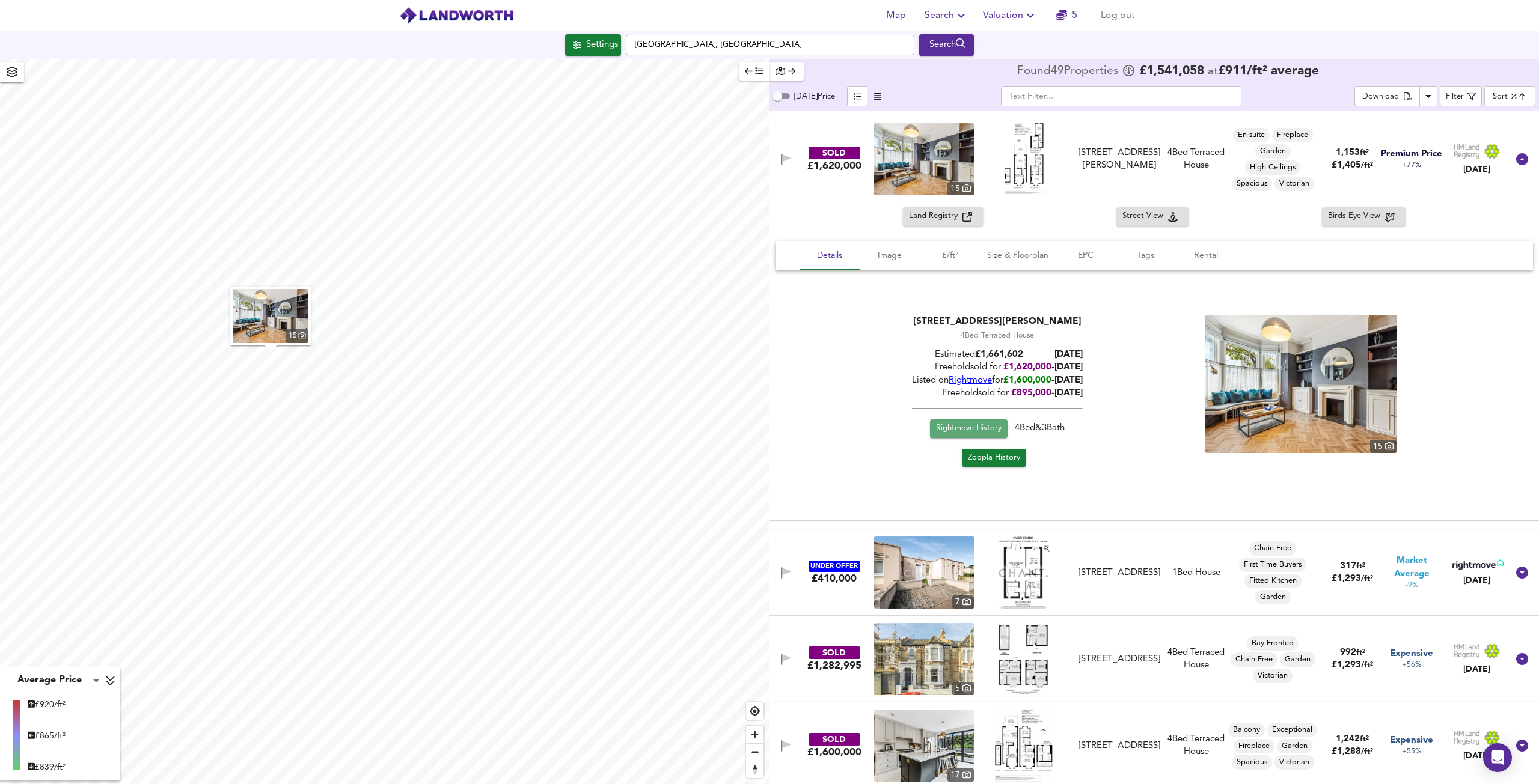
click at [963, 424] on span "Rightmove History" at bounding box center [968, 428] width 65 height 14
click at [1507, 96] on body "Map Search Valuation 5 Log out Settings [GEOGRAPHIC_DATA] Search 15 Average Pri…" at bounding box center [769, 392] width 1539 height 784
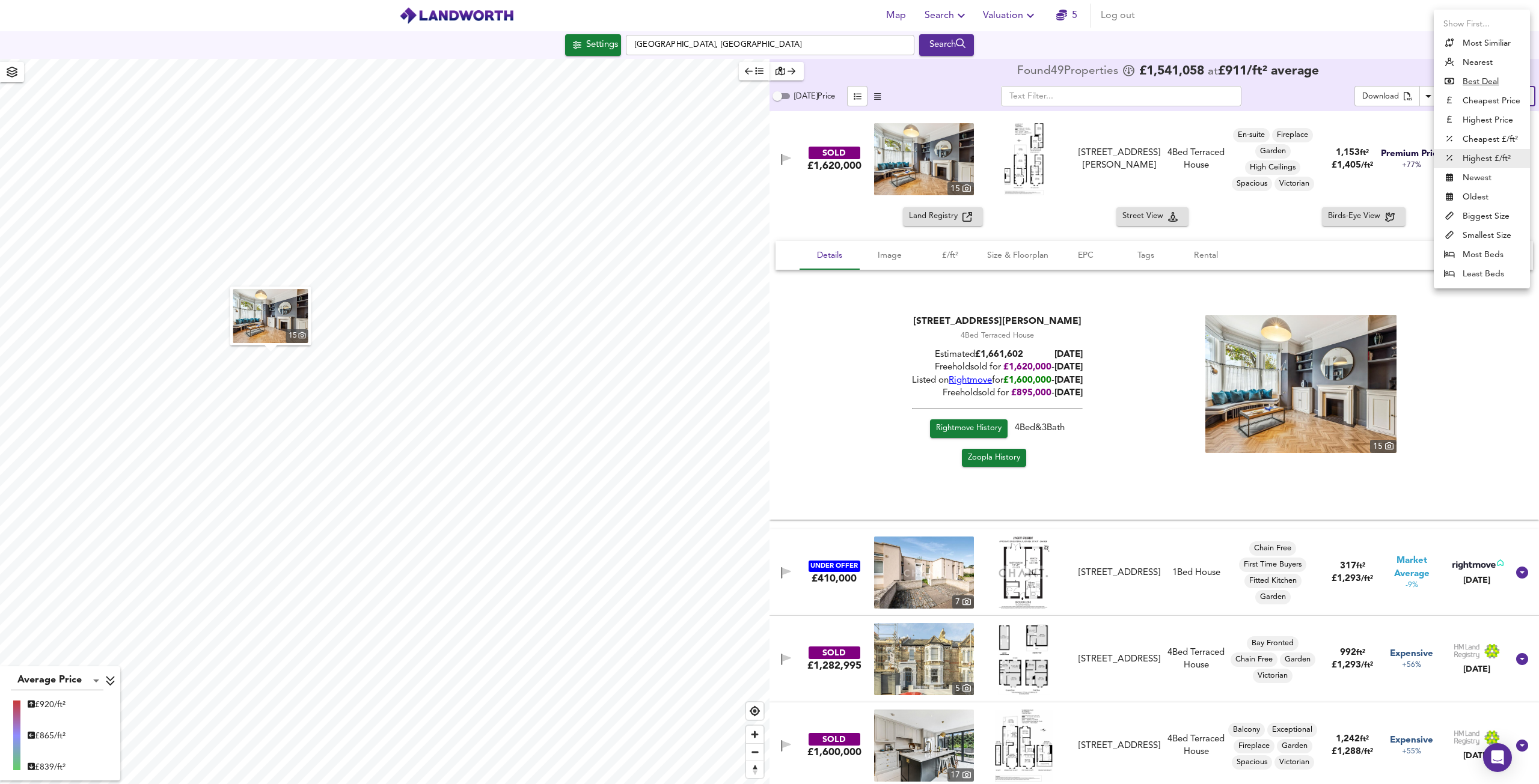
click at [1486, 119] on li "Highest Price" at bounding box center [1481, 120] width 96 height 19
type input "expensive"
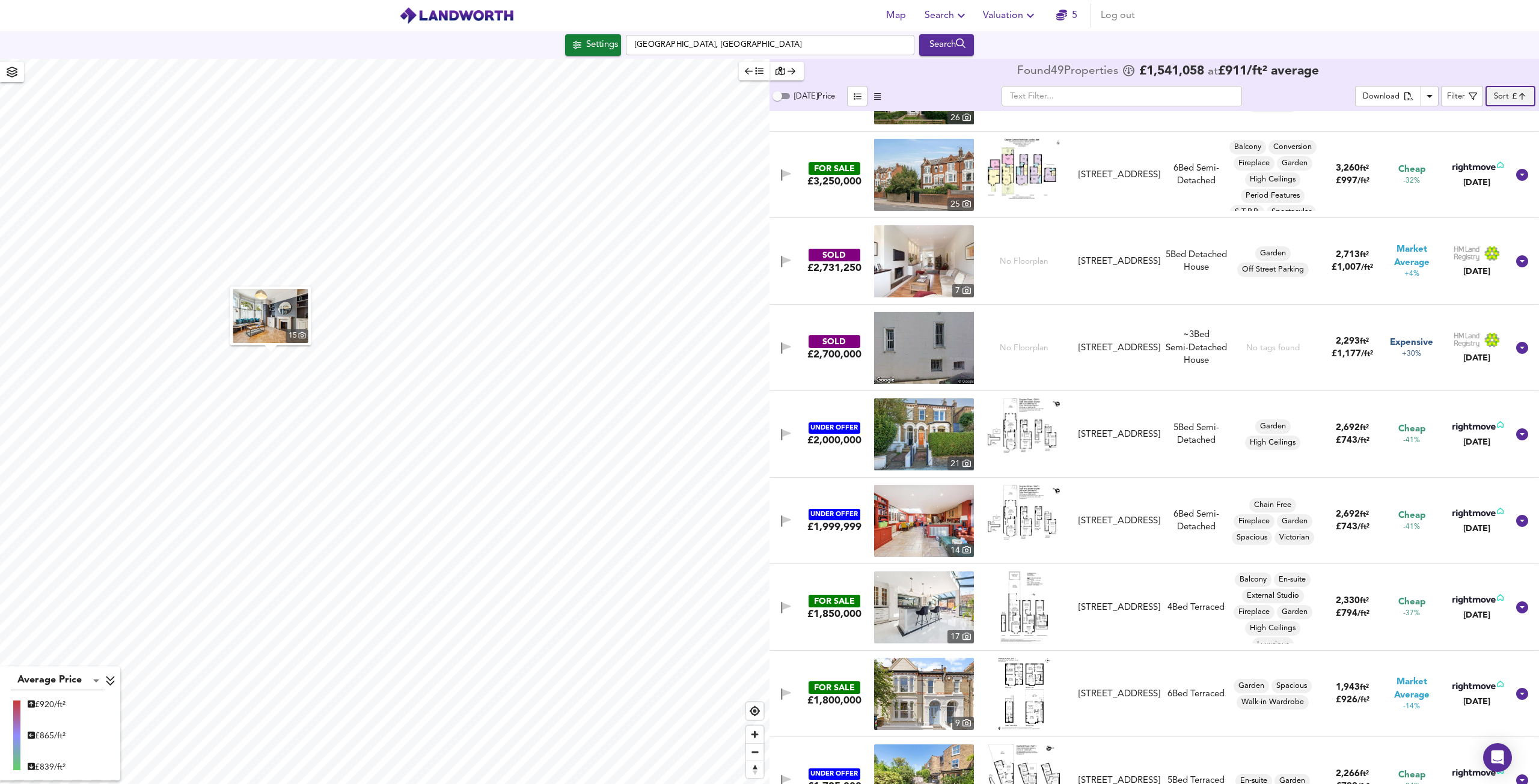
scroll to position [60, 0]
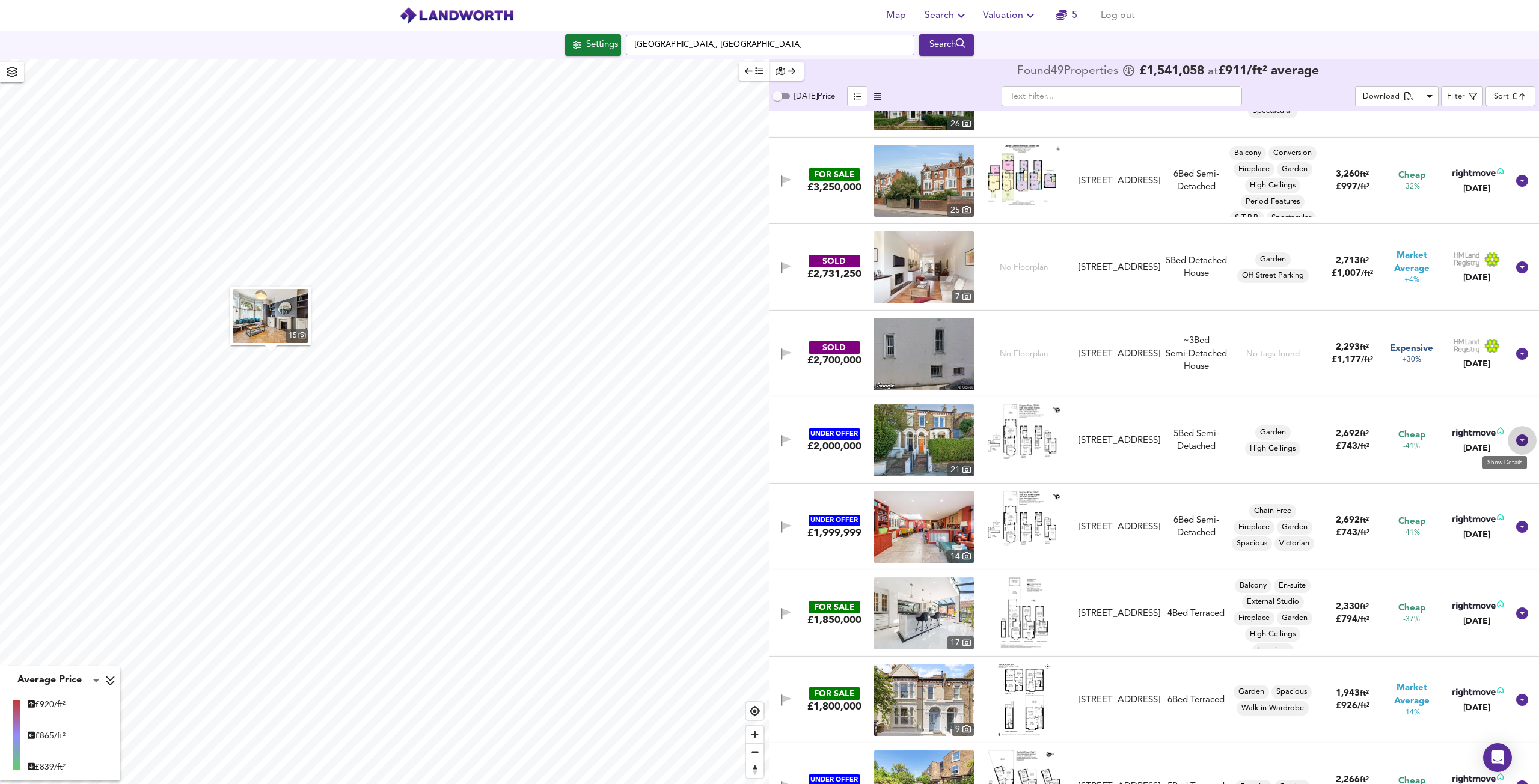
click at [1516, 442] on icon at bounding box center [1522, 440] width 12 height 12
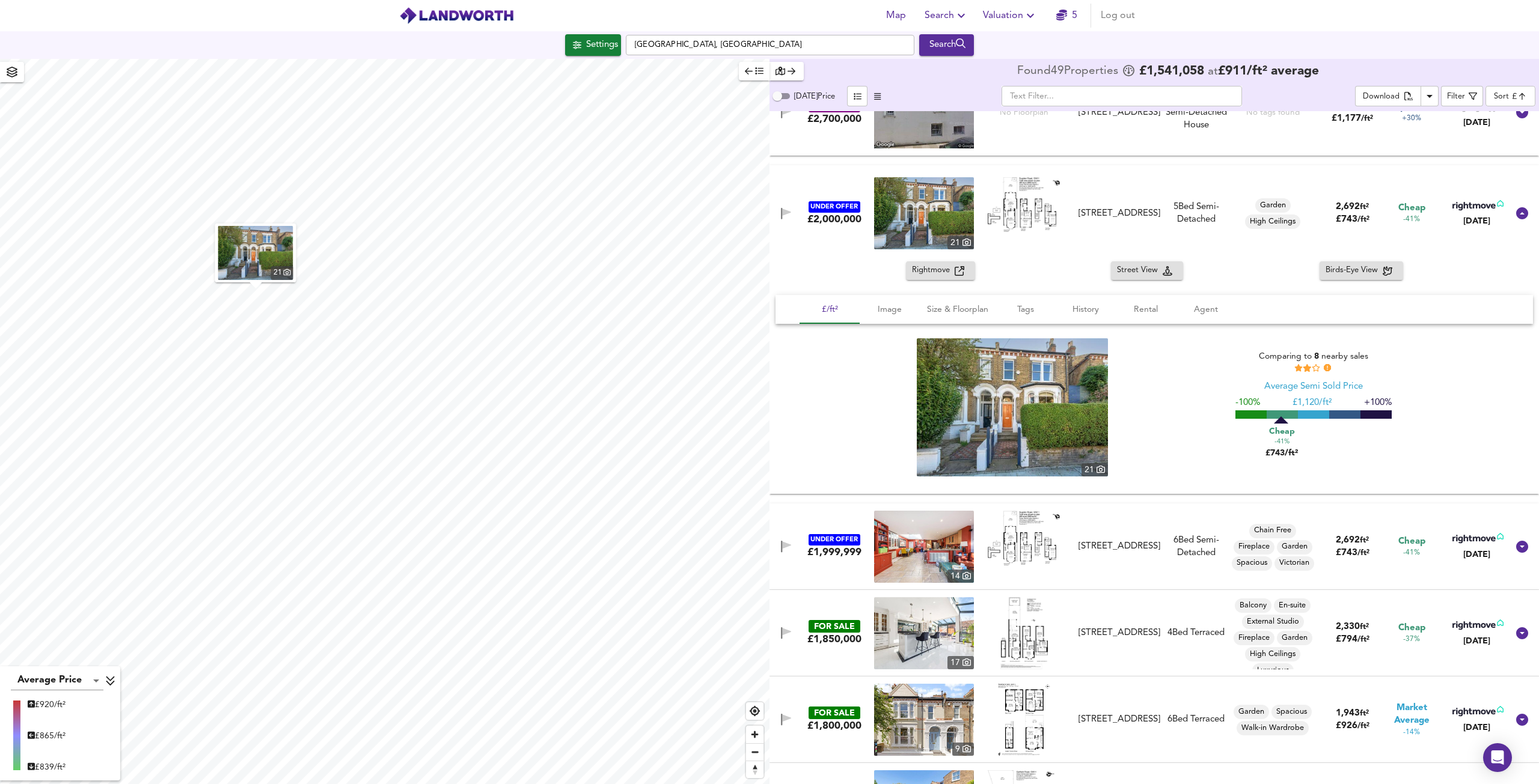
scroll to position [301, 0]
click at [925, 273] on span "Rightmove" at bounding box center [933, 272] width 43 height 14
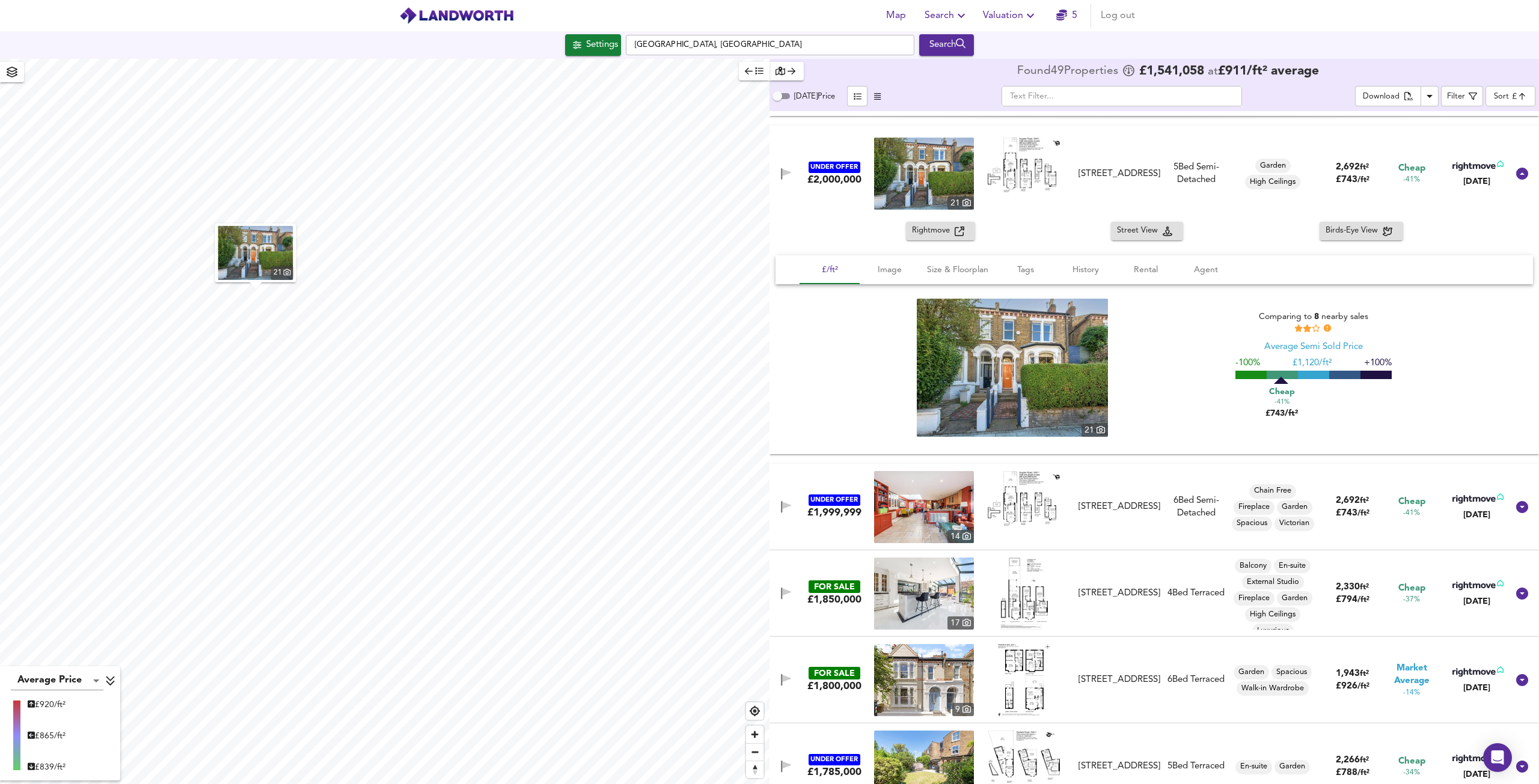
scroll to position [541, 0]
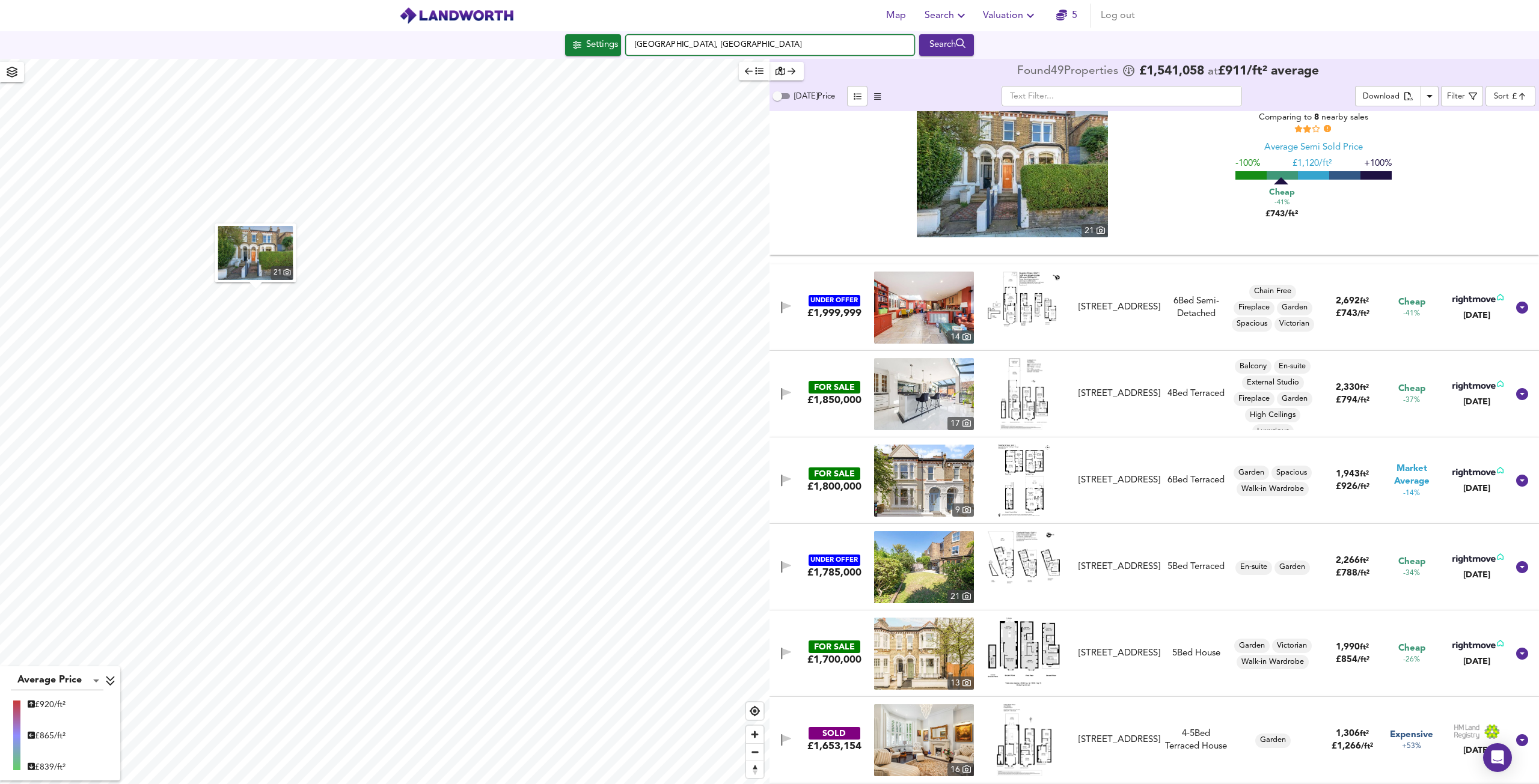
drag, startPoint x: 808, startPoint y: 48, endPoint x: 637, endPoint y: 32, distance: 171.7
click at [637, 32] on div "Settings [GEOGRAPHIC_DATA] Search" at bounding box center [769, 45] width 1539 height 27
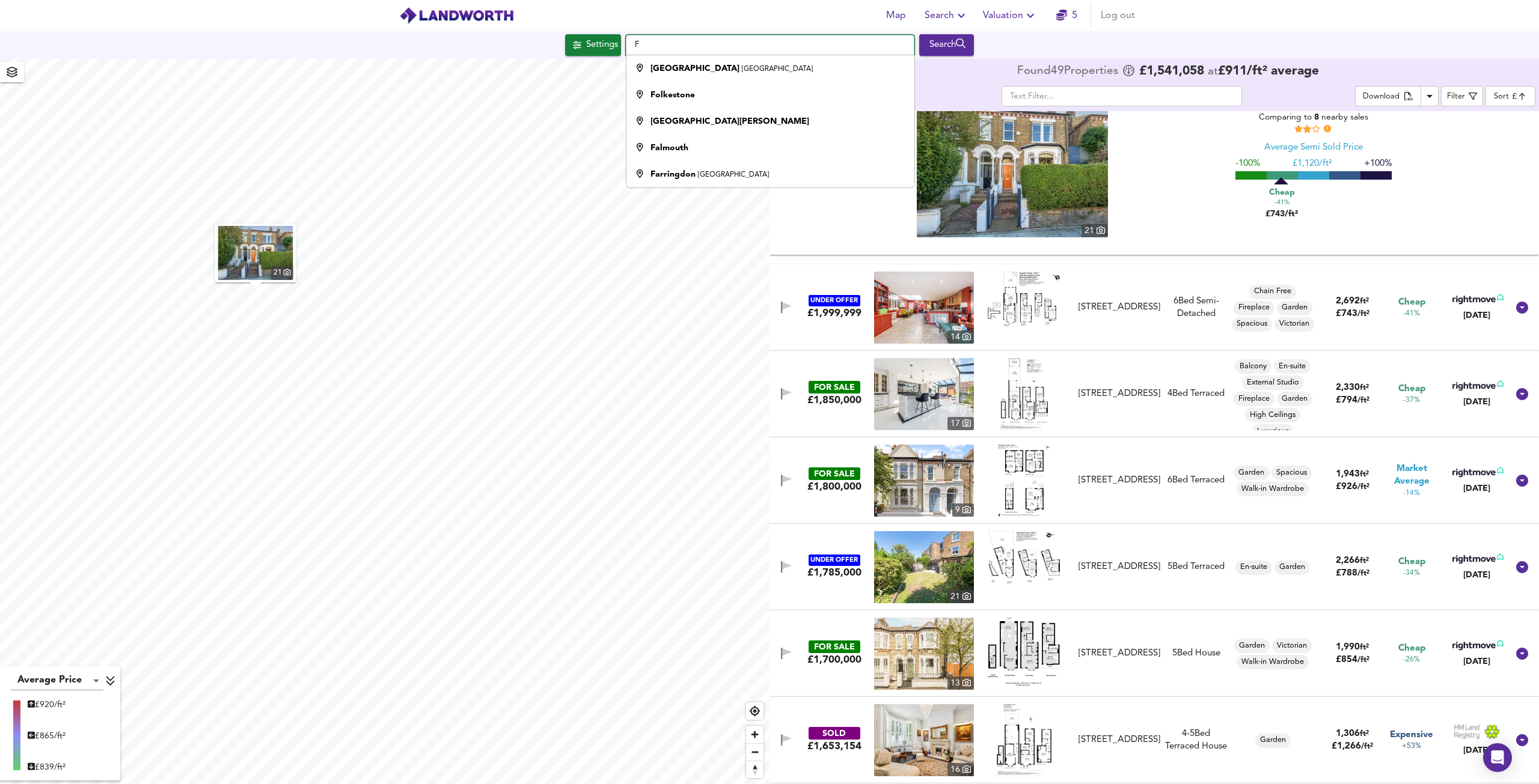
paste input "[STREET_ADDRESS]"
type input "F"
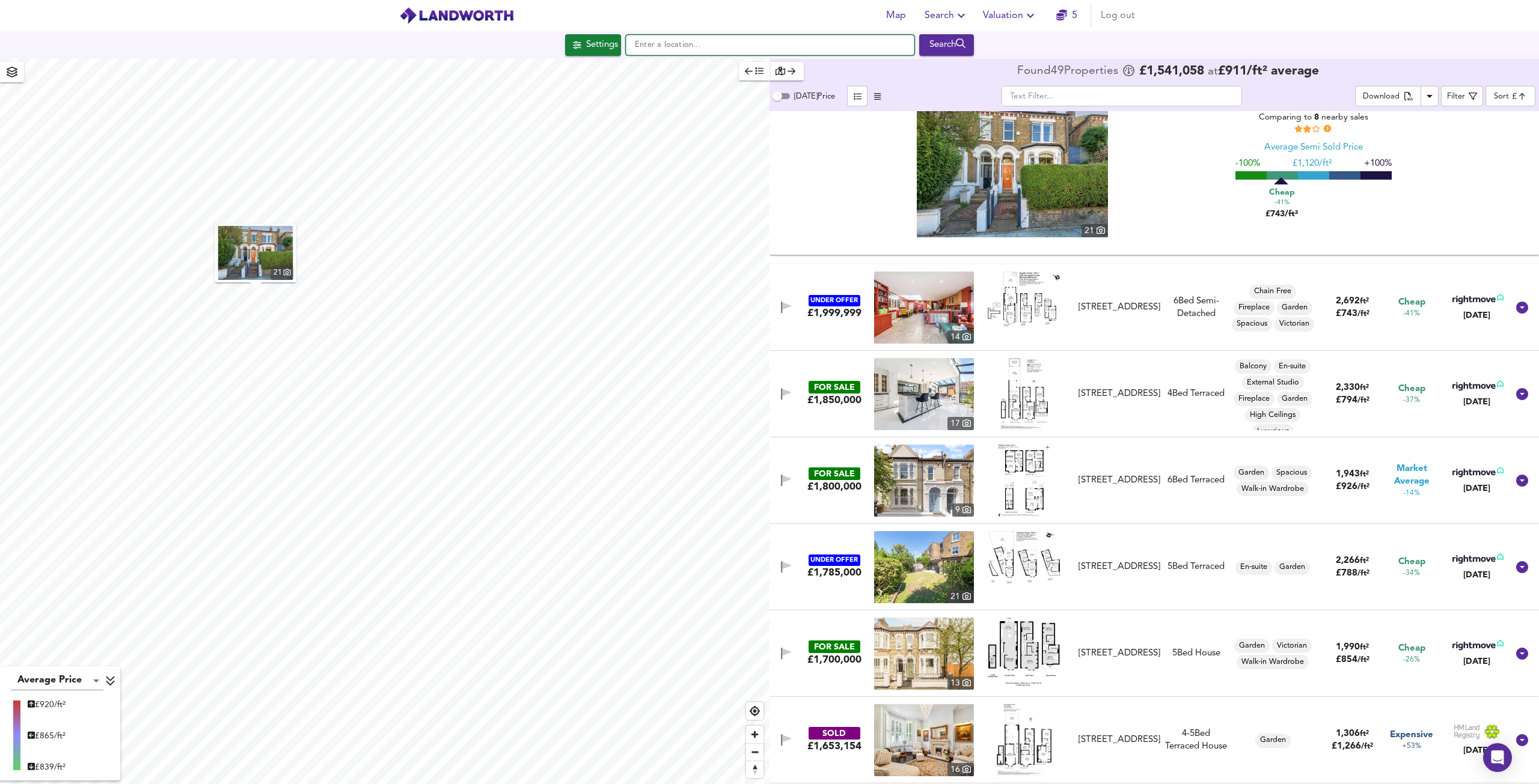
paste input "[STREET_ADDRESS]"
type input "[STREET_ADDRESS]"
click at [960, 50] on div "Search" at bounding box center [946, 45] width 48 height 15
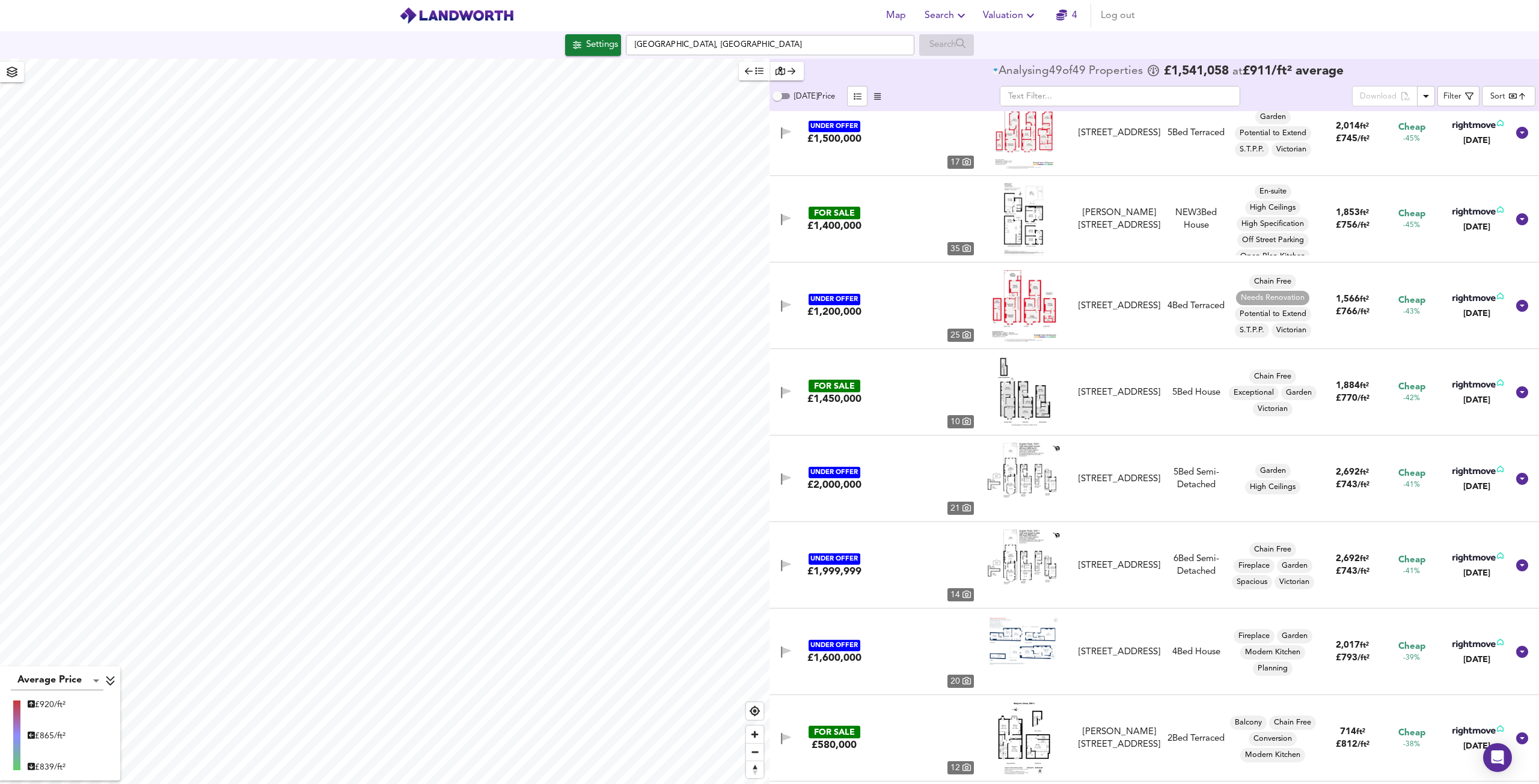
type input "bestdeal"
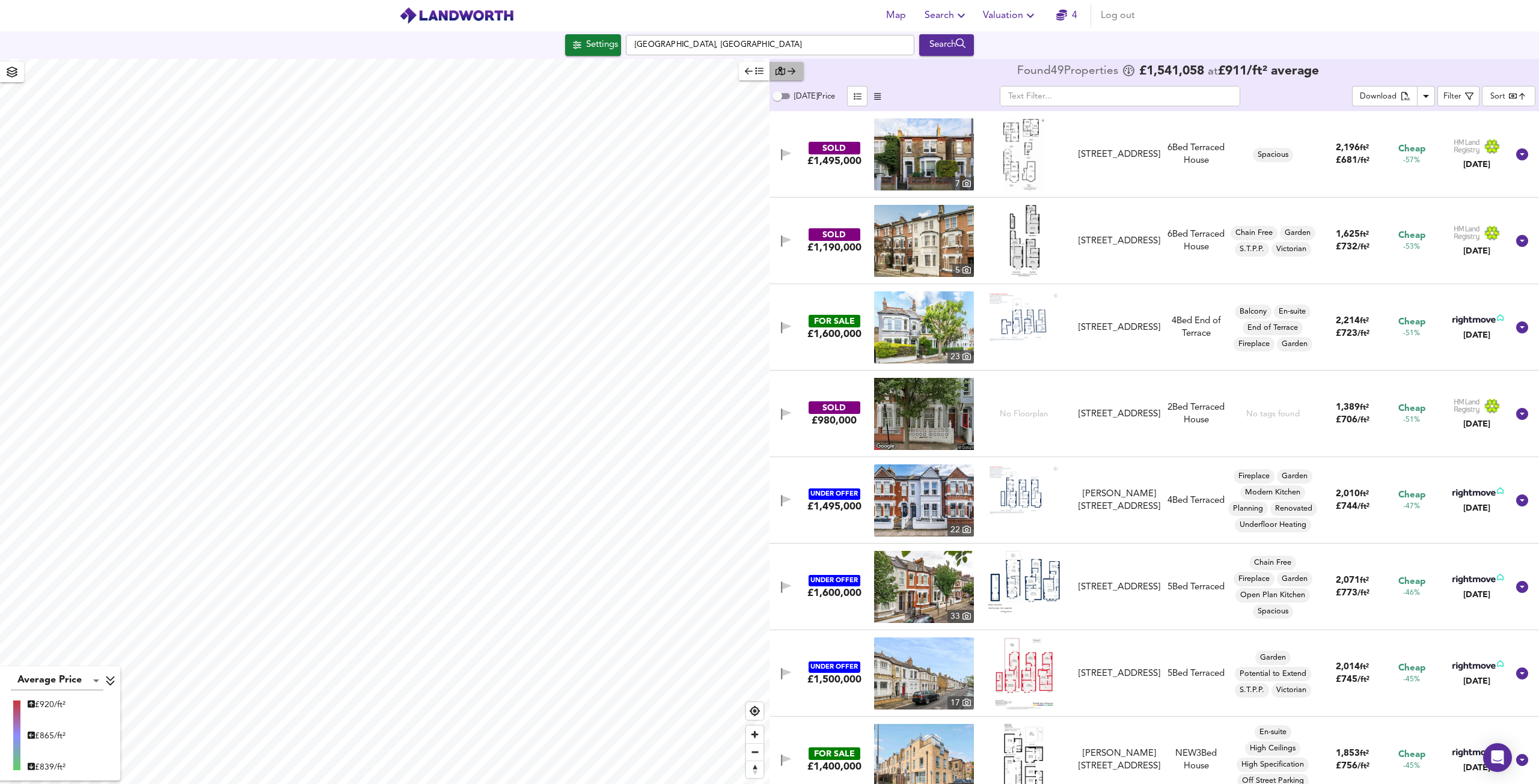
click at [789, 71] on icon "button" at bounding box center [792, 70] width 8 height 9
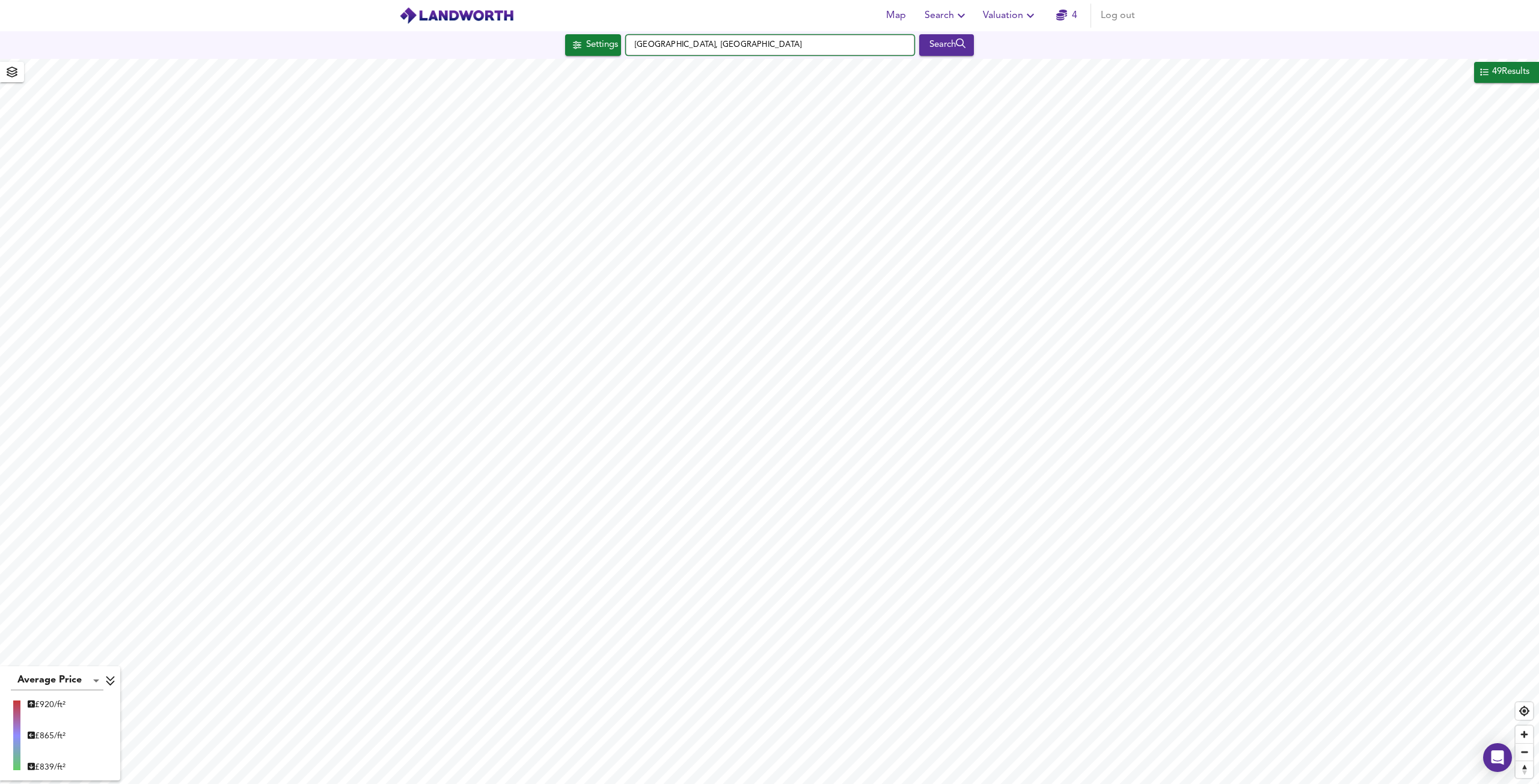
click at [809, 54] on input "[GEOGRAPHIC_DATA], [GEOGRAPHIC_DATA]" at bounding box center [770, 46] width 288 height 21
drag, startPoint x: 744, startPoint y: 44, endPoint x: 534, endPoint y: 37, distance: 210.1
click at [546, 37] on div "Settings [GEOGRAPHIC_DATA] Search" at bounding box center [769, 45] width 1539 height 22
paste input "[STREET_ADDRESS]"
click at [656, 68] on strong "[GEOGRAPHIC_DATA]" at bounding box center [695, 68] width 89 height 9
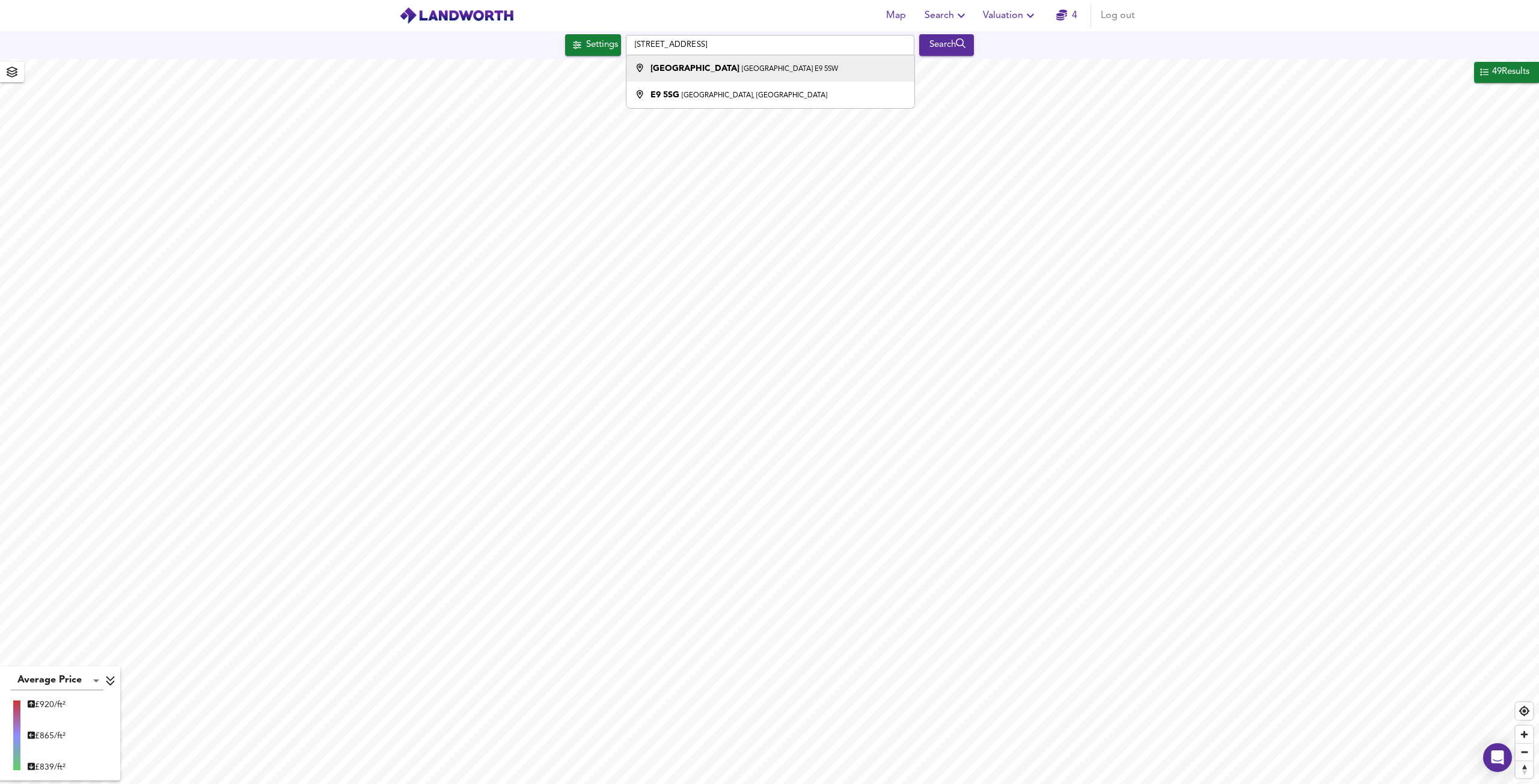
type input "[STREET_ADDRESS]"
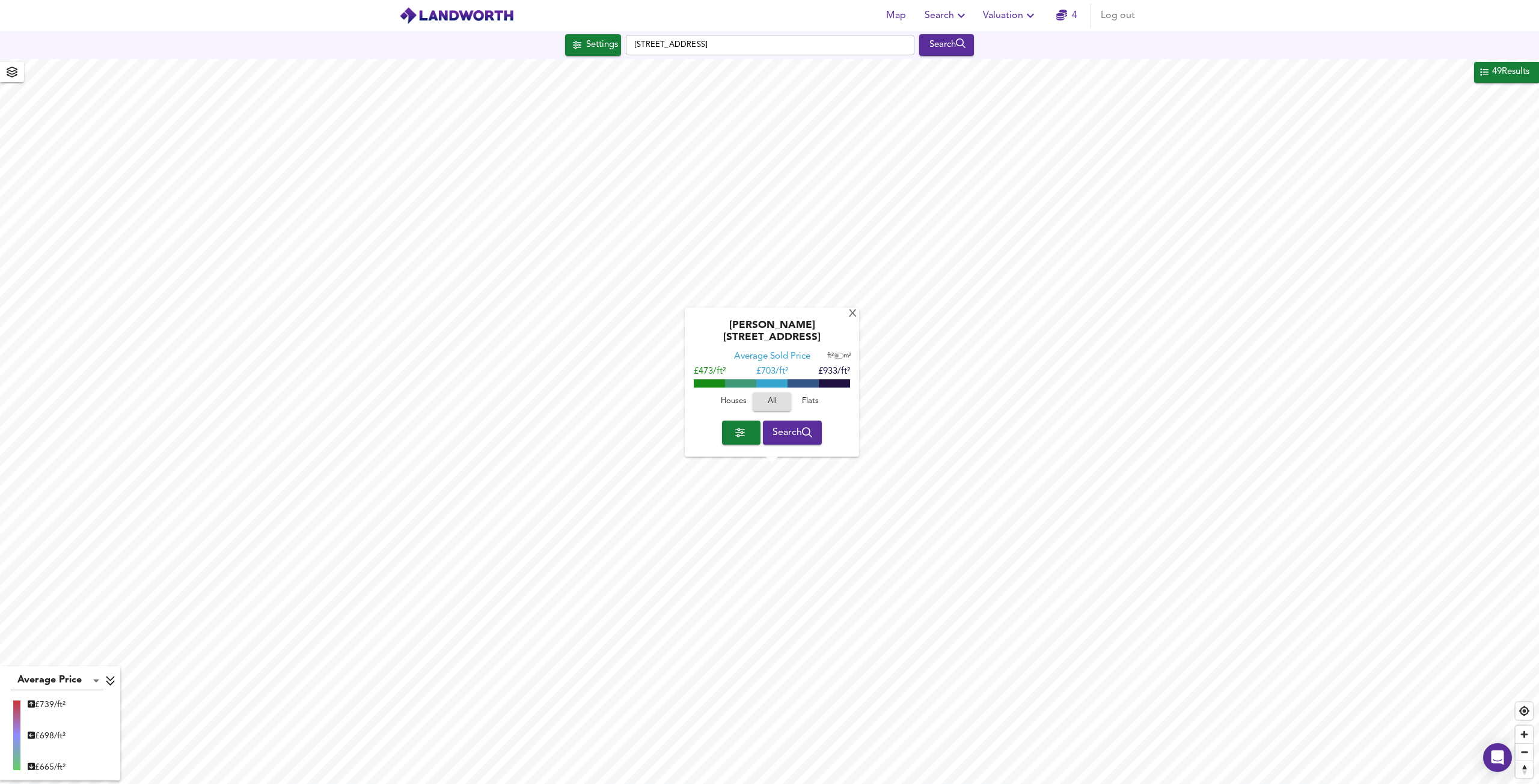
click at [800, 429] on span "Search" at bounding box center [793, 433] width 40 height 17
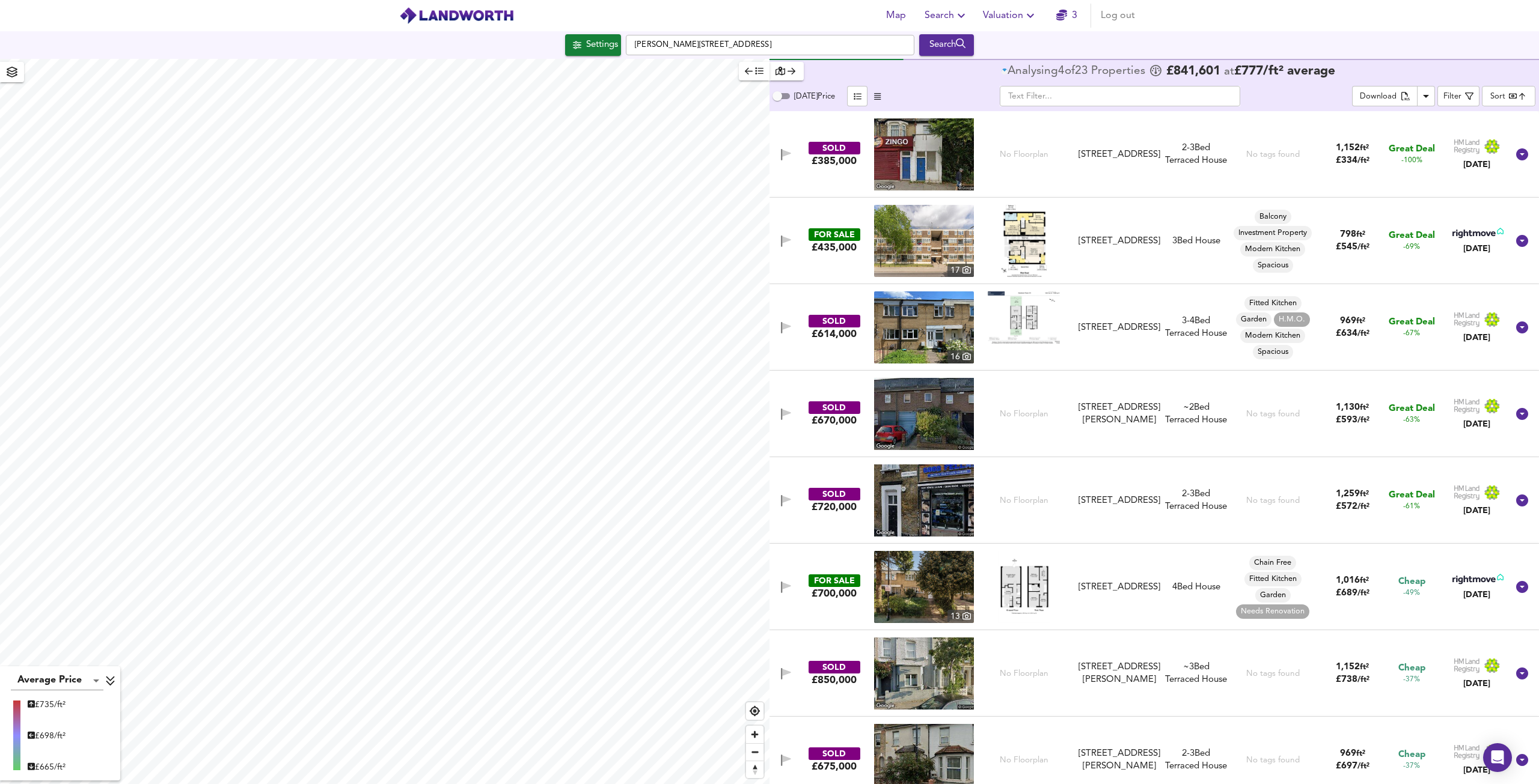
click at [1535, 101] on div "[DATE] Price ​ Download Filter Sort bestdeal ​" at bounding box center [1153, 98] width 769 height 27
click at [1509, 103] on body "Map Search Valuation 3 Log out Settings [PERSON_NAME][GEOGRAPHIC_DATA] Search A…" at bounding box center [769, 392] width 1539 height 784
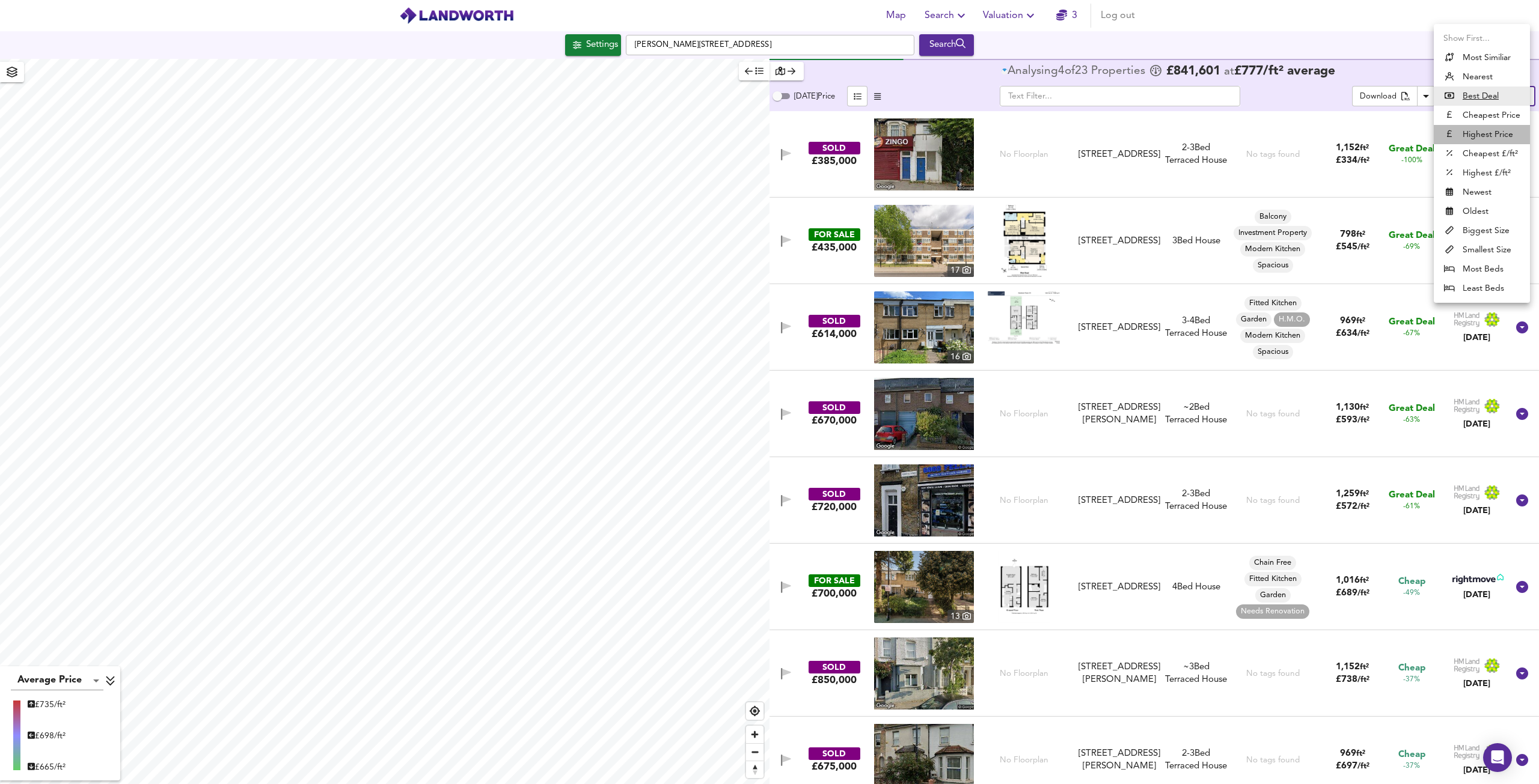
click at [1475, 137] on li "Highest Price" at bounding box center [1481, 135] width 96 height 19
type input "expensive"
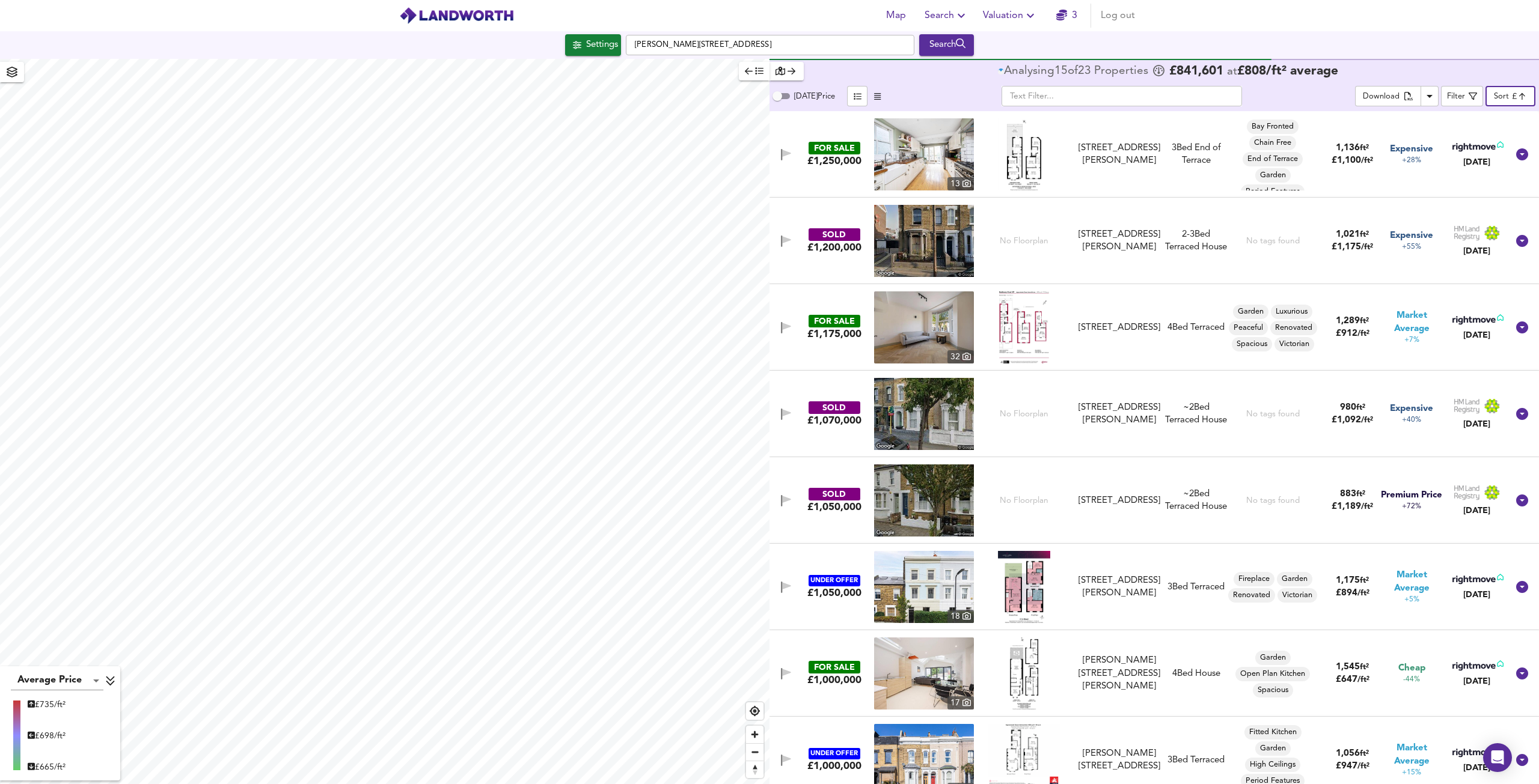
click at [1517, 155] on icon at bounding box center [1522, 154] width 14 height 14
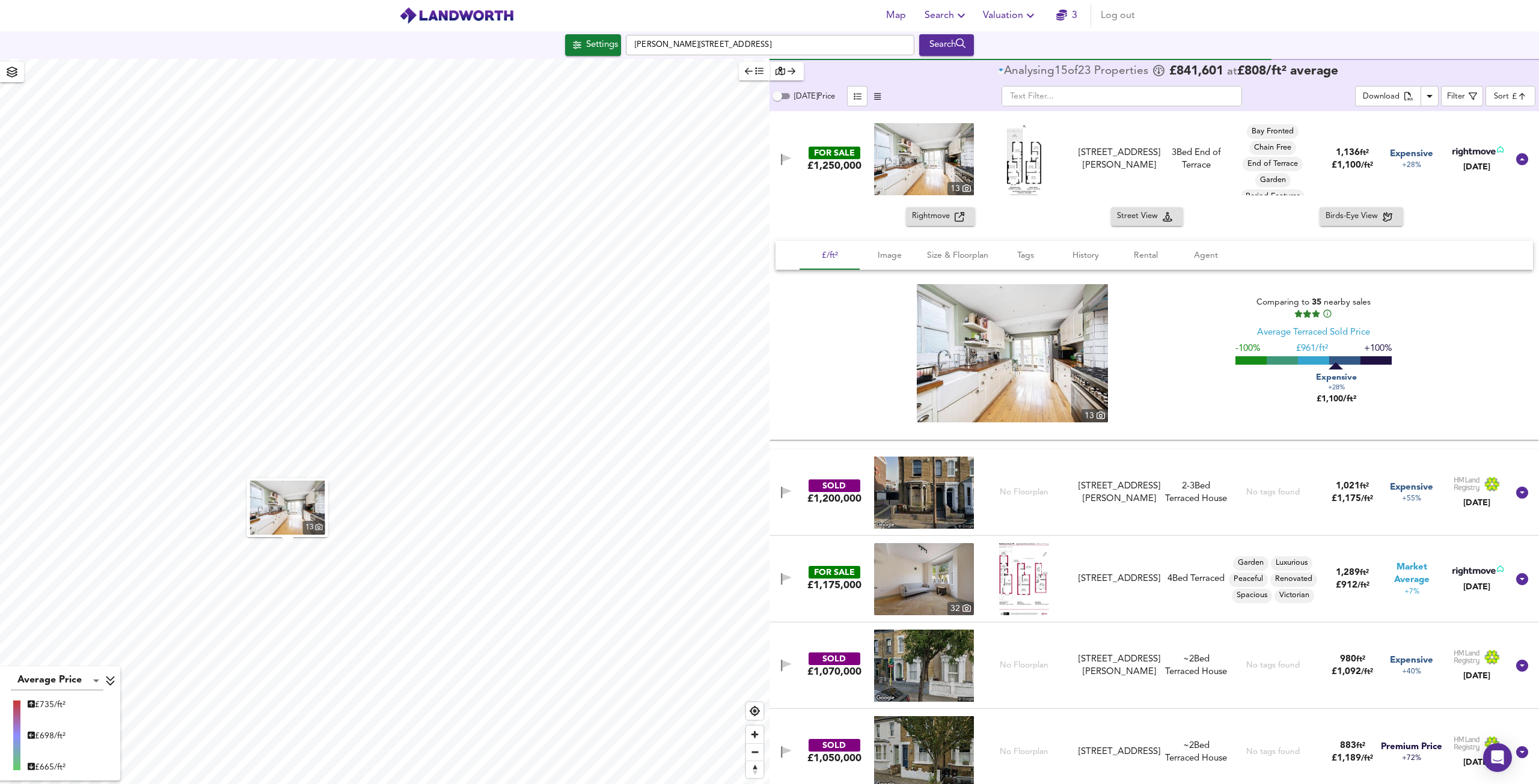
click at [919, 216] on span "Rightmove" at bounding box center [933, 216] width 43 height 14
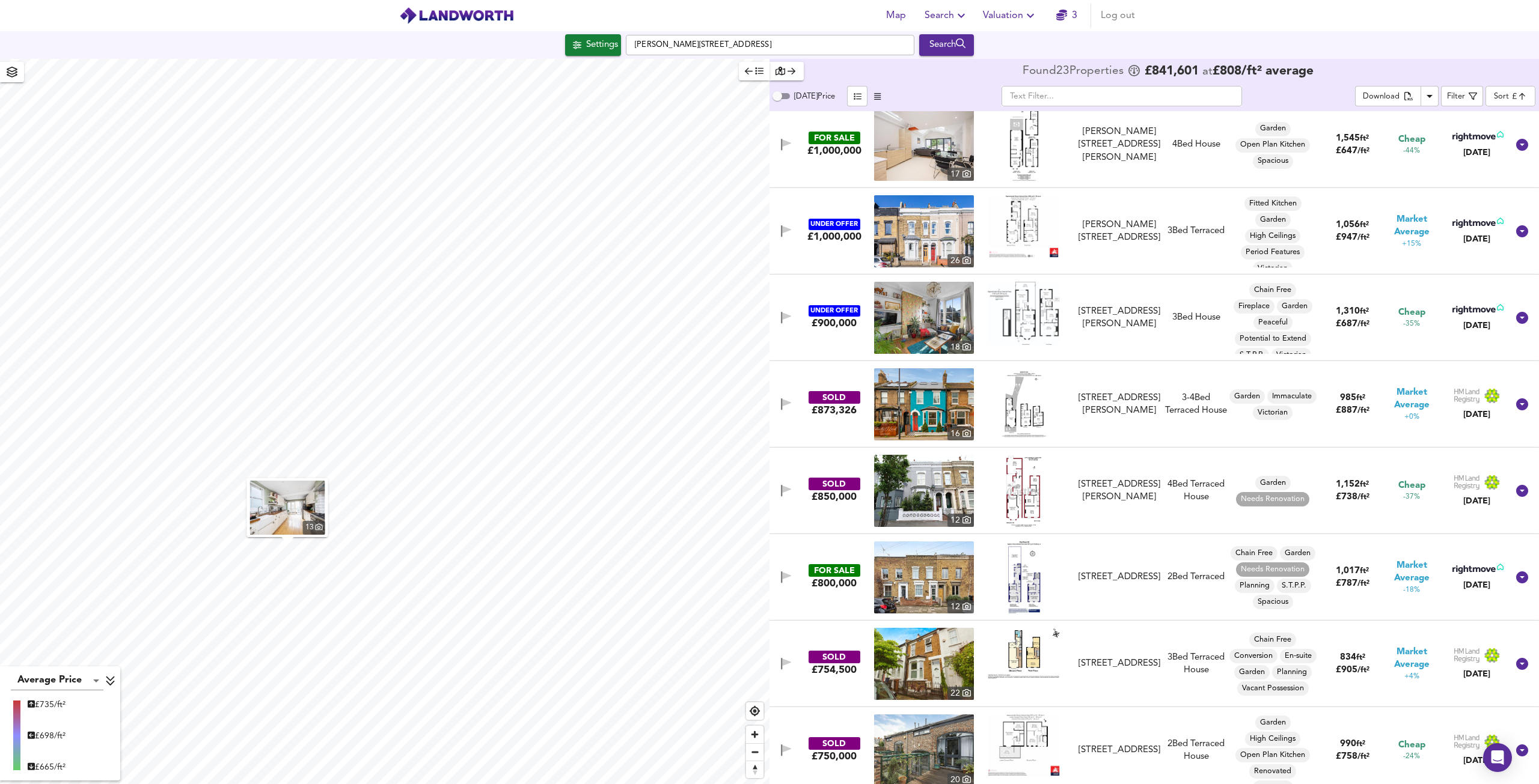
scroll to position [842, 0]
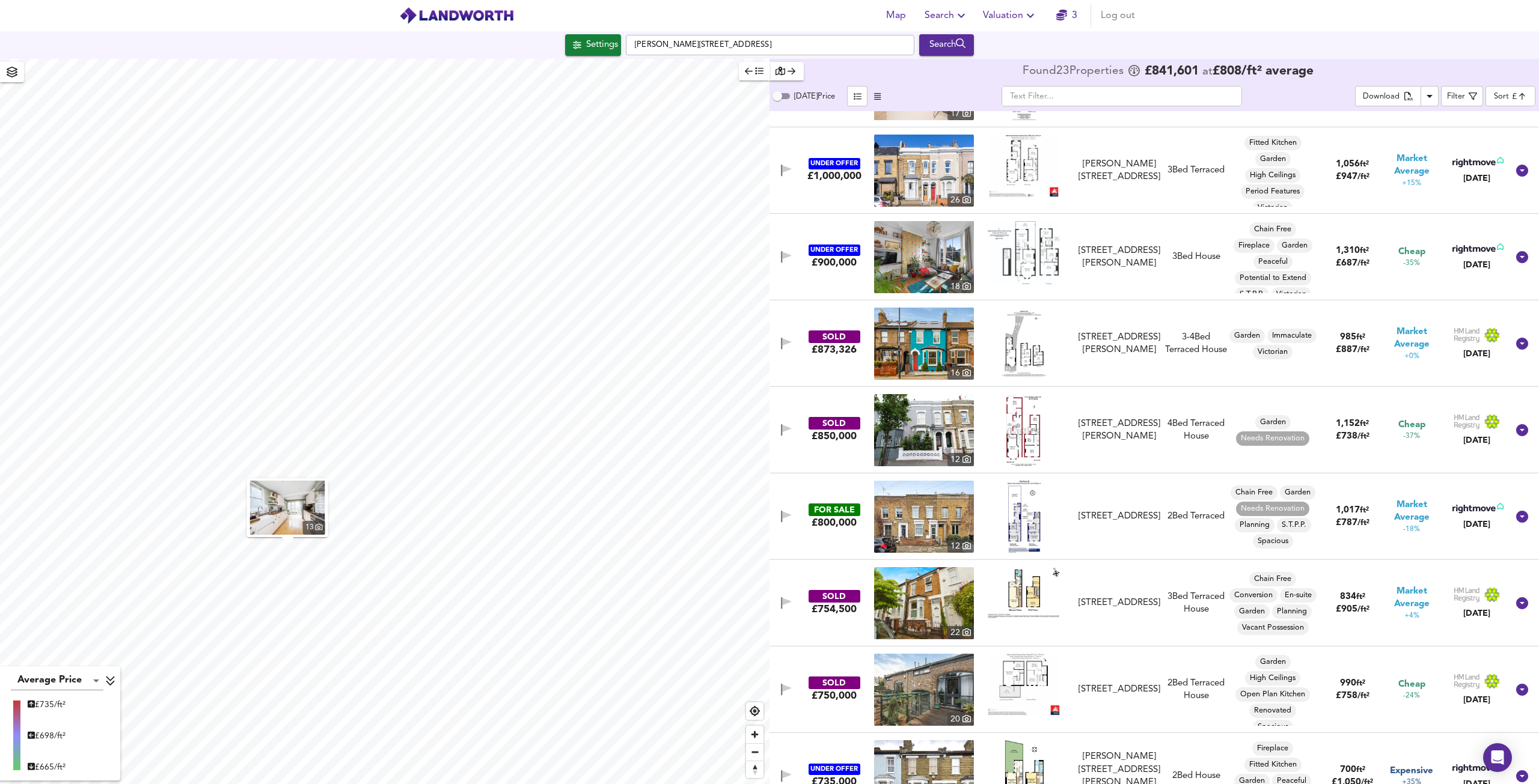
click at [1516, 514] on icon at bounding box center [1522, 517] width 12 height 12
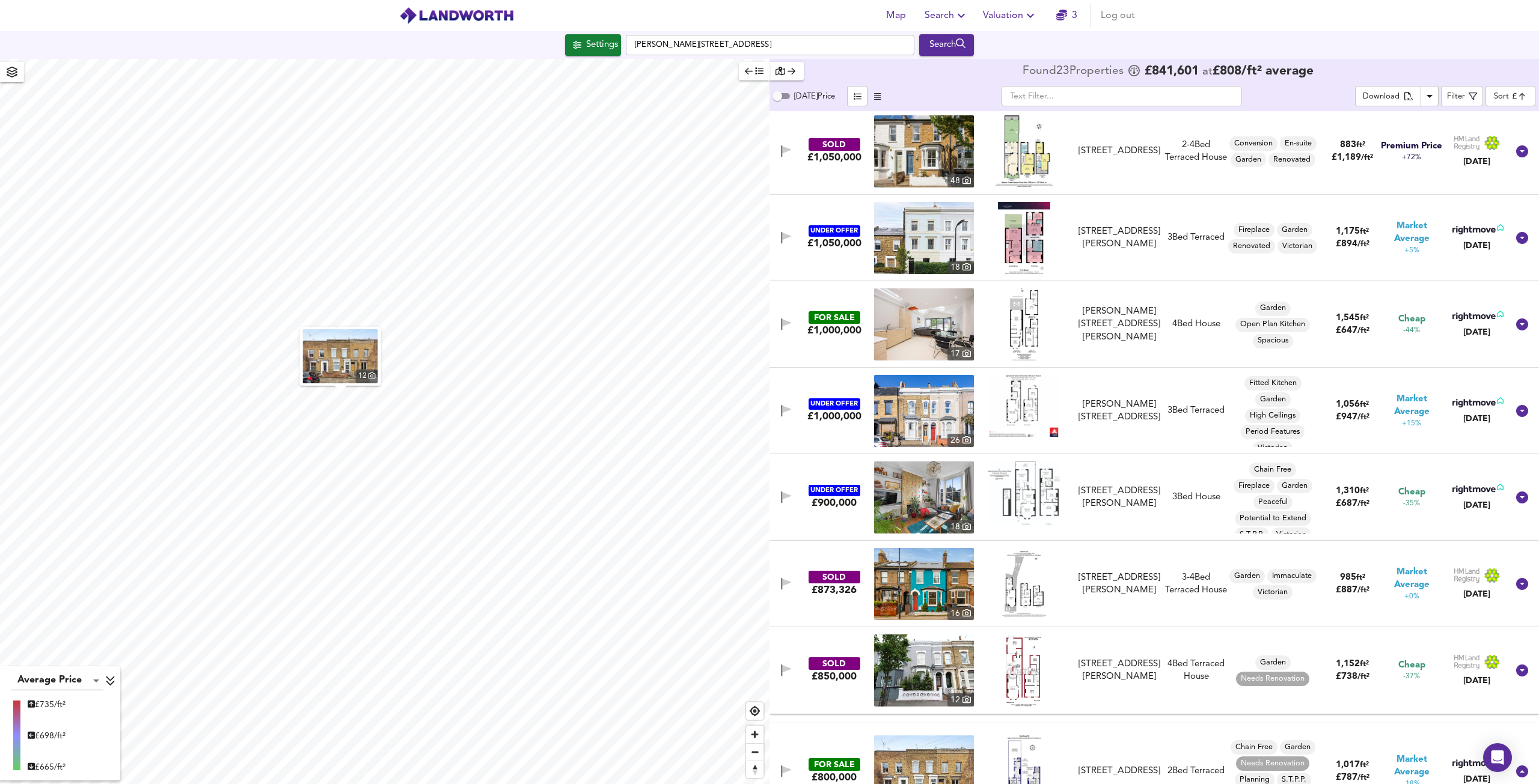
scroll to position [180, 0]
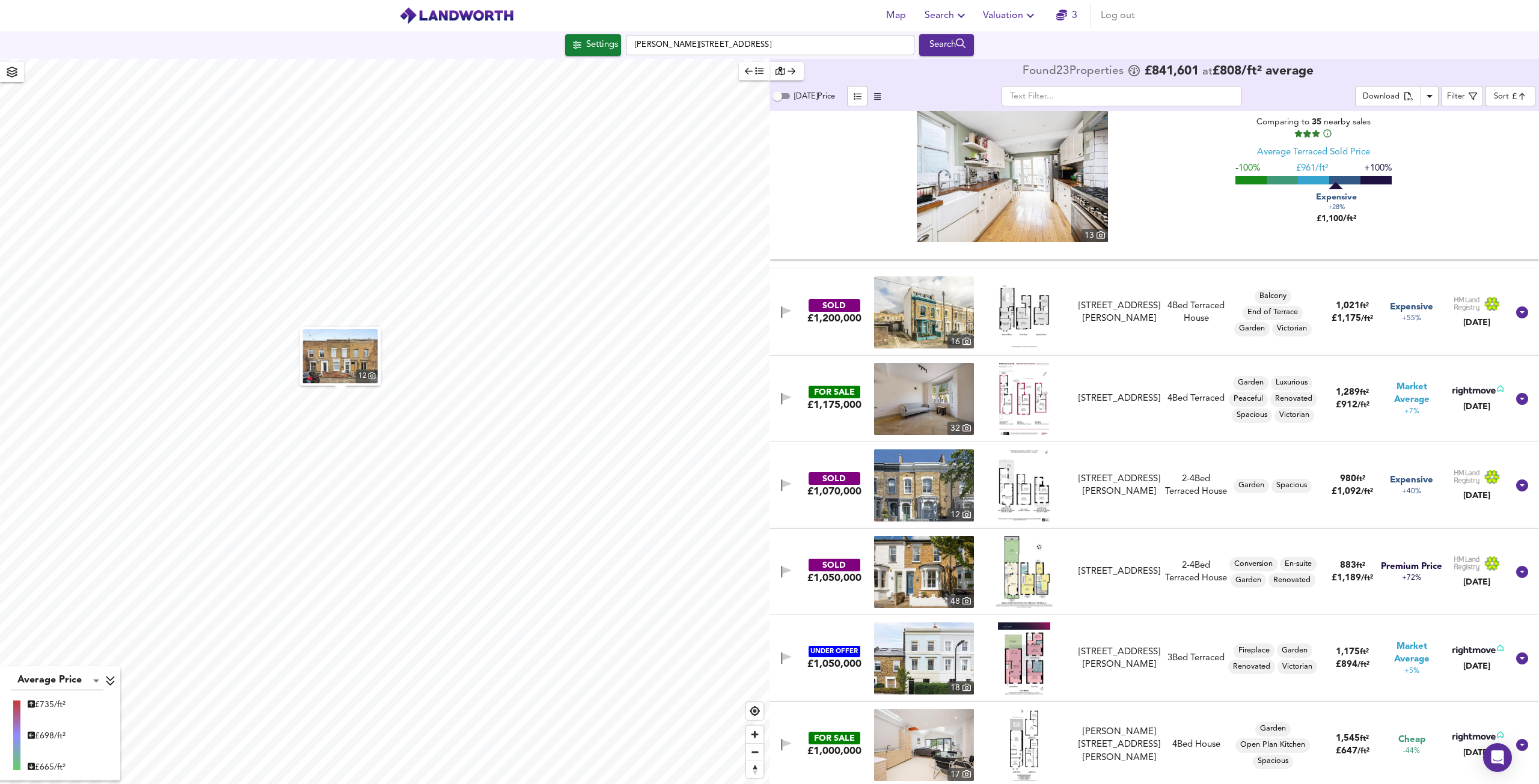
click at [1026, 315] on img at bounding box center [1023, 313] width 52 height 72
drag, startPoint x: 1516, startPoint y: 313, endPoint x: 1372, endPoint y: 323, distance: 144.3
click at [1516, 313] on icon at bounding box center [1522, 312] width 14 height 14
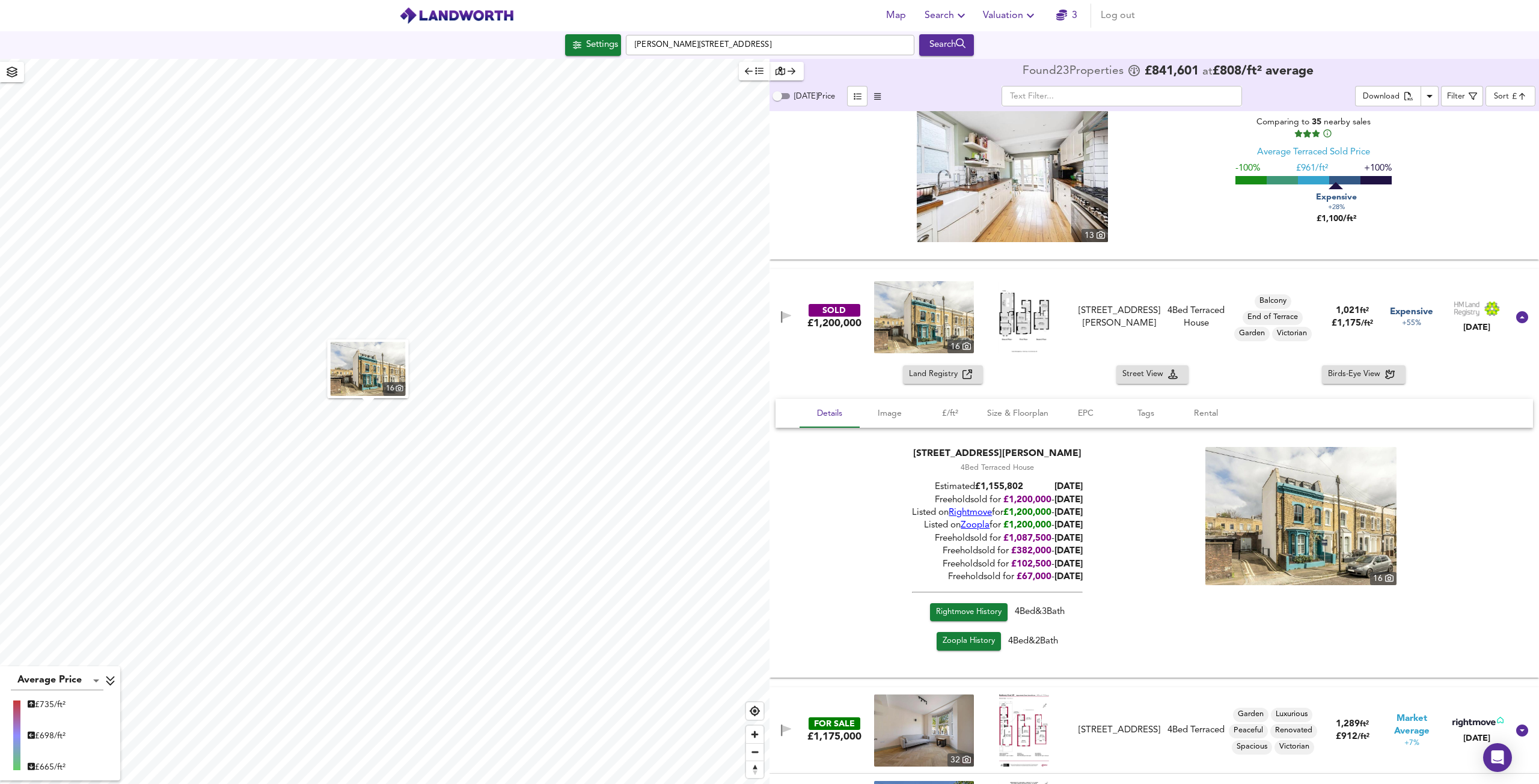
click at [964, 380] on div "Land Registry" at bounding box center [944, 374] width 68 height 14
click at [980, 612] on span "Rightmove History" at bounding box center [968, 611] width 65 height 14
